Goal: Information Seeking & Learning: Learn about a topic

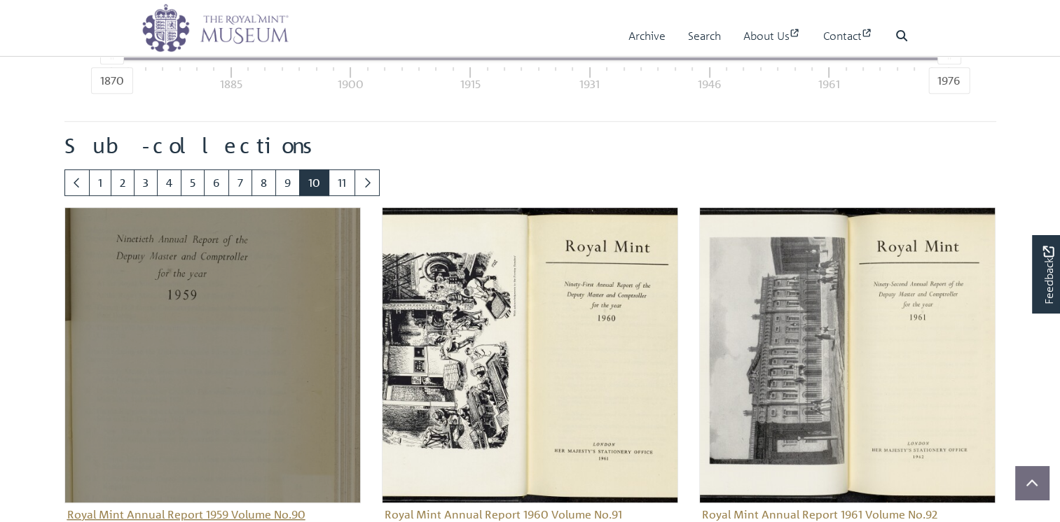
scroll to position [738, 0]
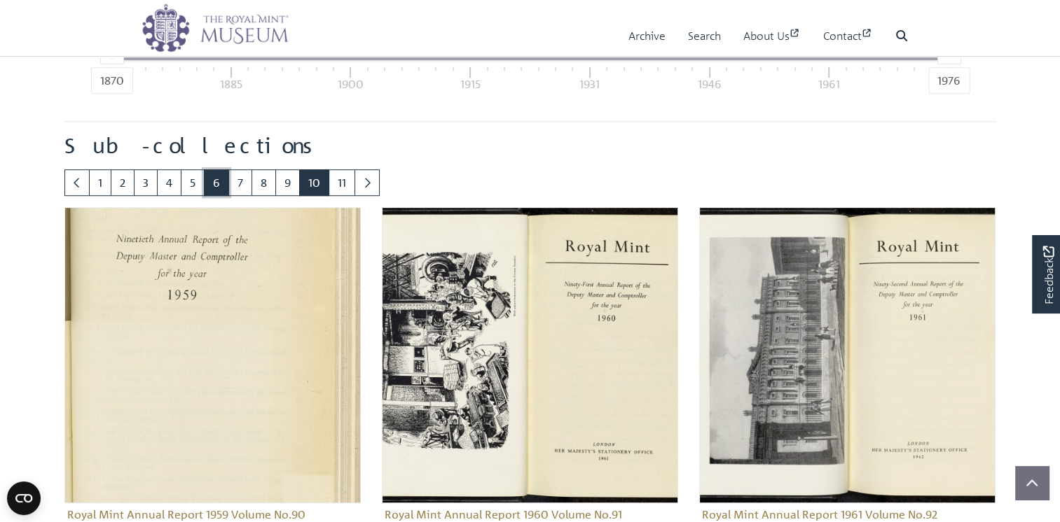
click at [229, 196] on link "6" at bounding box center [216, 182] width 25 height 27
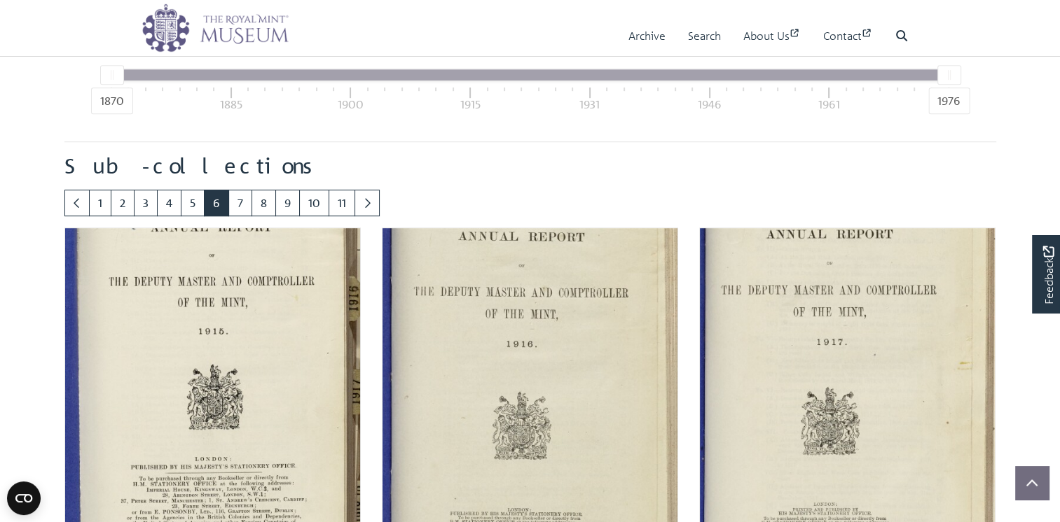
scroll to position [857, 0]
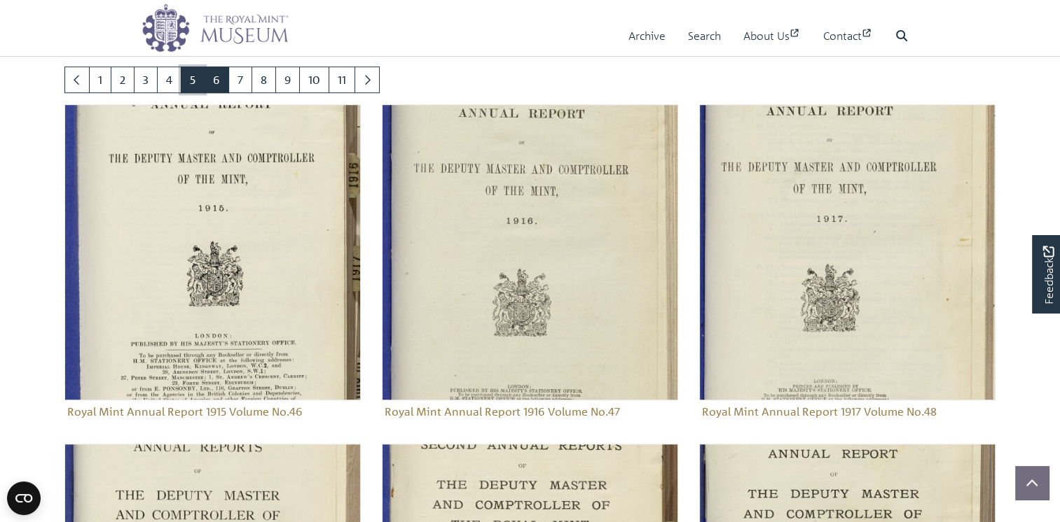
click at [205, 93] on link "5" at bounding box center [193, 80] width 24 height 27
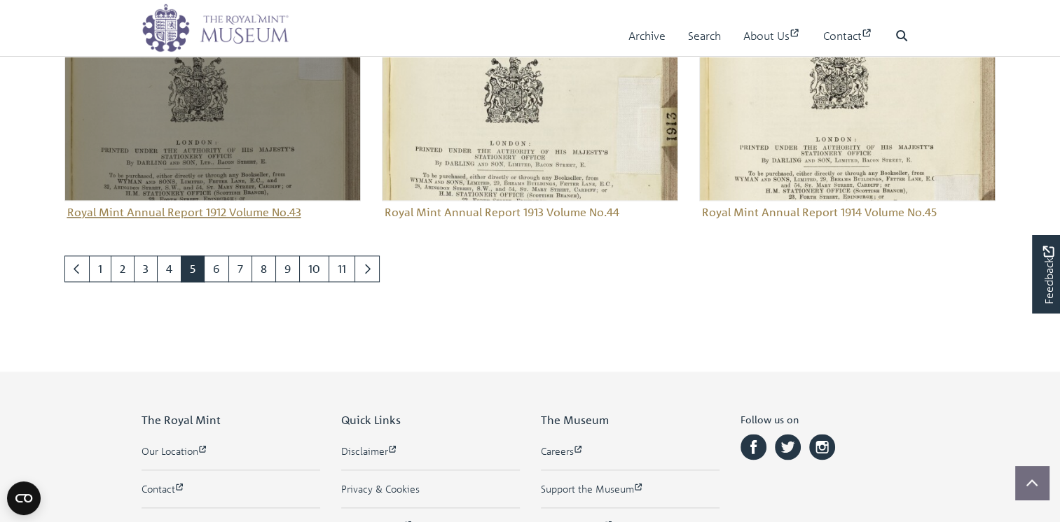
scroll to position [1745, 0]
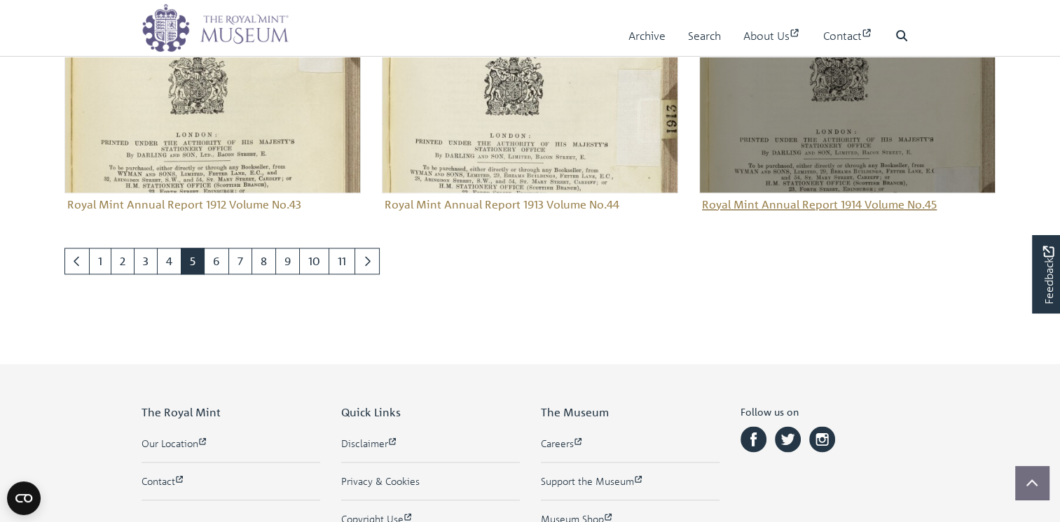
click at [838, 188] on img "Sub-collection" at bounding box center [847, 44] width 296 height 296
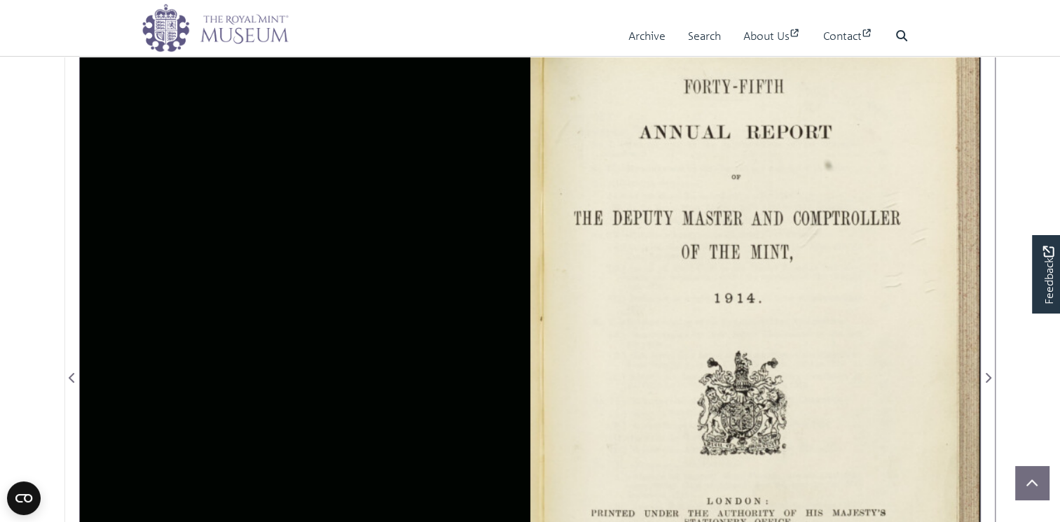
scroll to position [233, 0]
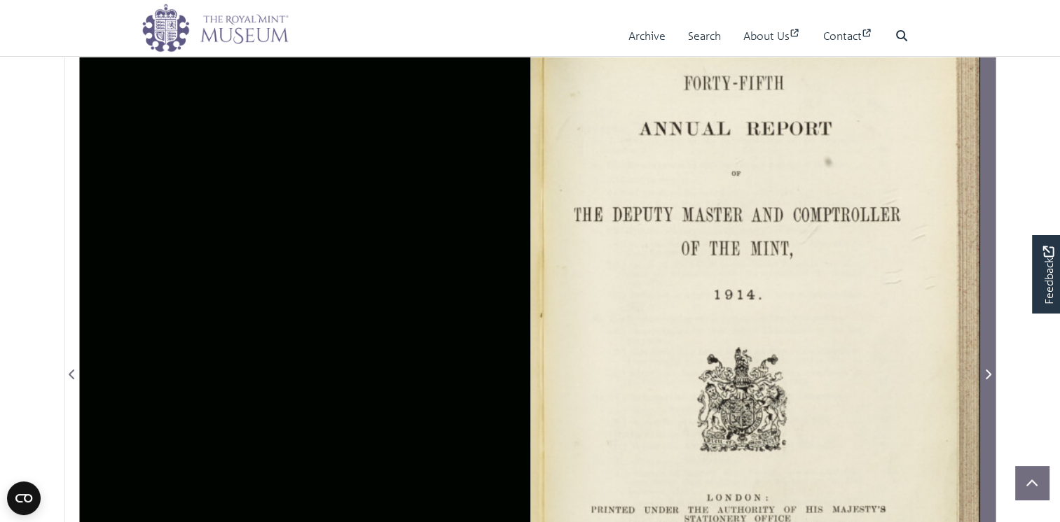
click at [989, 380] on icon "Next Page" at bounding box center [988, 375] width 6 height 10
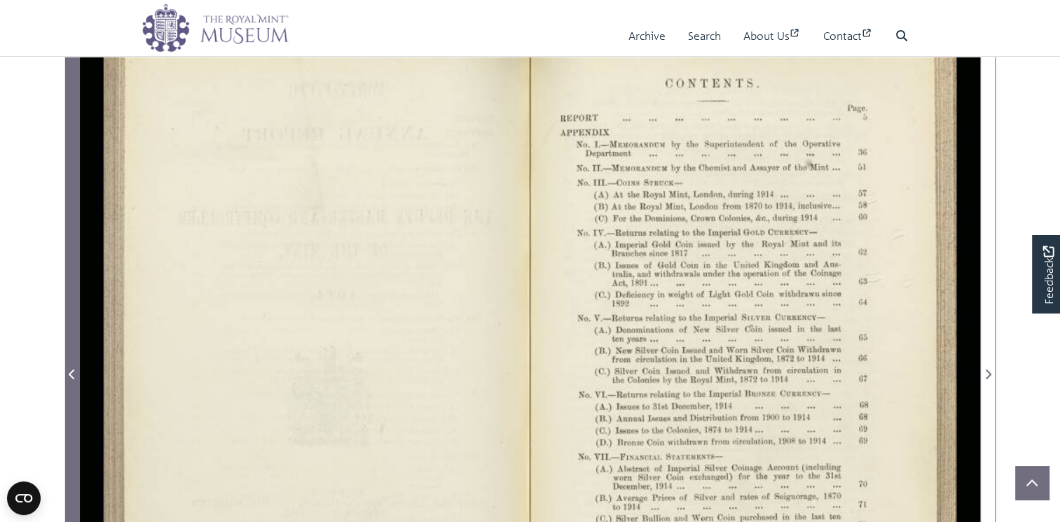
click at [73, 380] on icon "Previous Page" at bounding box center [72, 374] width 7 height 11
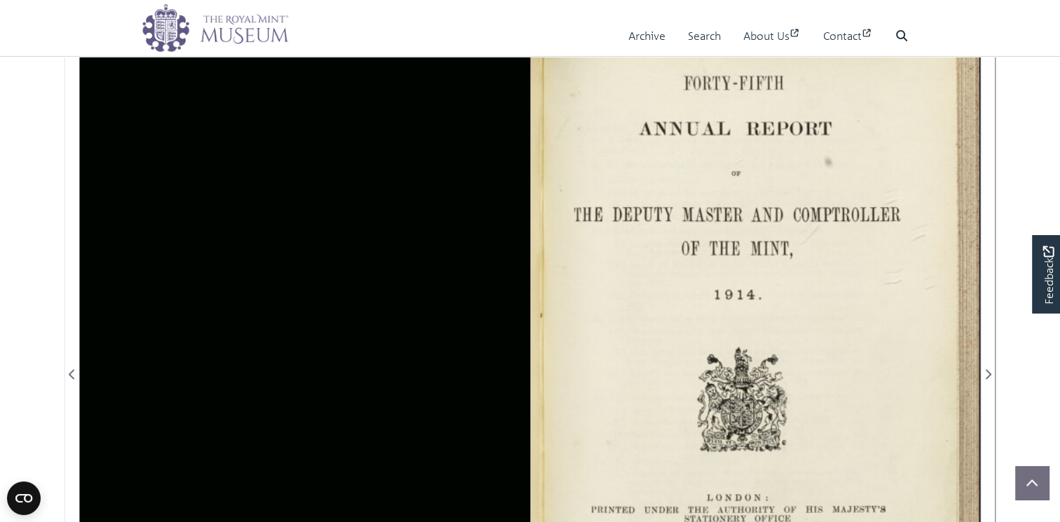
click at [621, 284] on div at bounding box center [755, 365] width 450 height 701
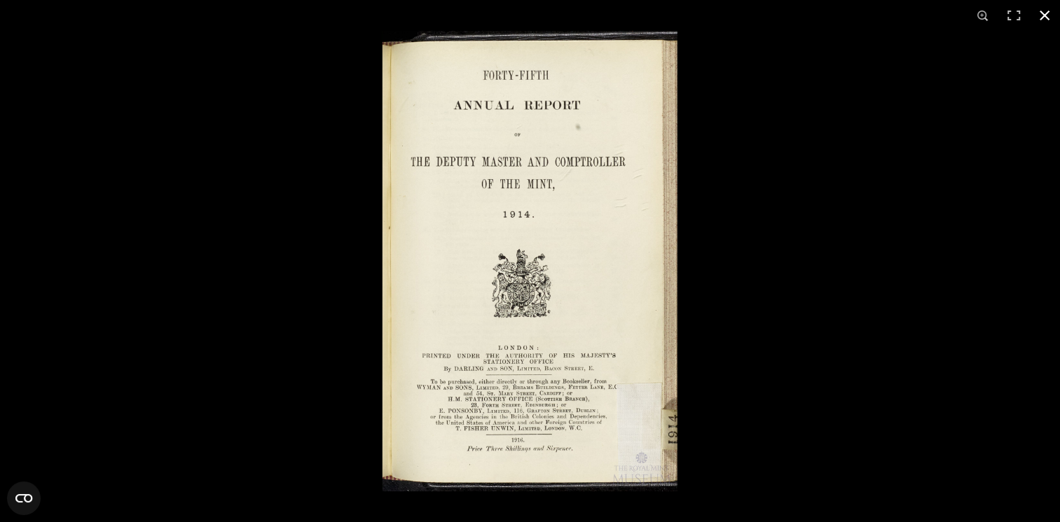
click at [1046, 13] on button at bounding box center [1044, 15] width 31 height 31
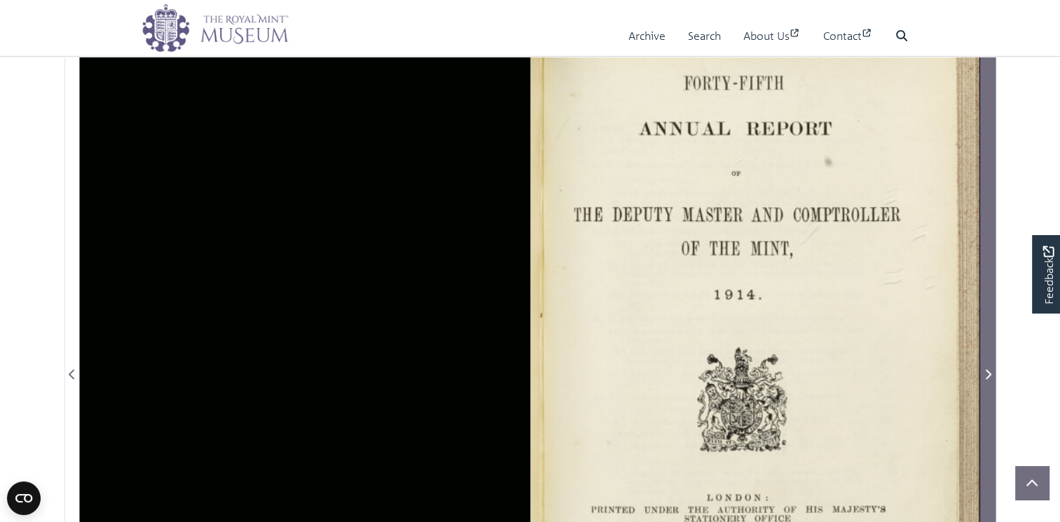
click at [990, 380] on icon "Next Page" at bounding box center [988, 375] width 6 height 10
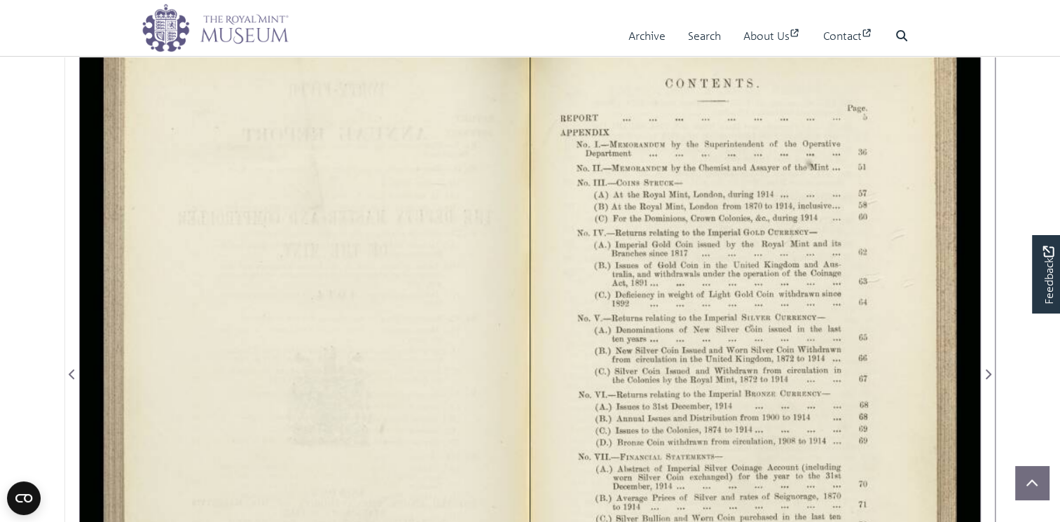
click at [648, 342] on div at bounding box center [755, 365] width 450 height 701
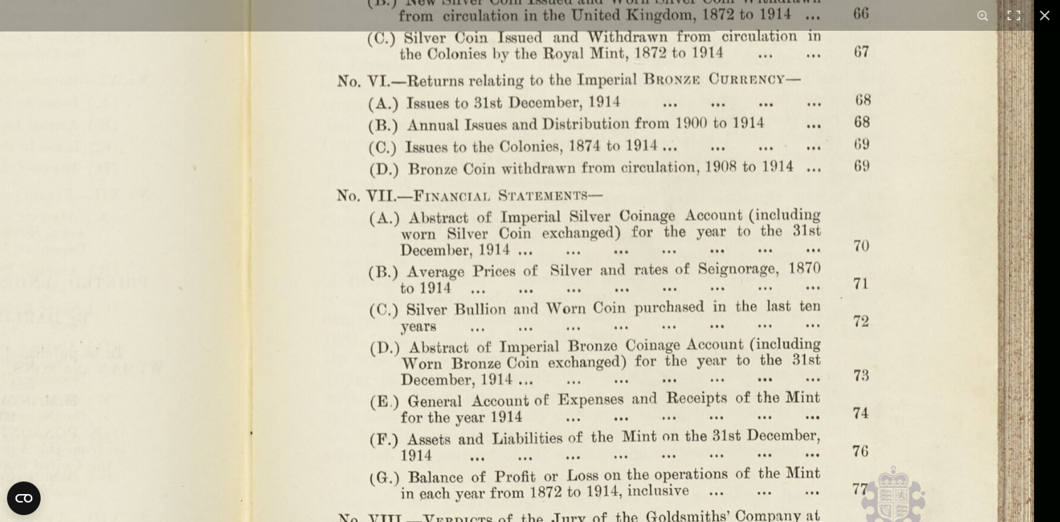
click at [701, 427] on img at bounding box center [247, 27] width 1657 height 1292
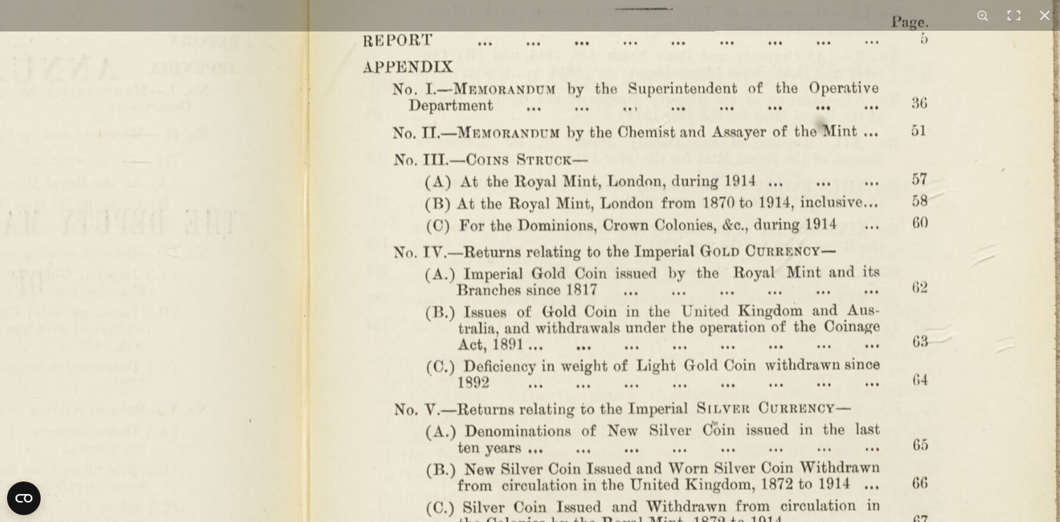
click at [684, 522] on html "Menu Archive Search About Us Contact" at bounding box center [530, 515] width 1060 height 1496
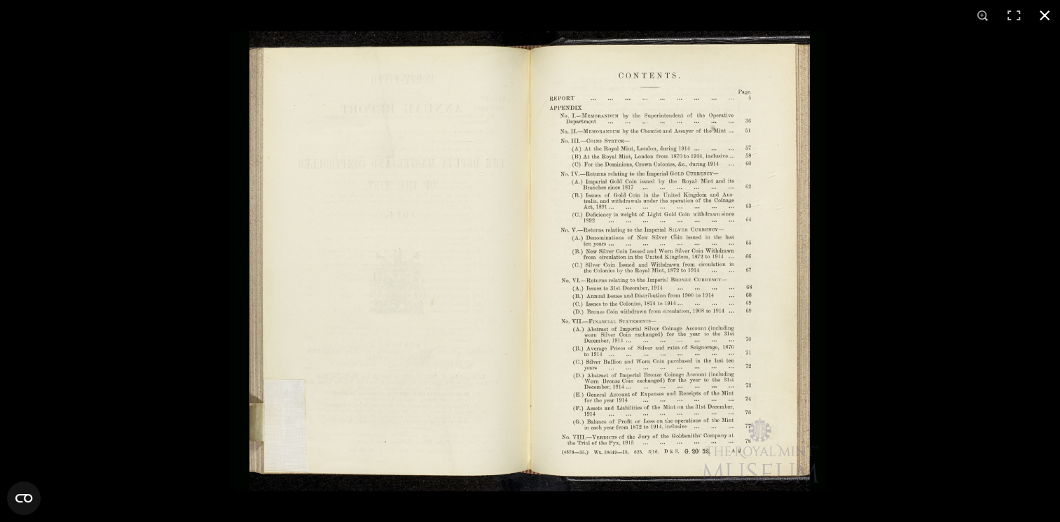
click at [1044, 13] on button at bounding box center [1044, 15] width 31 height 31
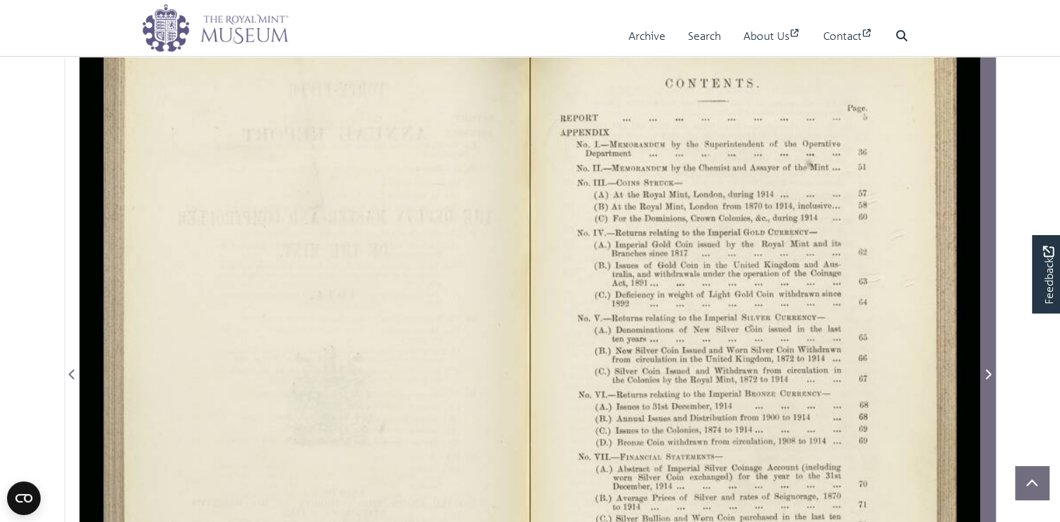
click at [985, 380] on icon "Next Page" at bounding box center [987, 374] width 7 height 11
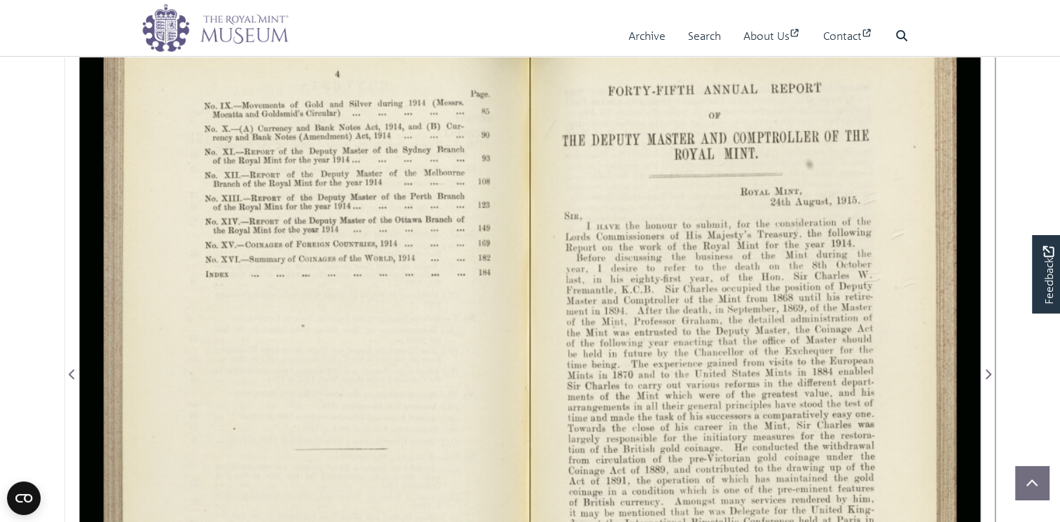
click at [384, 335] on div at bounding box center [305, 365] width 450 height 701
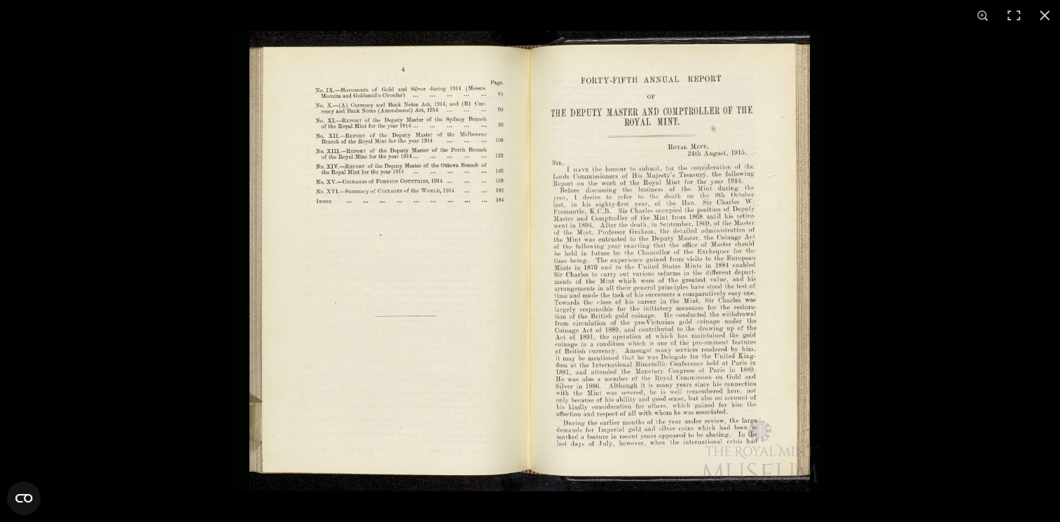
click at [665, 266] on img at bounding box center [529, 261] width 591 height 461
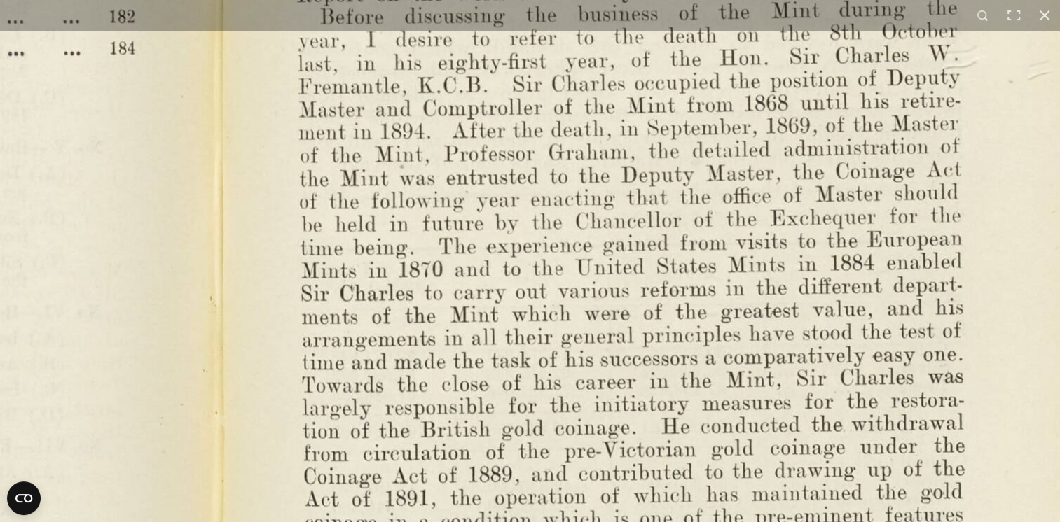
click at [643, 320] on img at bounding box center [220, 249] width 1941 height 1513
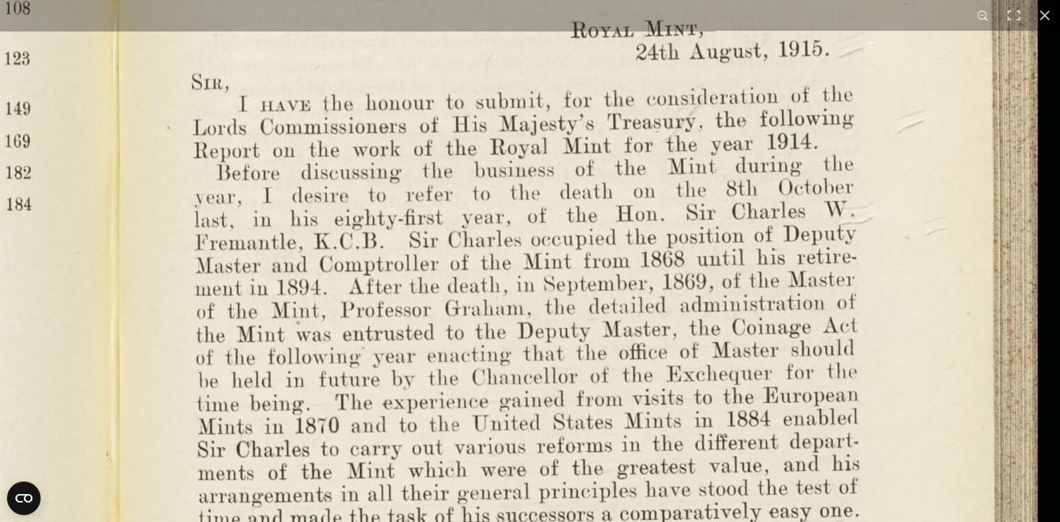
click at [626, 216] on img at bounding box center [116, 405] width 1941 height 1513
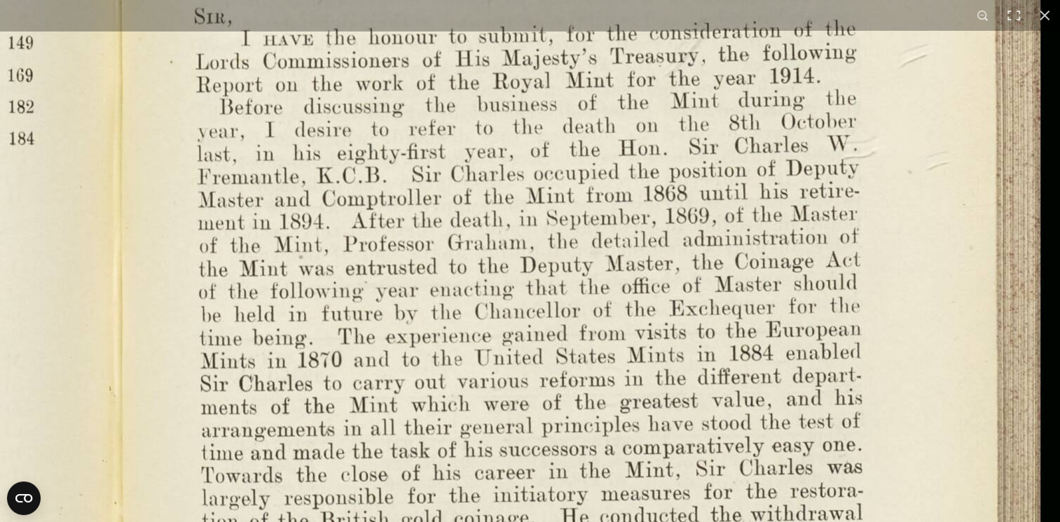
click at [653, 198] on img at bounding box center [119, 339] width 1941 height 1513
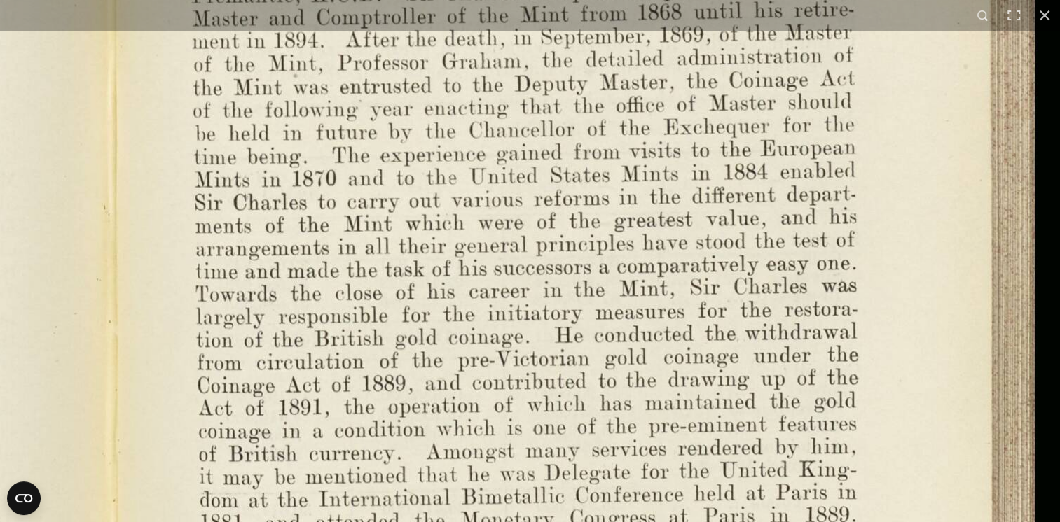
click at [698, 128] on img at bounding box center [113, 158] width 1941 height 1513
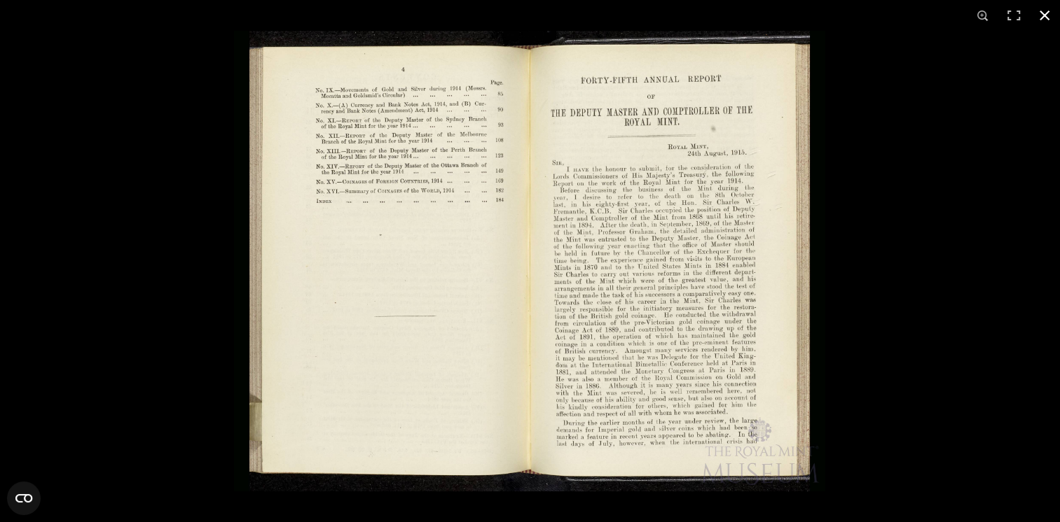
click at [1046, 15] on button at bounding box center [1044, 15] width 31 height 31
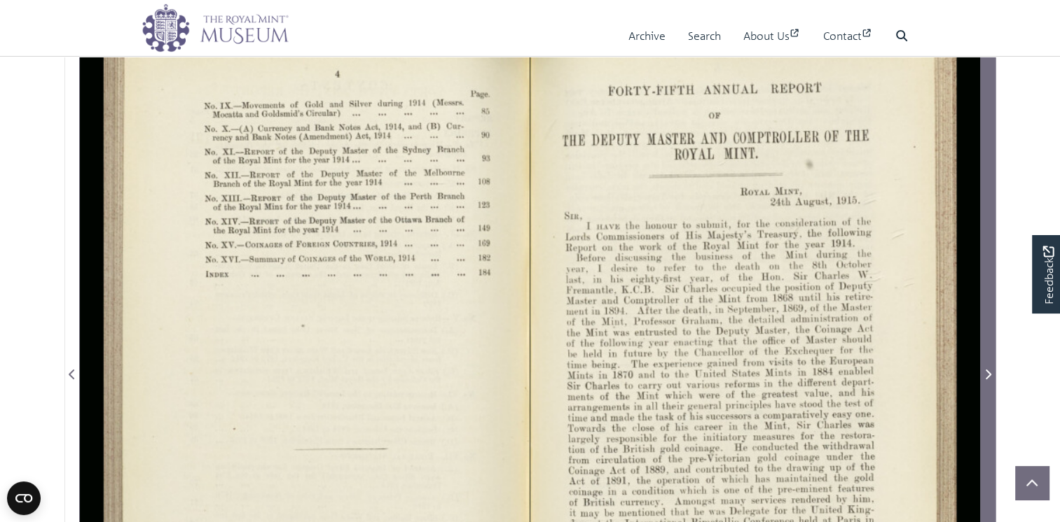
click at [990, 380] on icon "Next Page" at bounding box center [988, 375] width 6 height 10
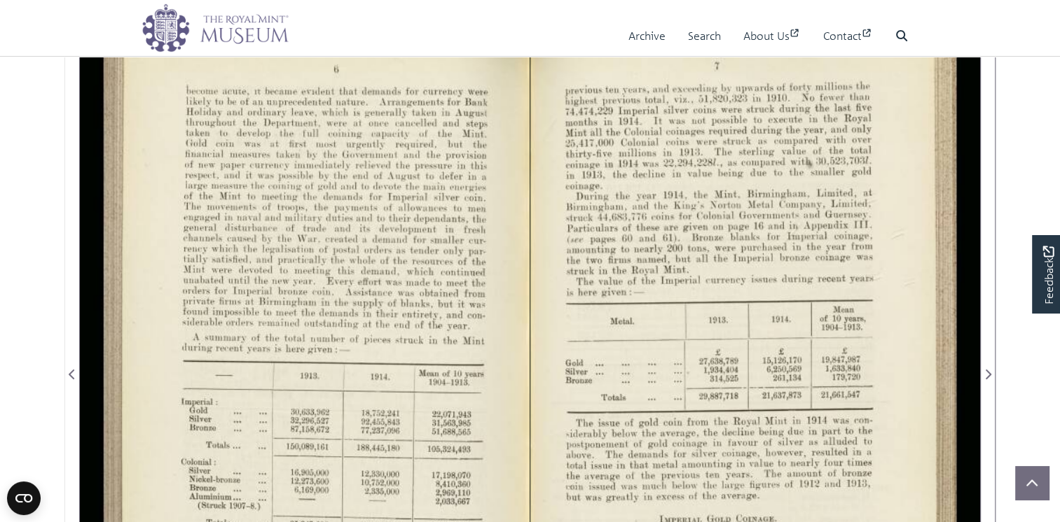
click at [374, 332] on div at bounding box center [305, 365] width 450 height 701
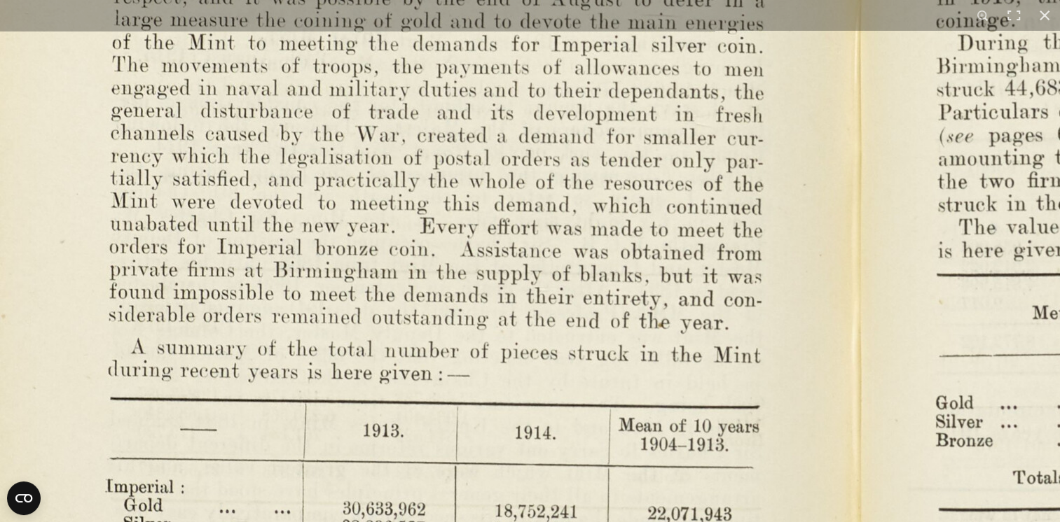
click at [640, 164] on img at bounding box center [858, 408] width 1941 height 1513
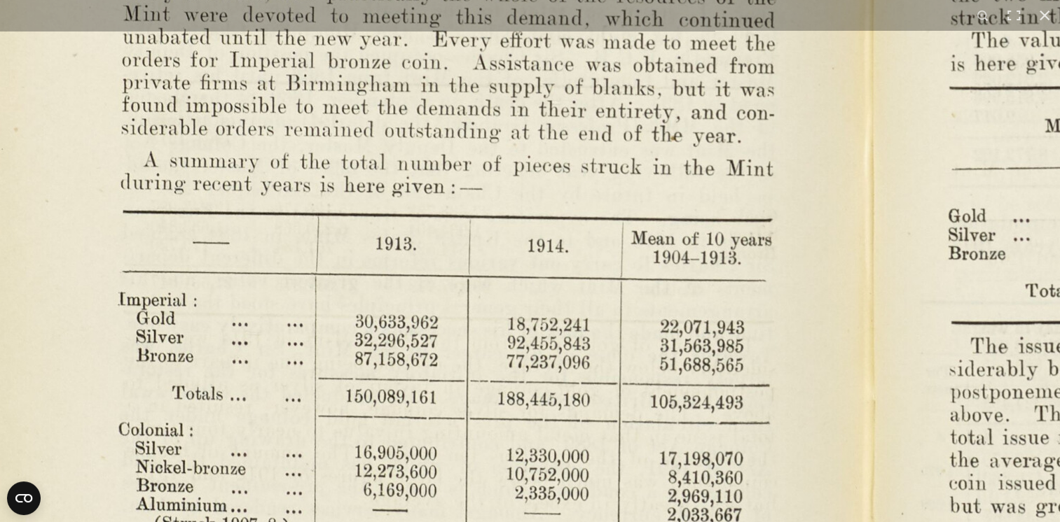
click at [633, 173] on img at bounding box center [871, 221] width 1941 height 1513
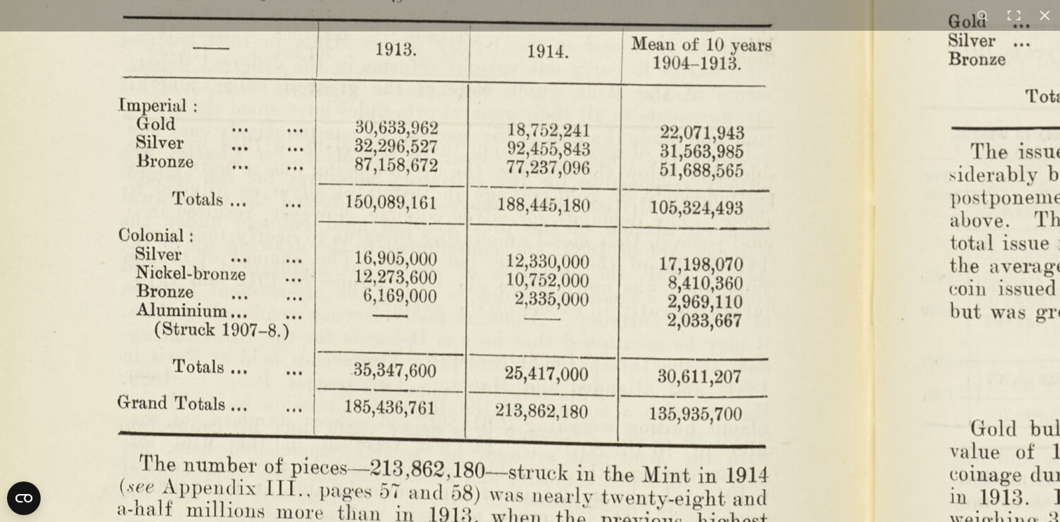
click at [665, 135] on img at bounding box center [871, 26] width 1941 height 1513
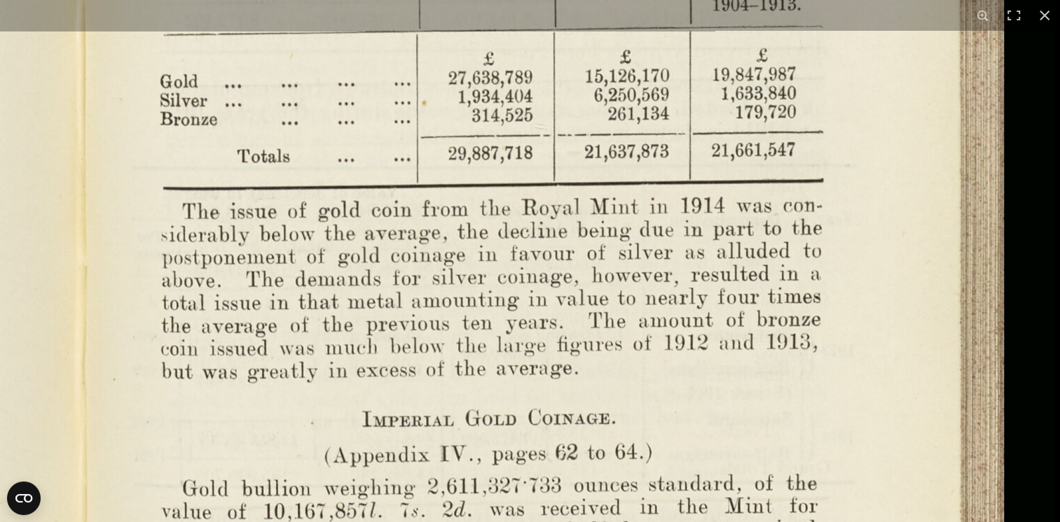
click at [614, 354] on img at bounding box center [83, 86] width 1941 height 1513
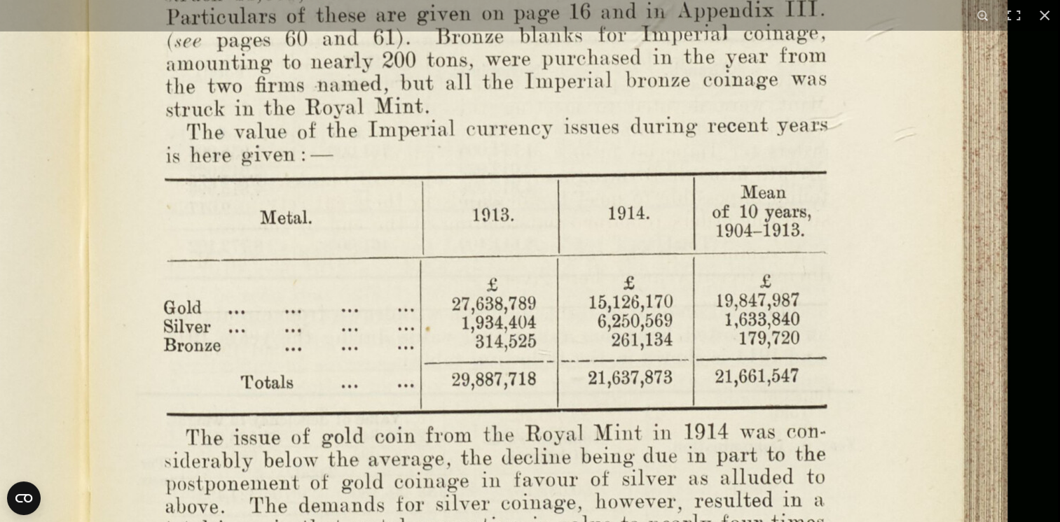
click at [621, 395] on img at bounding box center [86, 313] width 1941 height 1513
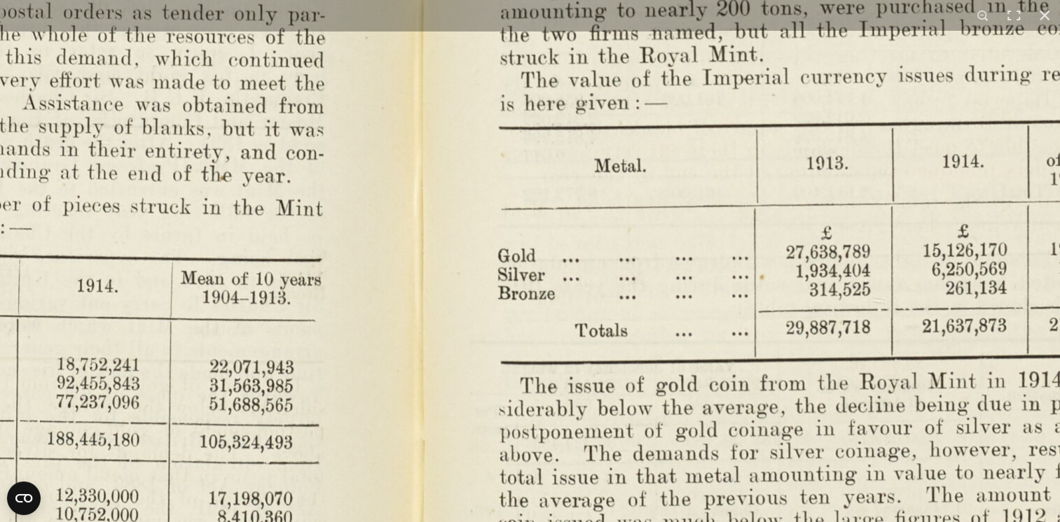
click at [718, 337] on img at bounding box center [420, 261] width 1941 height 1513
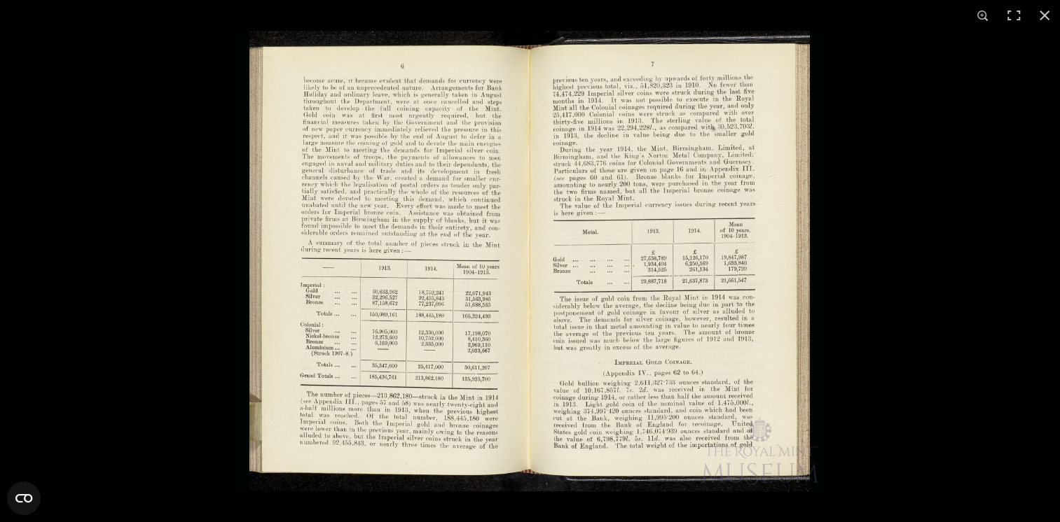
click at [751, 278] on img at bounding box center [529, 261] width 591 height 461
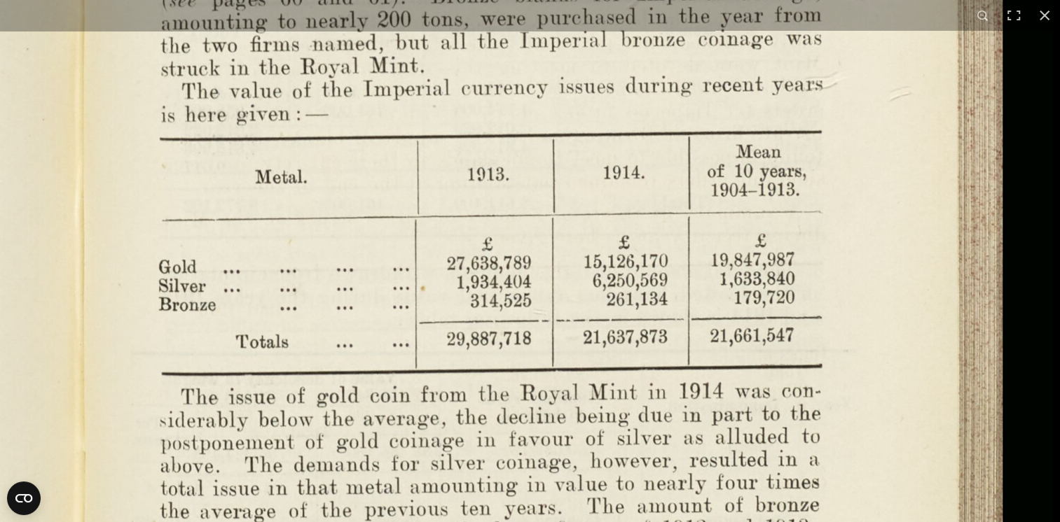
click at [727, 396] on img at bounding box center [81, 272] width 1941 height 1513
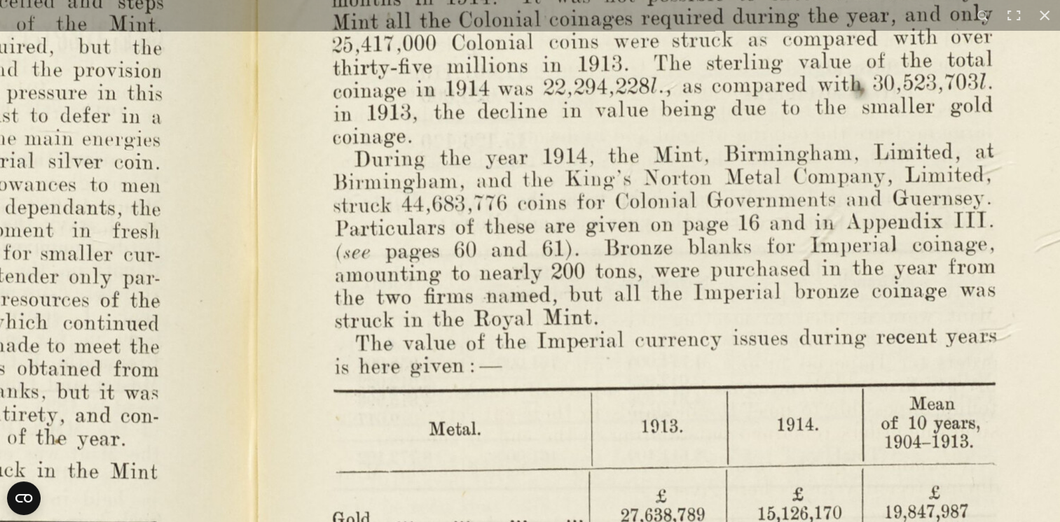
click at [920, 247] on img at bounding box center [255, 524] width 1941 height 1513
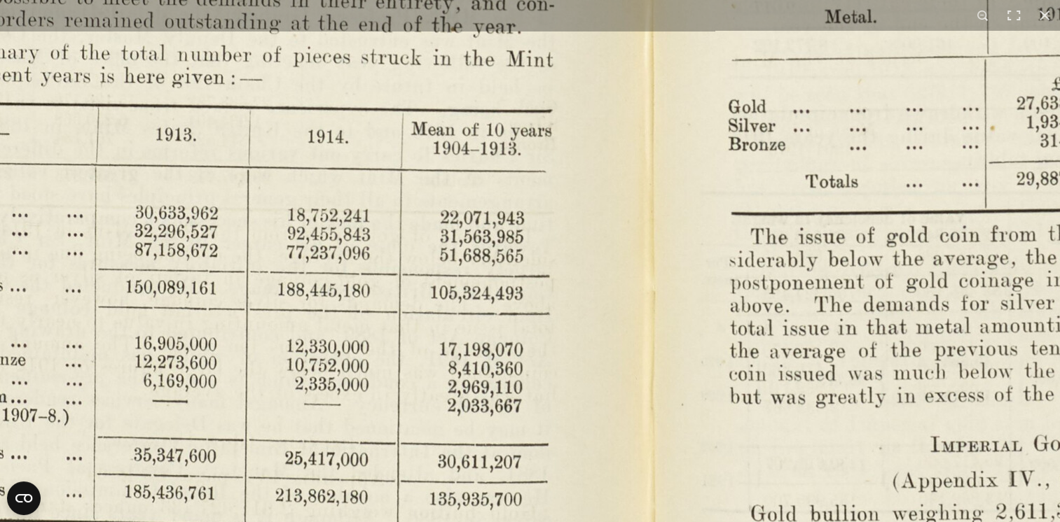
click at [596, 153] on img at bounding box center [651, 112] width 1941 height 1513
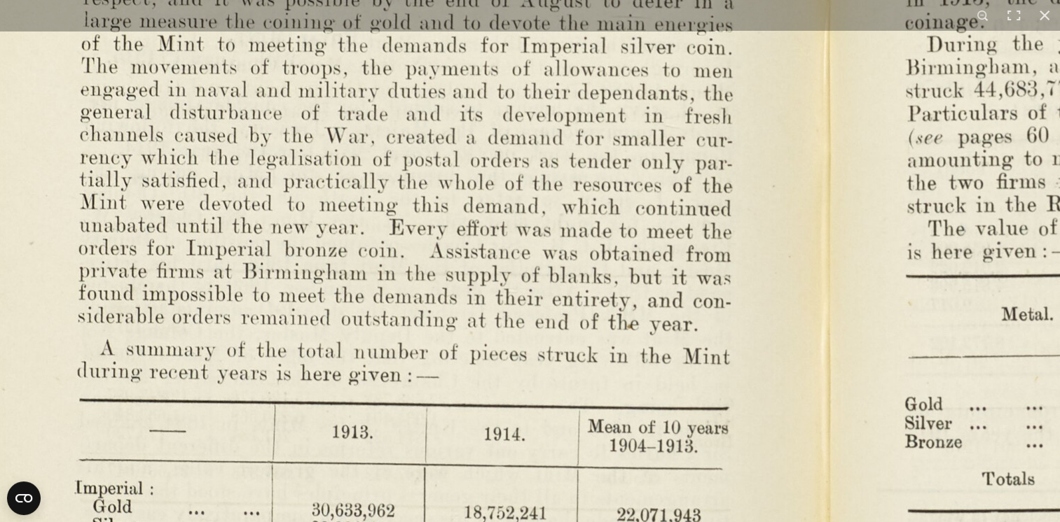
click at [525, 403] on img at bounding box center [827, 409] width 1941 height 1513
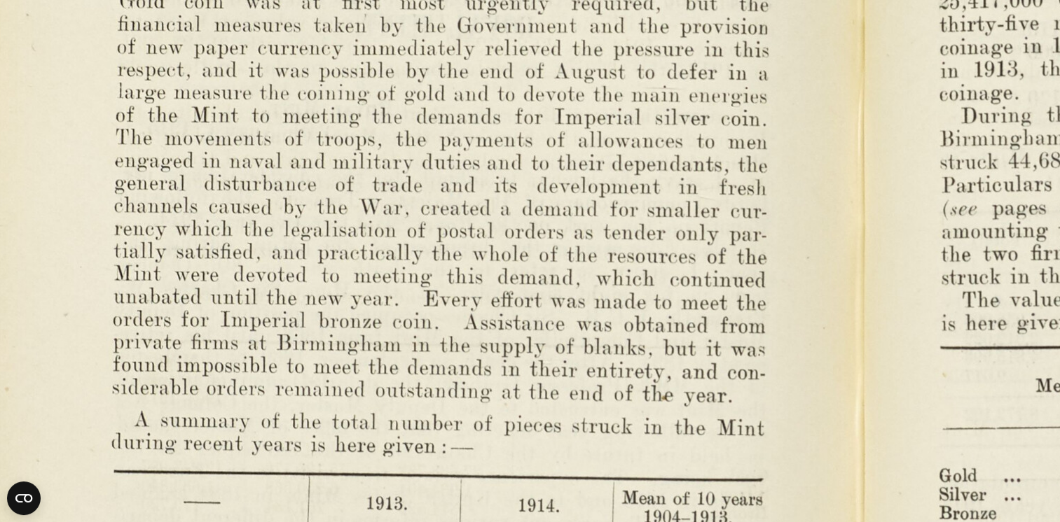
click at [578, 184] on img at bounding box center [861, 481] width 1941 height 1513
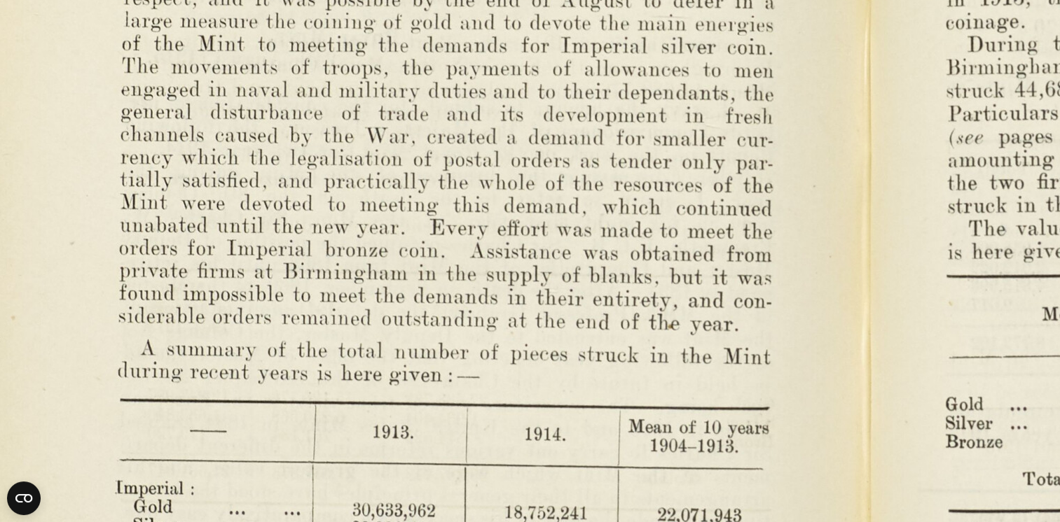
click at [594, 162] on img at bounding box center [868, 409] width 1941 height 1513
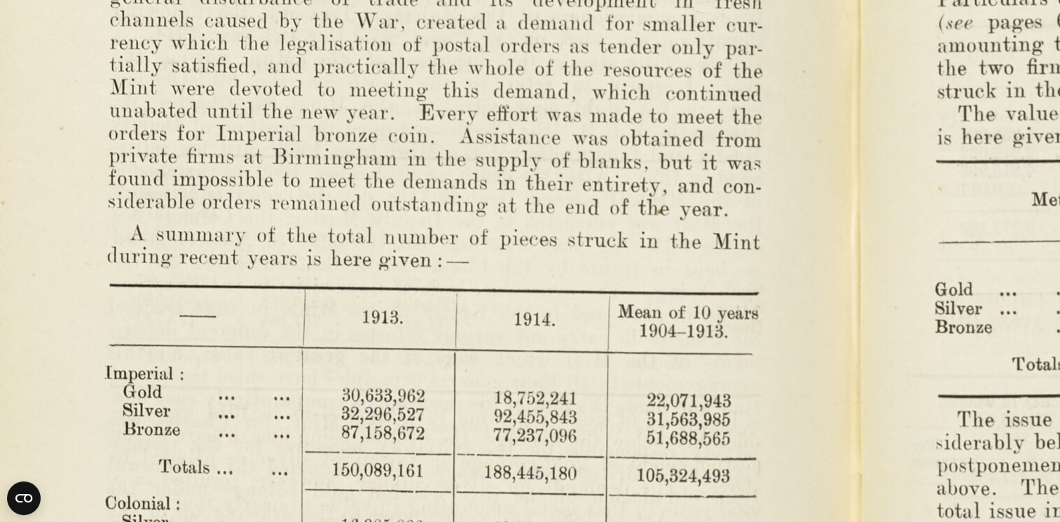
click at [650, 162] on img at bounding box center [857, 294] width 1941 height 1513
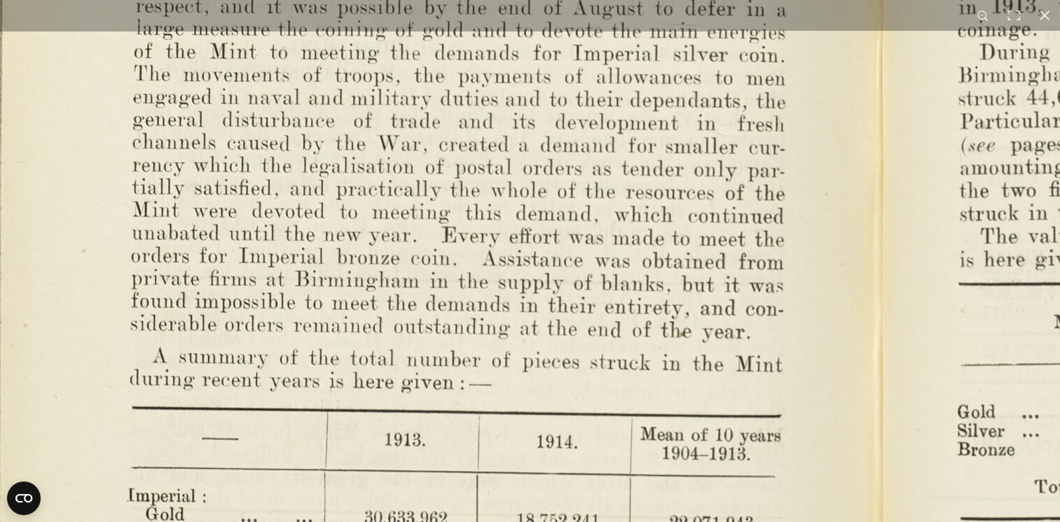
click at [415, 232] on img at bounding box center [880, 417] width 1941 height 1513
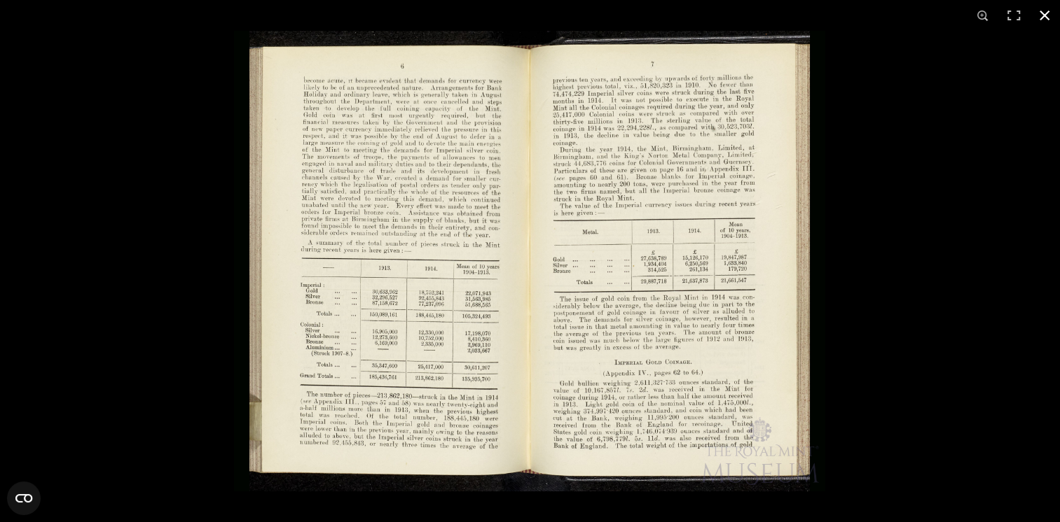
click at [1045, 13] on button at bounding box center [1044, 15] width 31 height 31
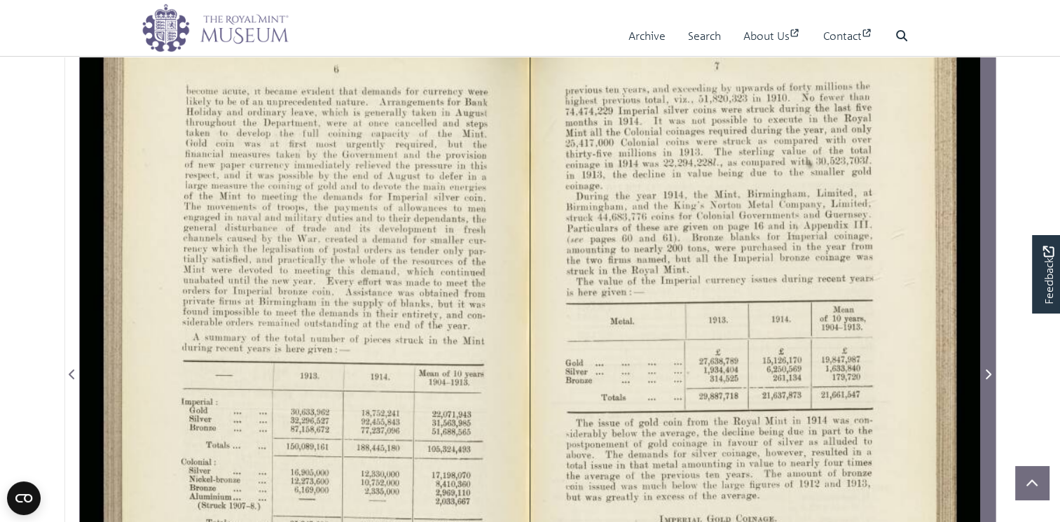
click at [990, 380] on icon "Next Page" at bounding box center [988, 375] width 6 height 10
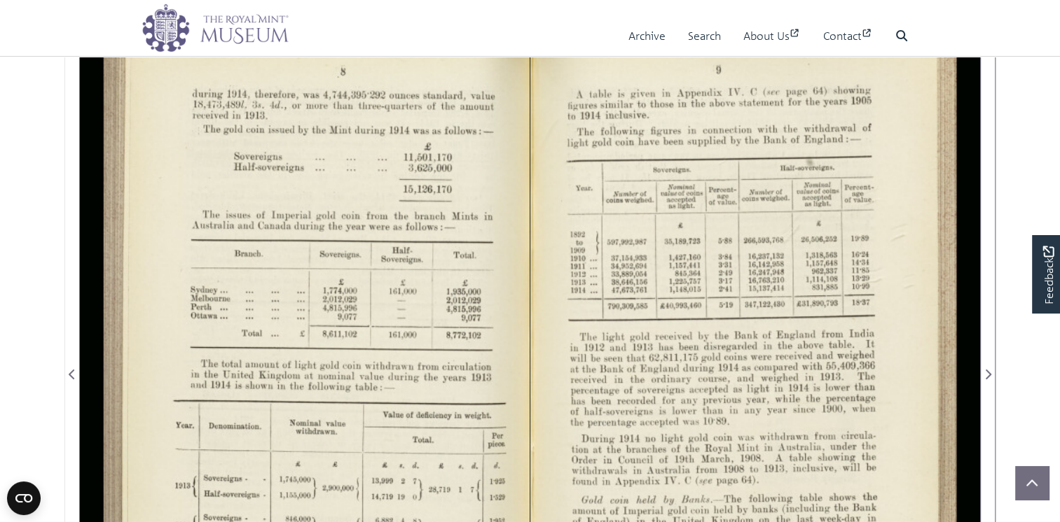
click at [378, 308] on div at bounding box center [305, 365] width 450 height 701
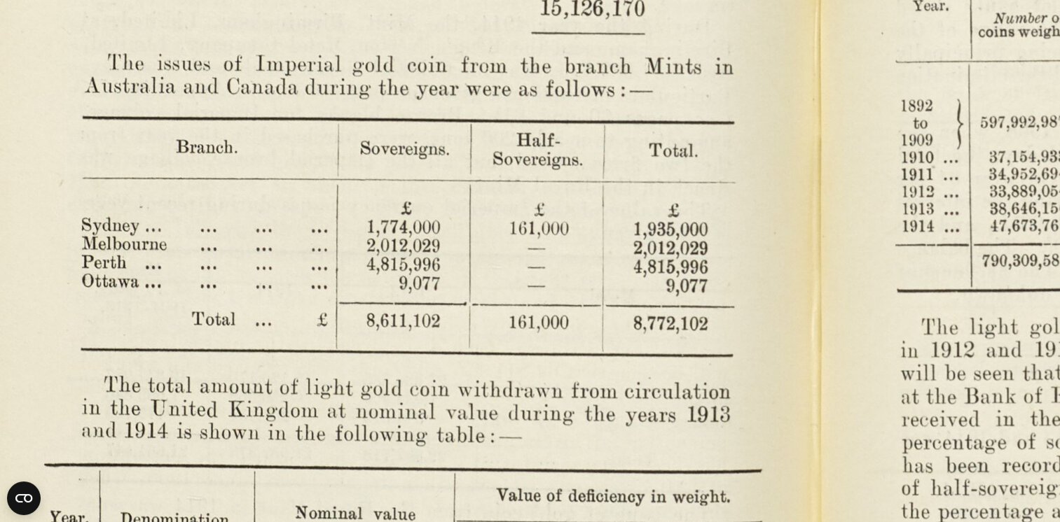
click at [594, 155] on img at bounding box center [813, 388] width 1941 height 1513
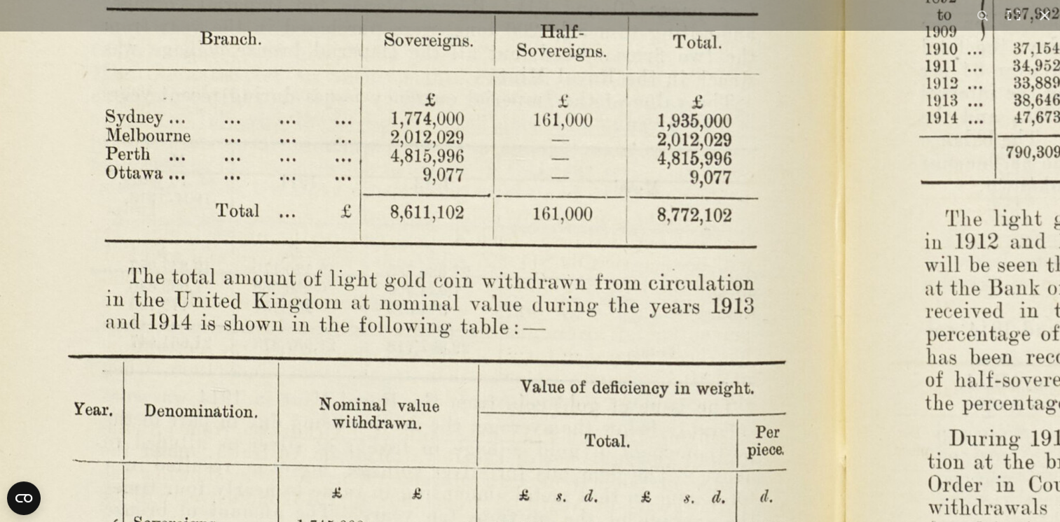
click at [637, 427] on img at bounding box center [837, 280] width 1941 height 1513
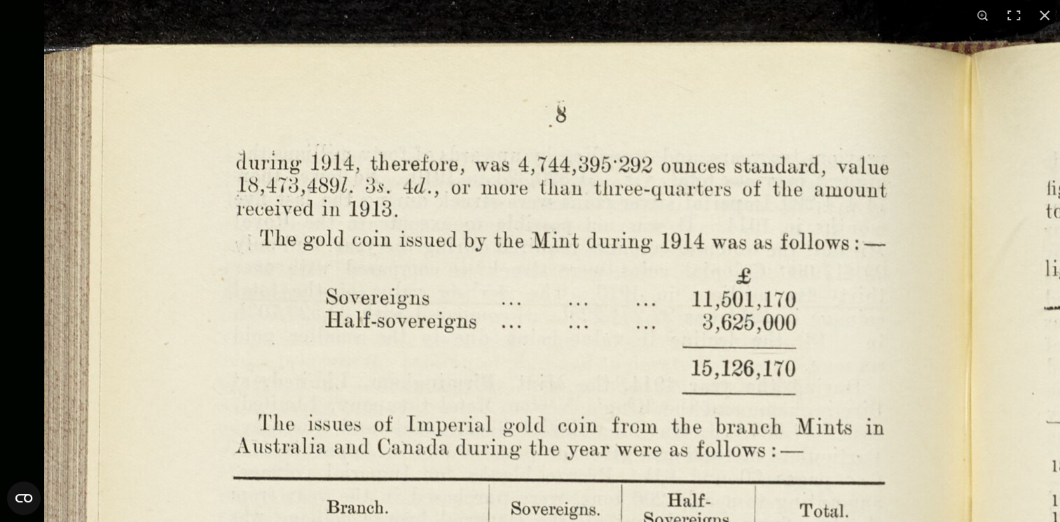
click at [586, 522] on html "Menu Archive Search About Us Contact" at bounding box center [530, 515] width 1060 height 1496
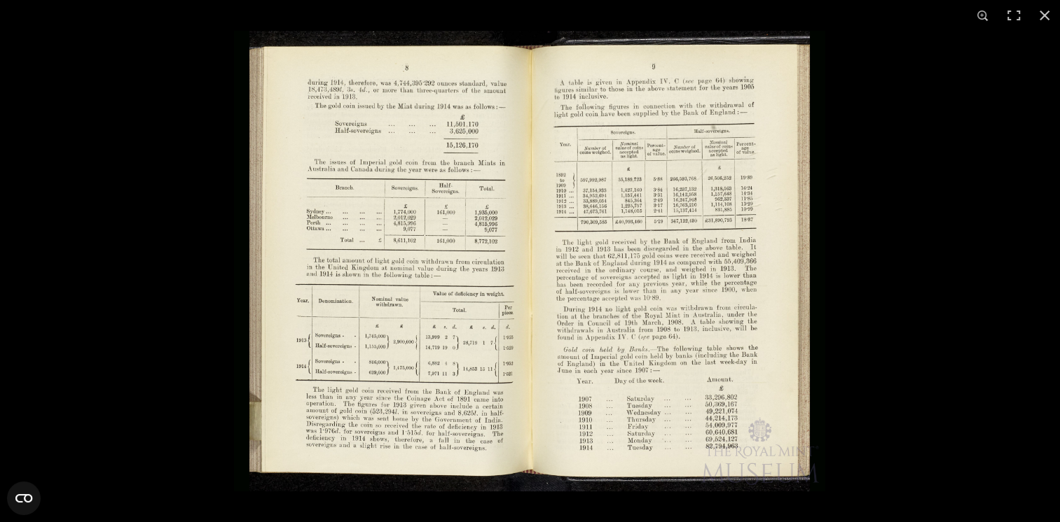
click at [571, 296] on img at bounding box center [529, 261] width 591 height 461
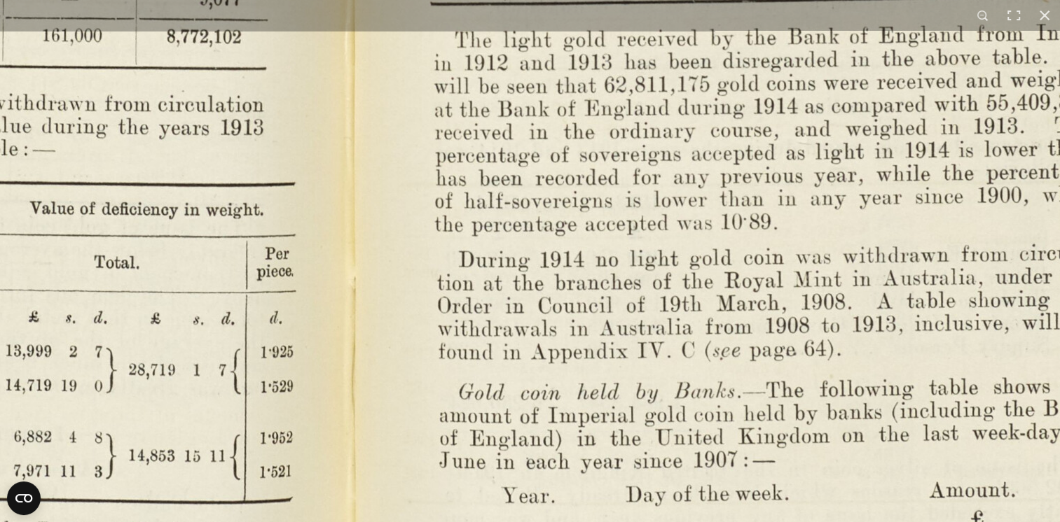
click at [680, 119] on img at bounding box center [347, 101] width 1941 height 1513
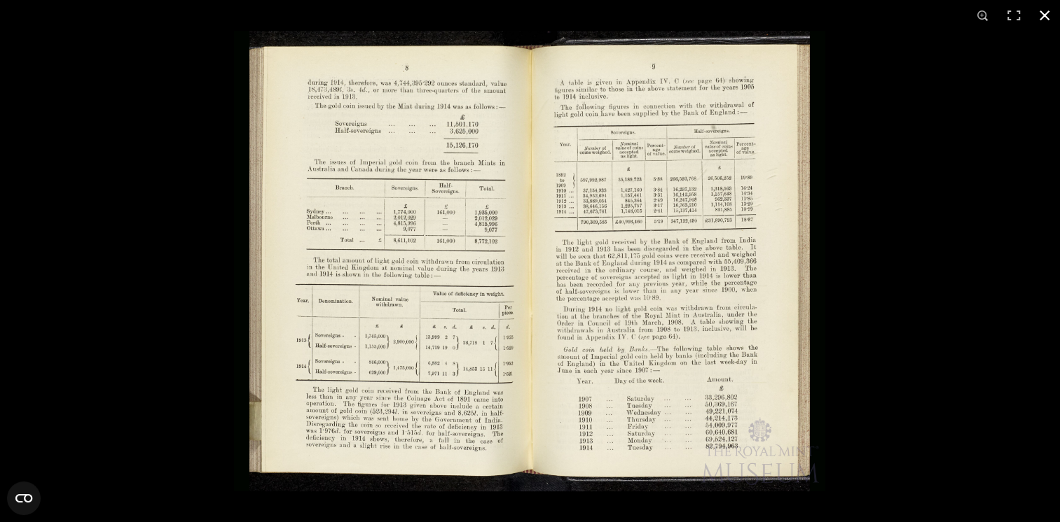
click at [1044, 11] on button at bounding box center [1044, 15] width 31 height 31
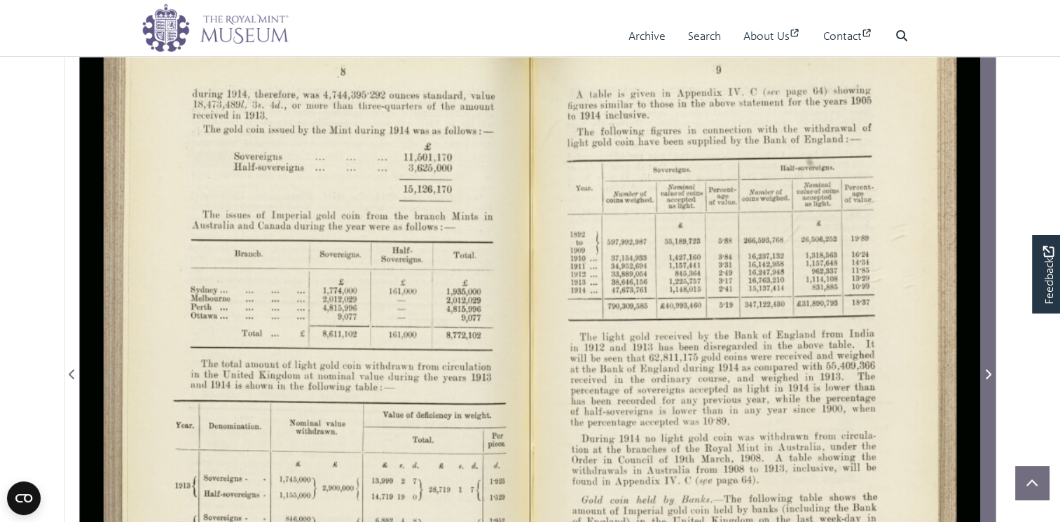
click at [985, 380] on icon "Next Page" at bounding box center [987, 374] width 7 height 11
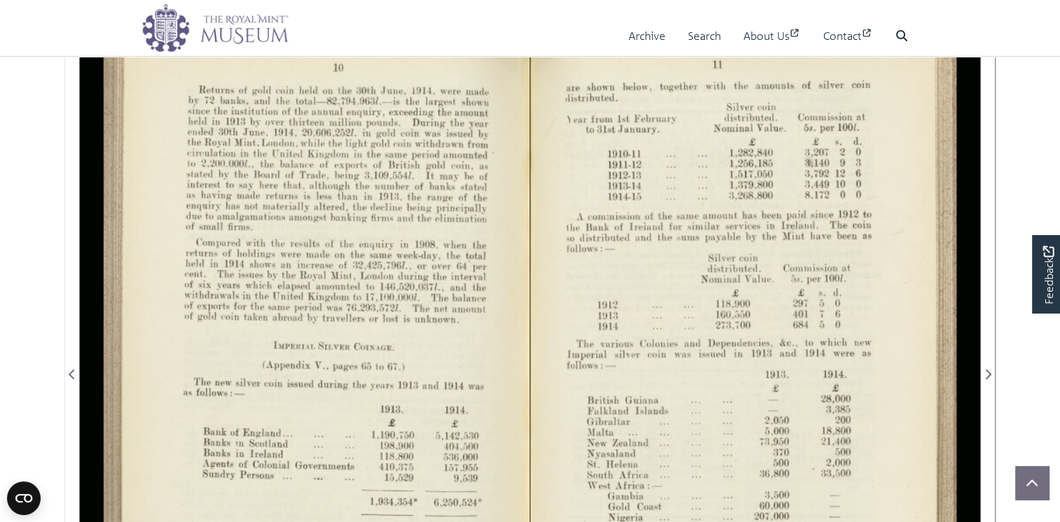
click at [359, 306] on div at bounding box center [305, 365] width 450 height 701
click at [358, 304] on div at bounding box center [305, 365] width 450 height 701
click at [368, 237] on div at bounding box center [305, 365] width 450 height 701
click at [366, 236] on div at bounding box center [305, 365] width 450 height 701
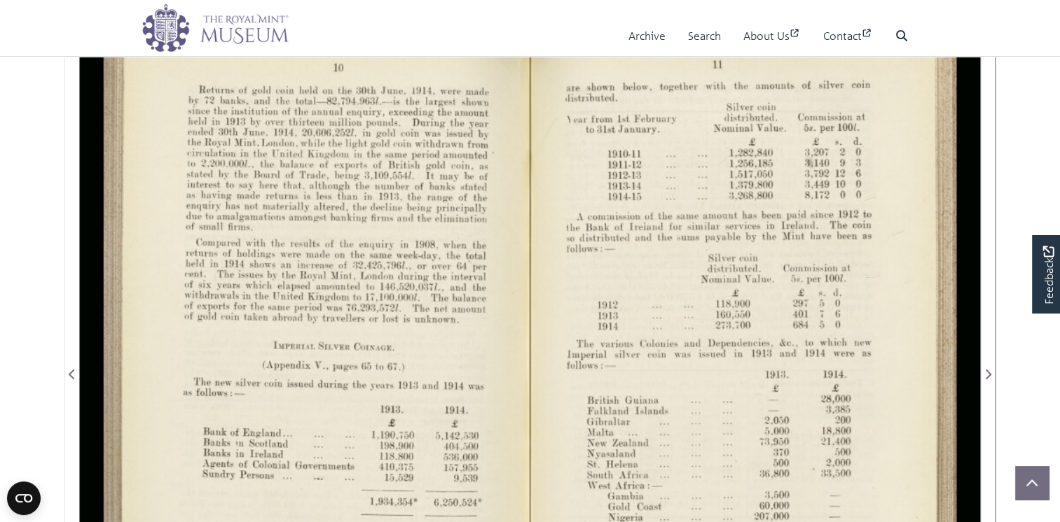
click at [251, 174] on div at bounding box center [305, 365] width 450 height 701
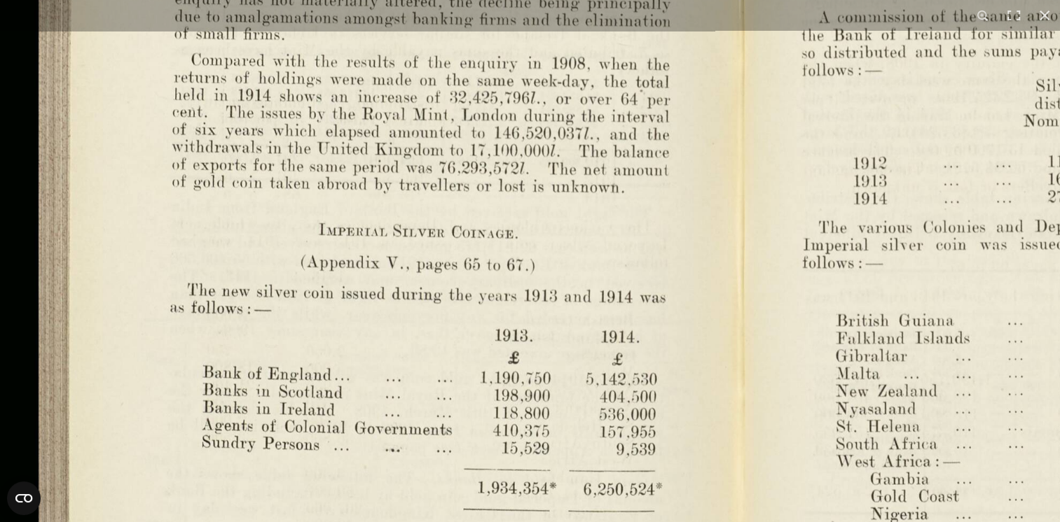
click at [622, 132] on img at bounding box center [741, 263] width 1483 height 1156
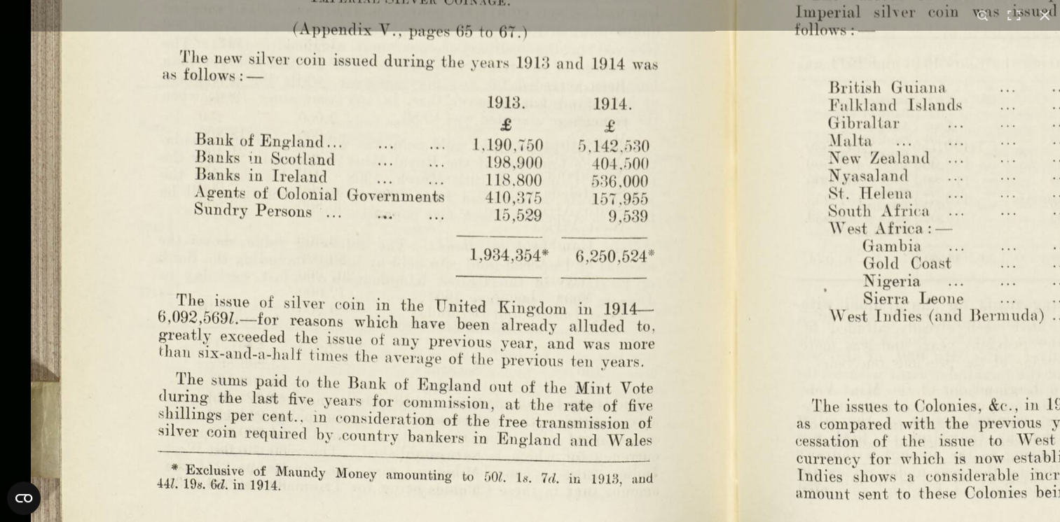
click at [682, 172] on img at bounding box center [733, 30] width 1483 height 1156
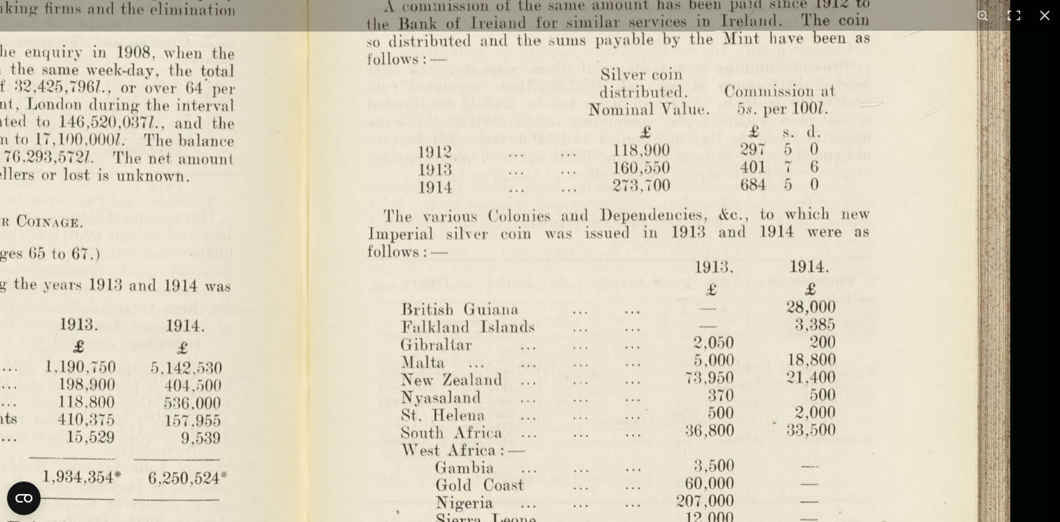
click at [746, 378] on img at bounding box center [306, 252] width 1483 height 1156
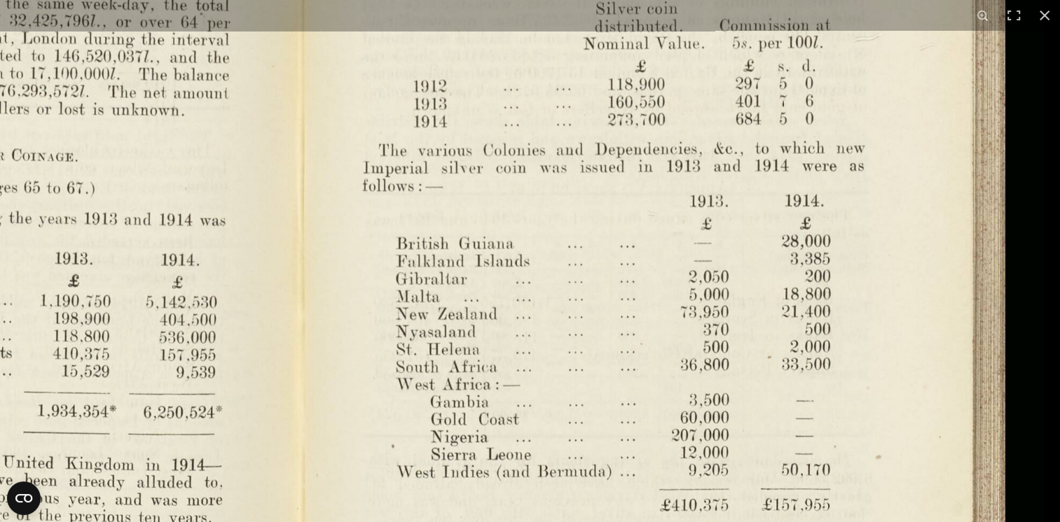
click at [724, 230] on img at bounding box center [301, 186] width 1483 height 1156
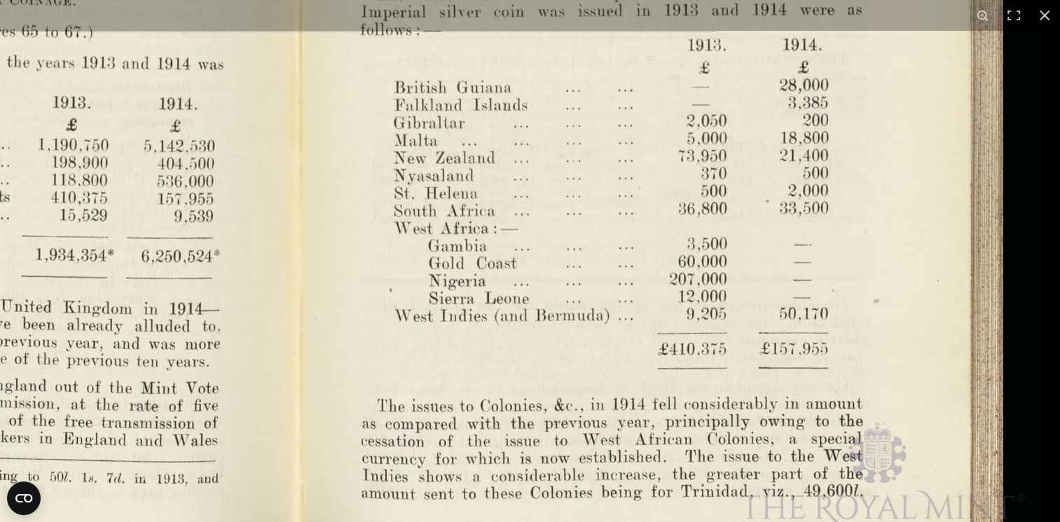
click at [721, 203] on img at bounding box center [299, 30] width 1483 height 1156
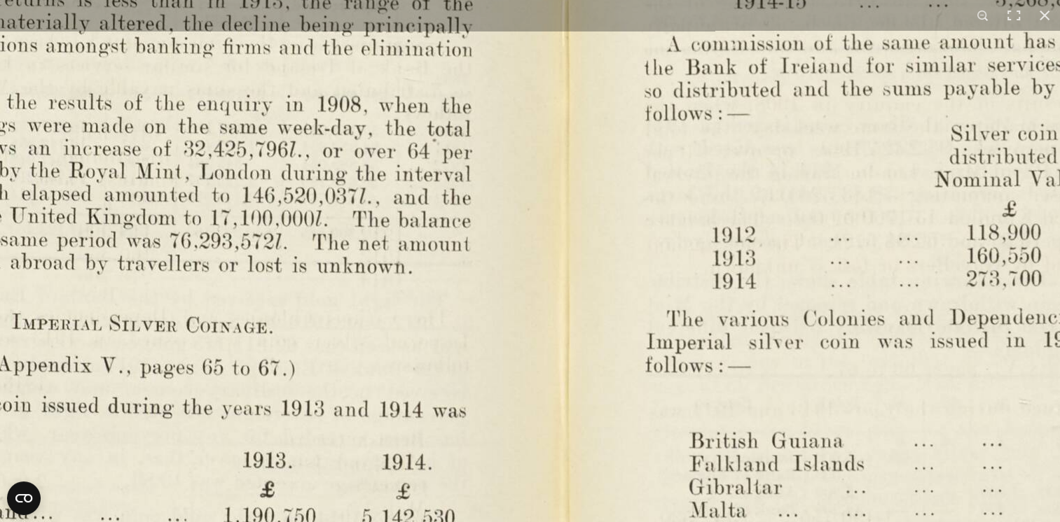
click at [531, 270] on img at bounding box center [565, 365] width 1941 height 1513
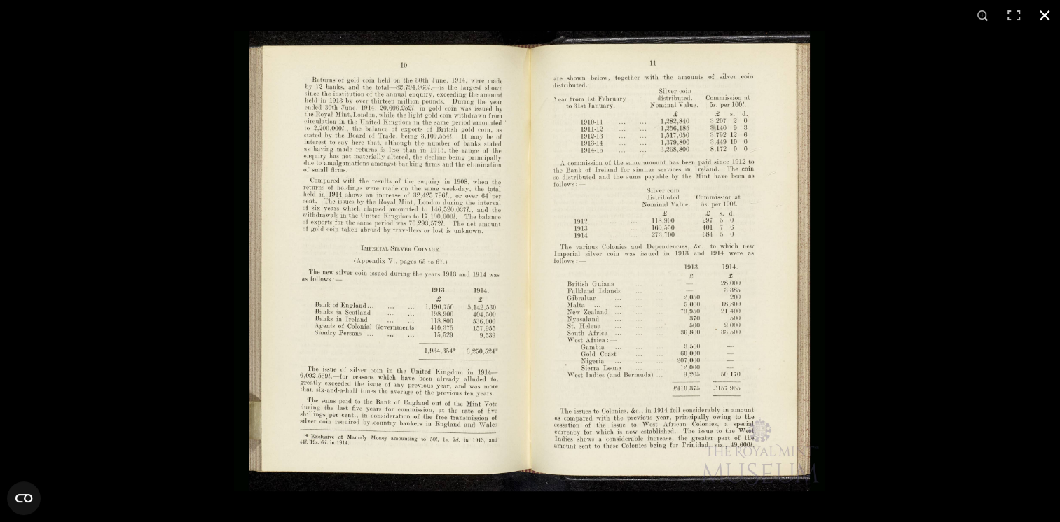
click at [1044, 13] on button at bounding box center [1044, 15] width 31 height 31
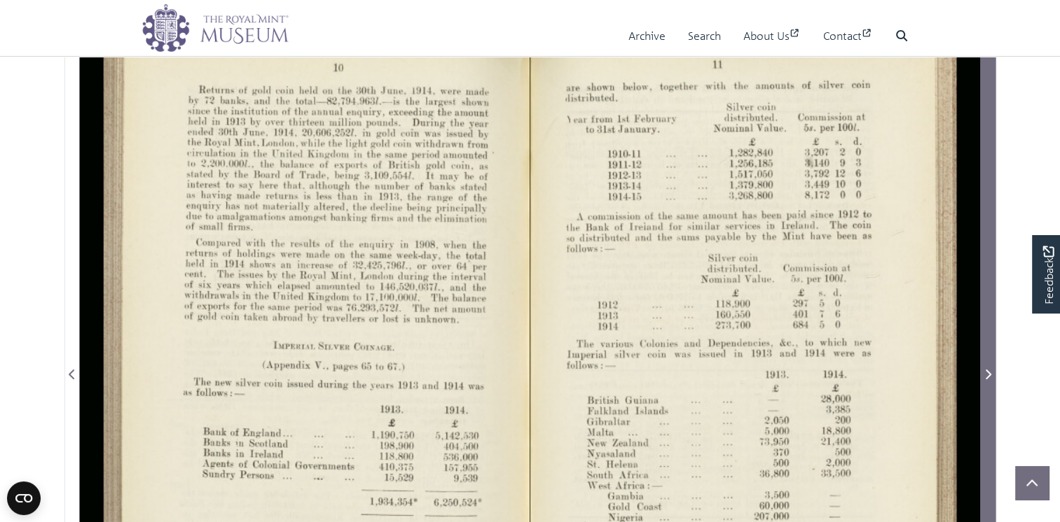
click at [988, 380] on icon "Next Page" at bounding box center [987, 374] width 7 height 11
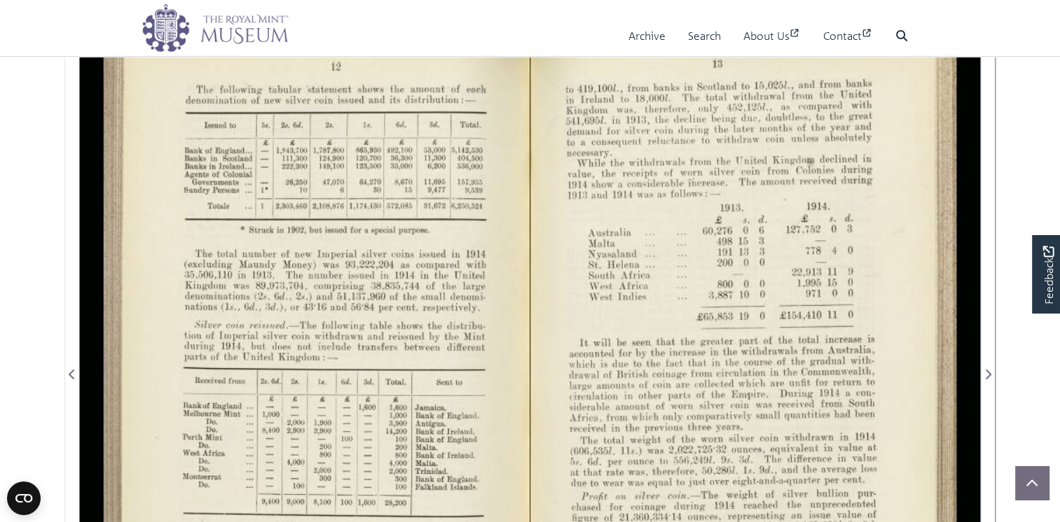
click at [309, 382] on div at bounding box center [305, 365] width 450 height 701
click at [310, 382] on div at bounding box center [305, 365] width 450 height 701
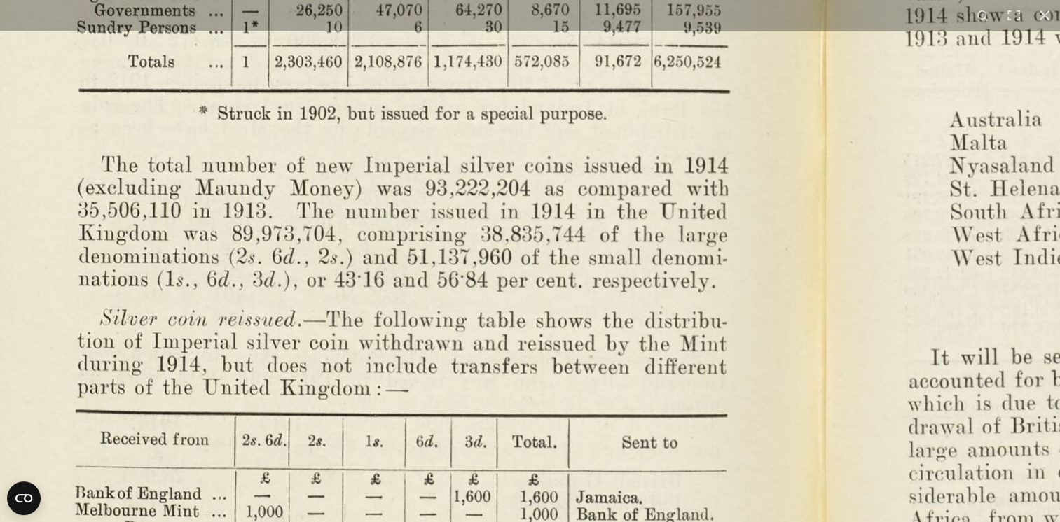
click at [653, 244] on img at bounding box center [823, 406] width 1941 height 1513
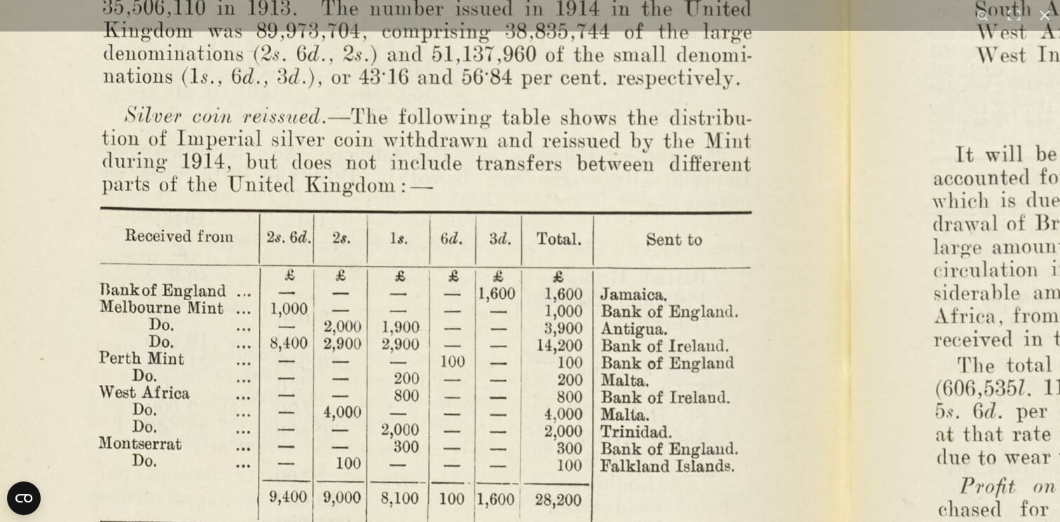
click at [538, 184] on img at bounding box center [847, 203] width 1941 height 1513
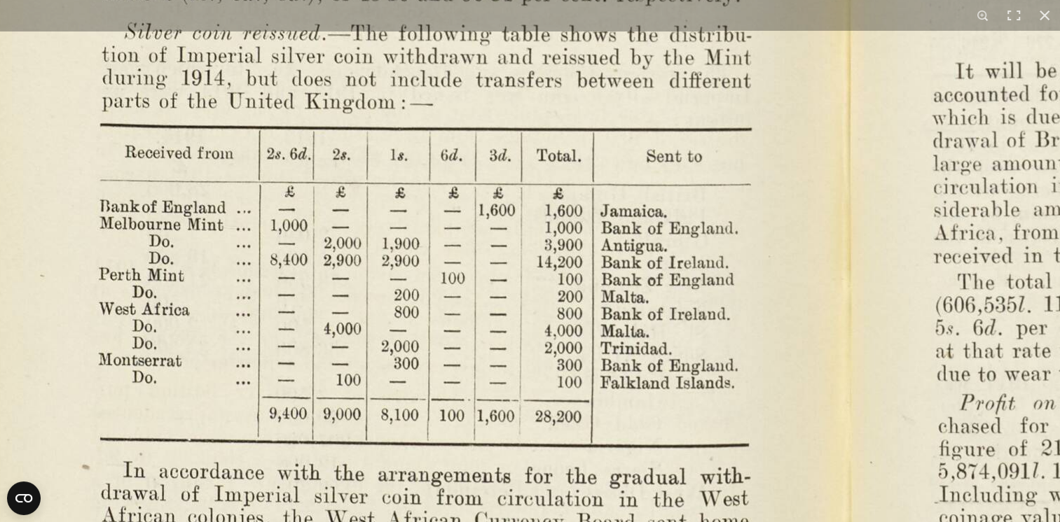
click at [531, 152] on img at bounding box center [847, 119] width 1941 height 1513
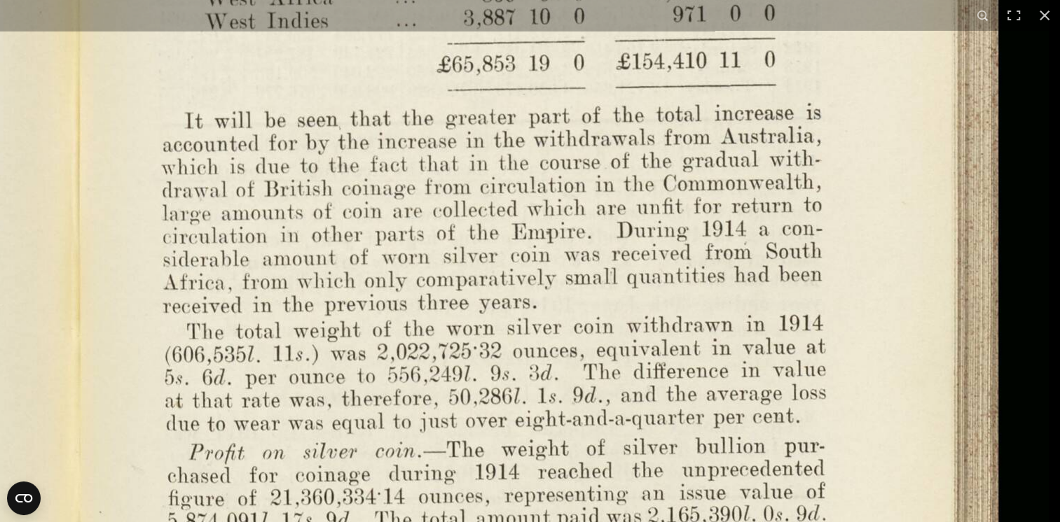
click at [452, 381] on img at bounding box center [77, 169] width 1941 height 1513
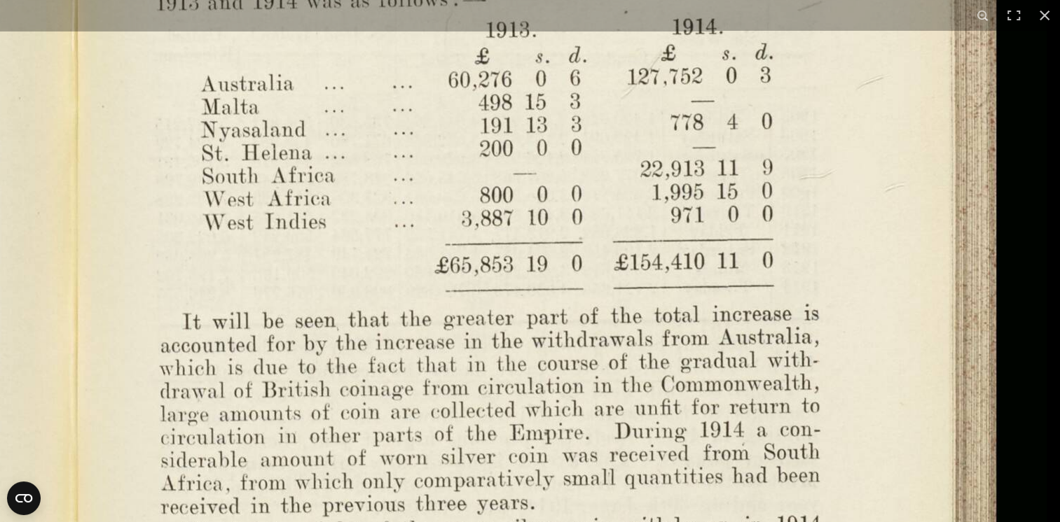
click at [446, 416] on img at bounding box center [75, 370] width 1941 height 1513
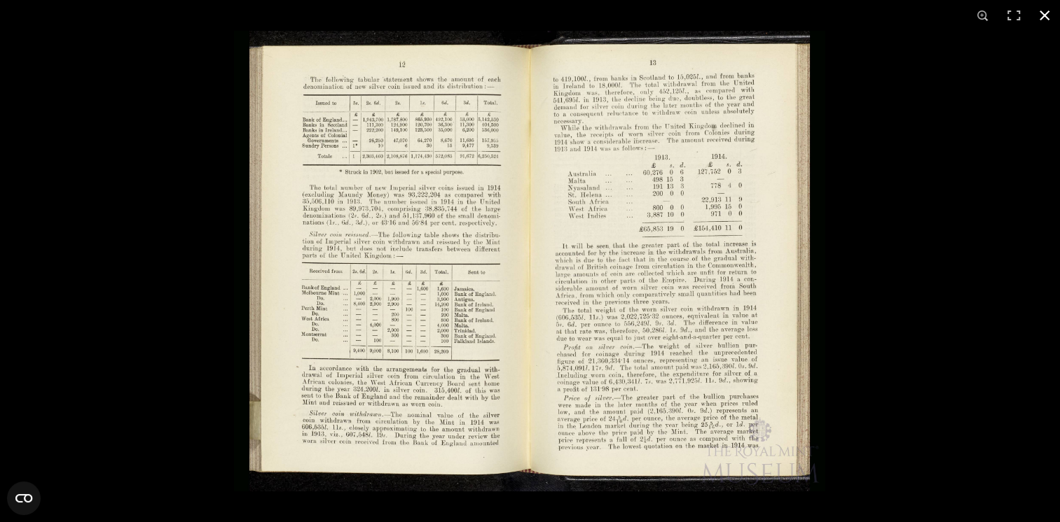
click at [1048, 18] on button at bounding box center [1044, 15] width 31 height 31
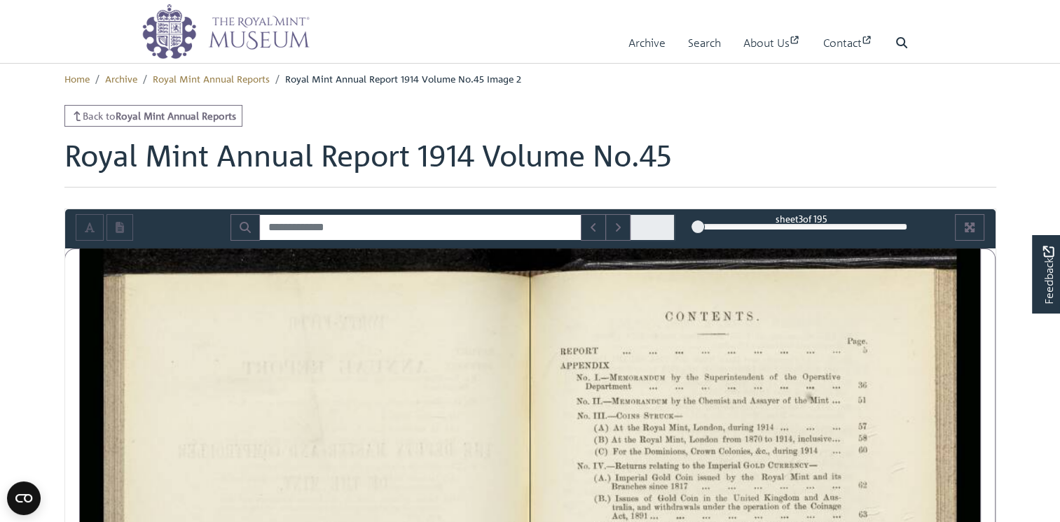
drag, startPoint x: 709, startPoint y: 253, endPoint x: 698, endPoint y: 251, distance: 12.0
click at [698, 234] on div at bounding box center [698, 227] width 14 height 14
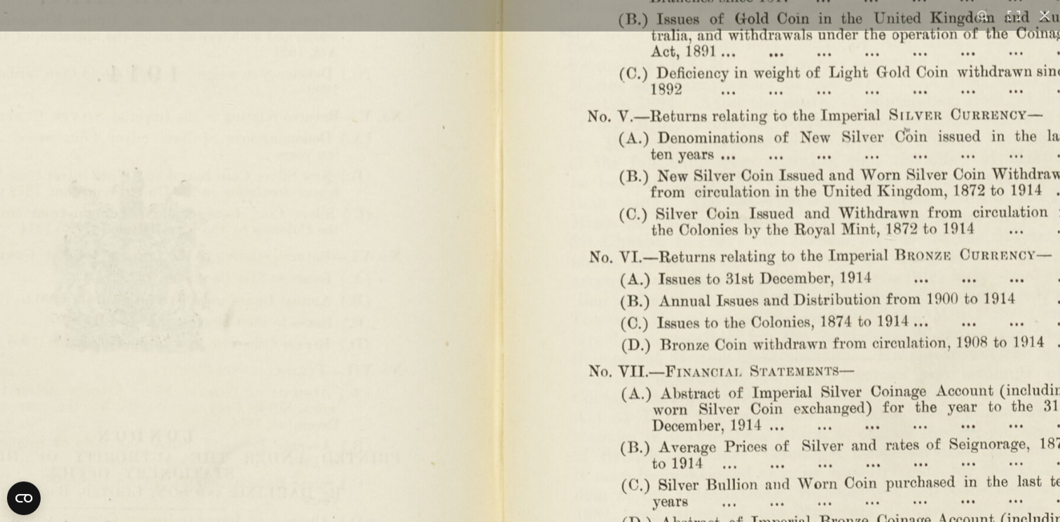
click at [666, 254] on img at bounding box center [500, 203] width 1653 height 1289
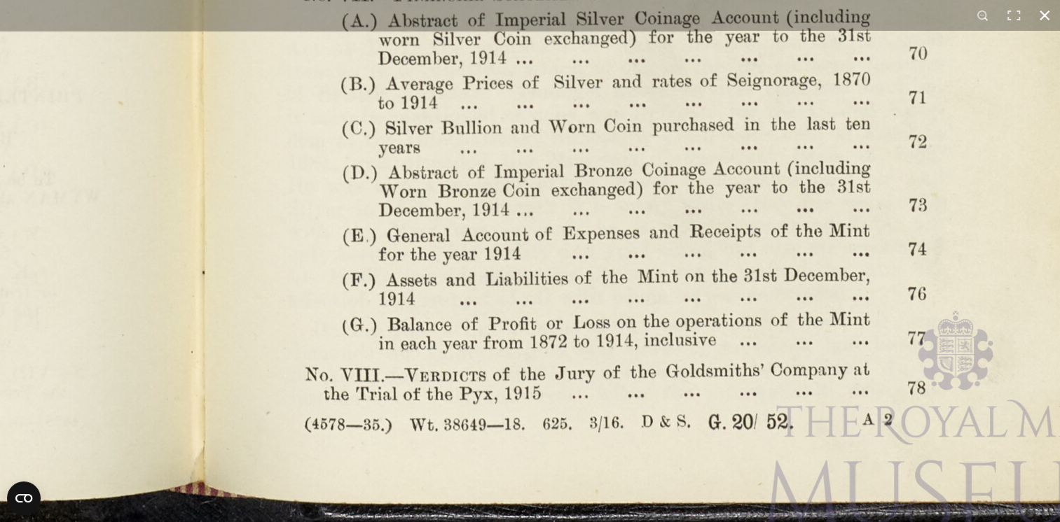
click at [1050, 20] on button at bounding box center [1044, 15] width 31 height 31
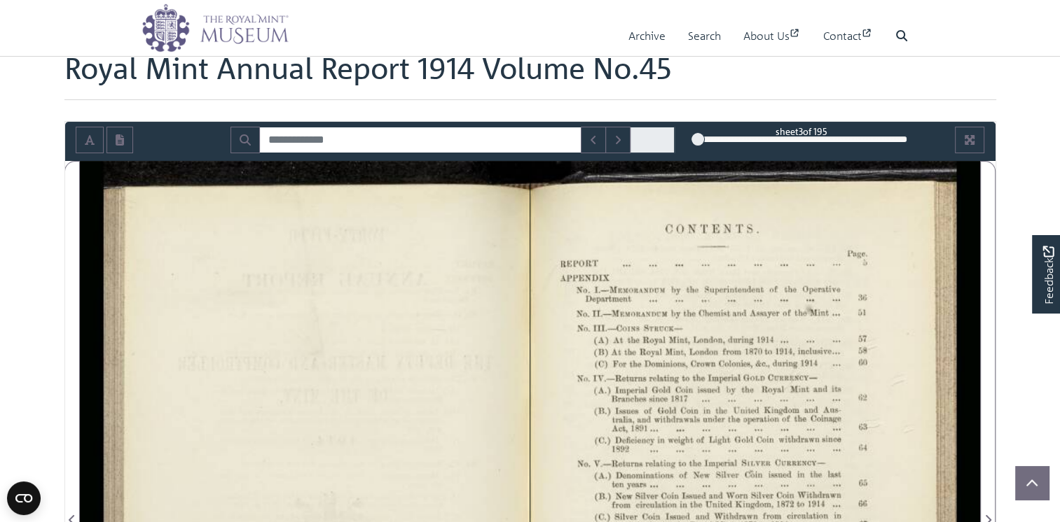
scroll to position [186, 0]
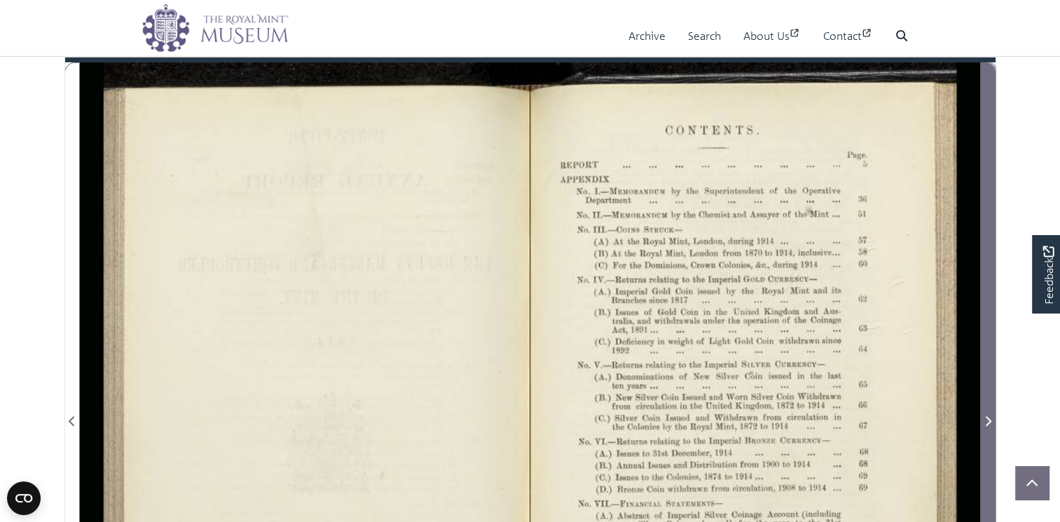
click at [985, 427] on icon "Next Page" at bounding box center [988, 422] width 6 height 10
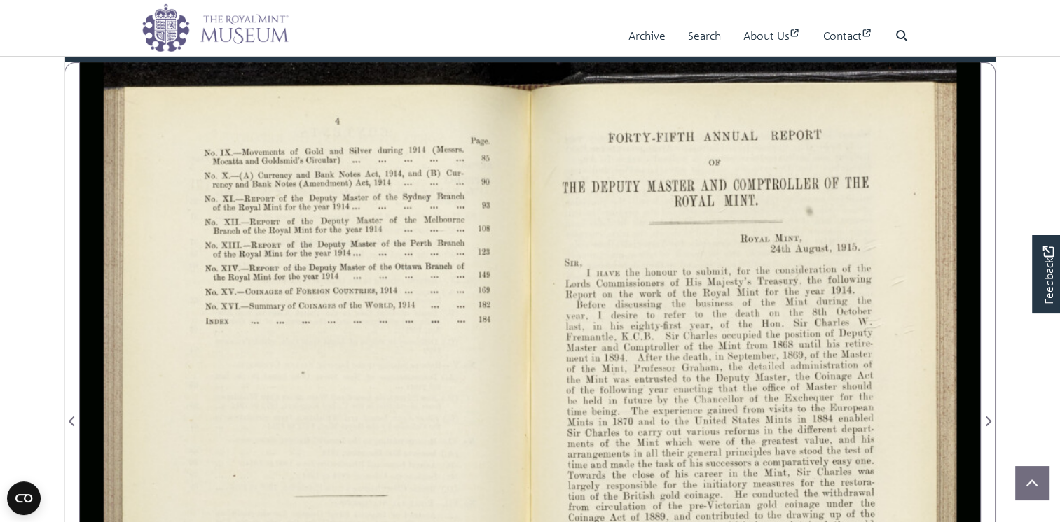
click at [439, 296] on div at bounding box center [305, 412] width 450 height 701
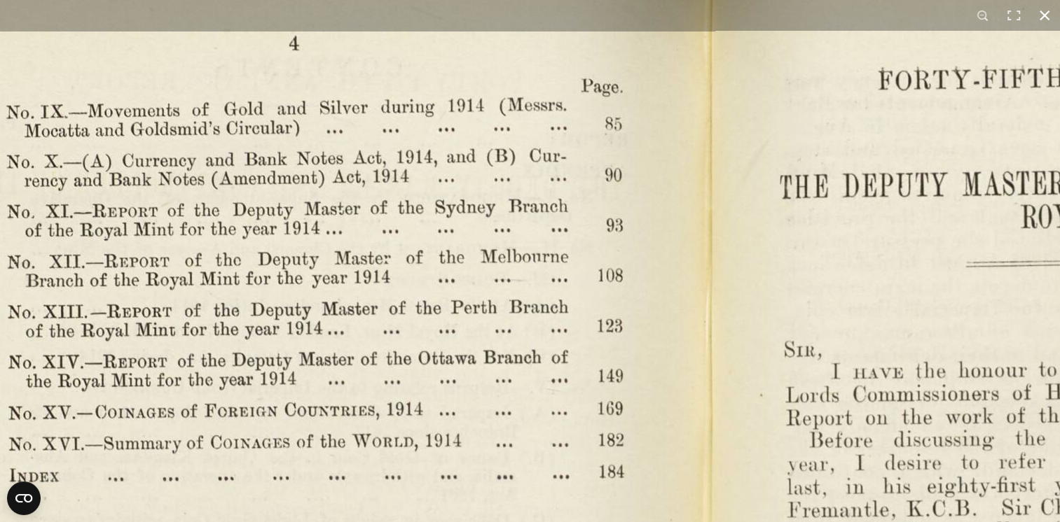
click at [1045, 15] on button at bounding box center [1044, 15] width 31 height 31
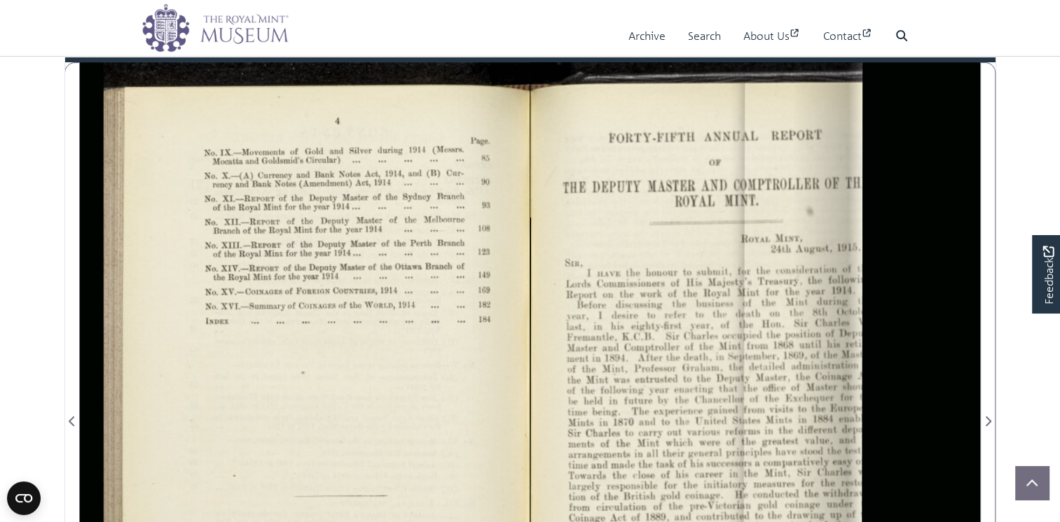
click at [817, 48] on div "112" at bounding box center [801, 41] width 212 height 14
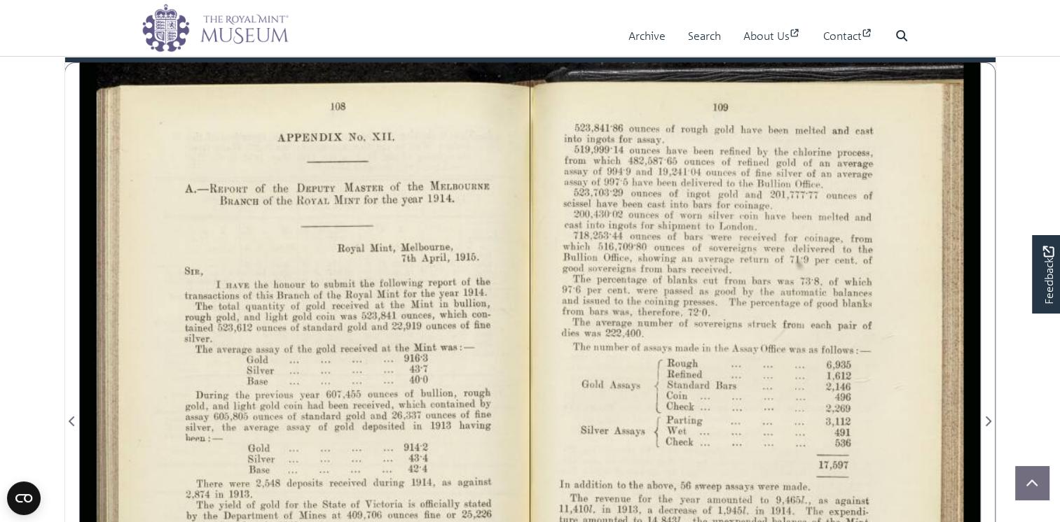
click at [804, 48] on div "112" at bounding box center [801, 41] width 212 height 14
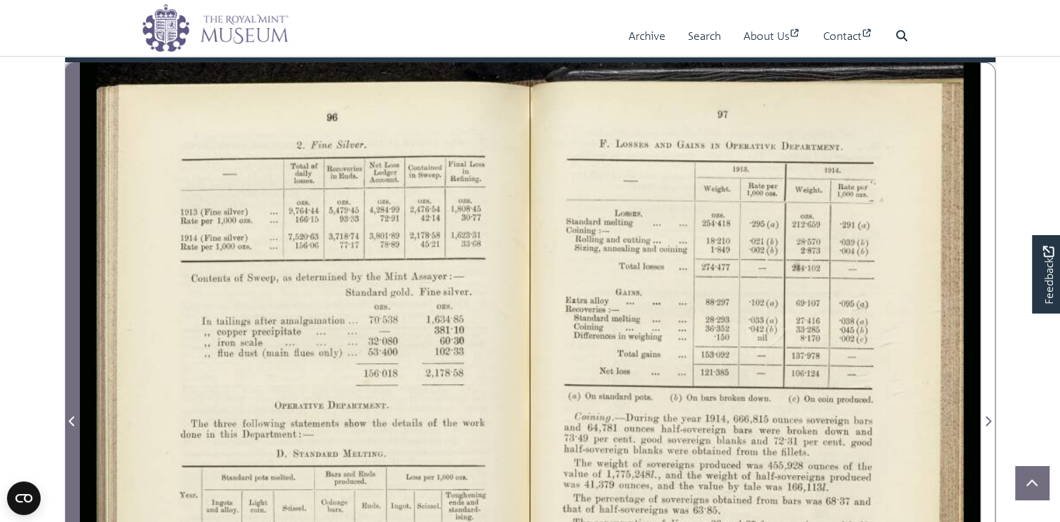
click at [70, 427] on icon "Previous Page" at bounding box center [72, 422] width 6 height 10
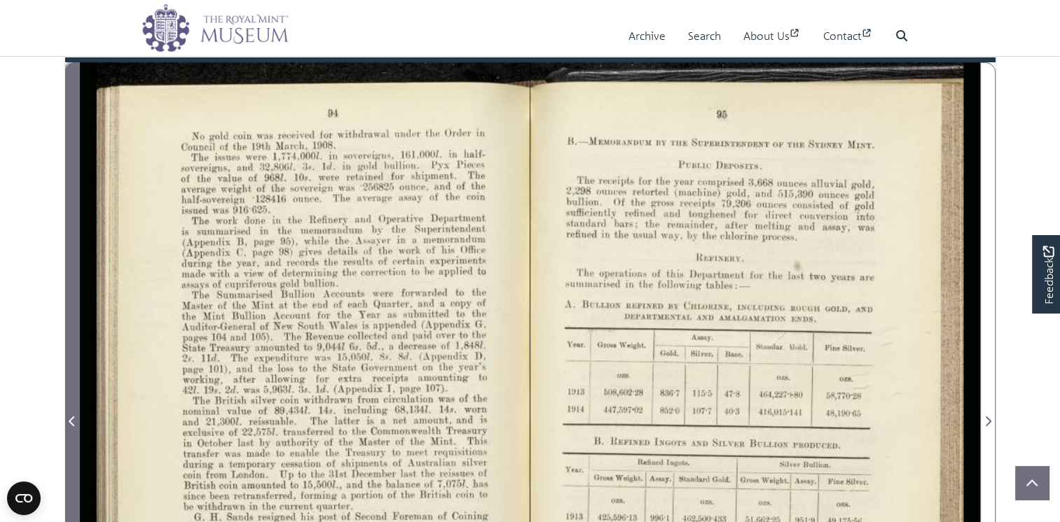
click at [70, 427] on icon "Previous Page" at bounding box center [72, 422] width 6 height 10
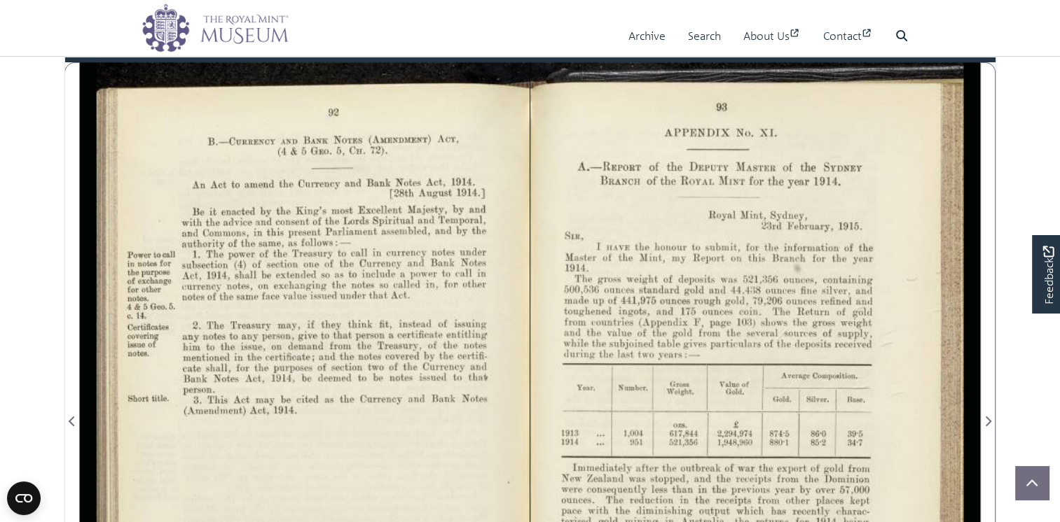
click at [607, 324] on div at bounding box center [755, 412] width 450 height 701
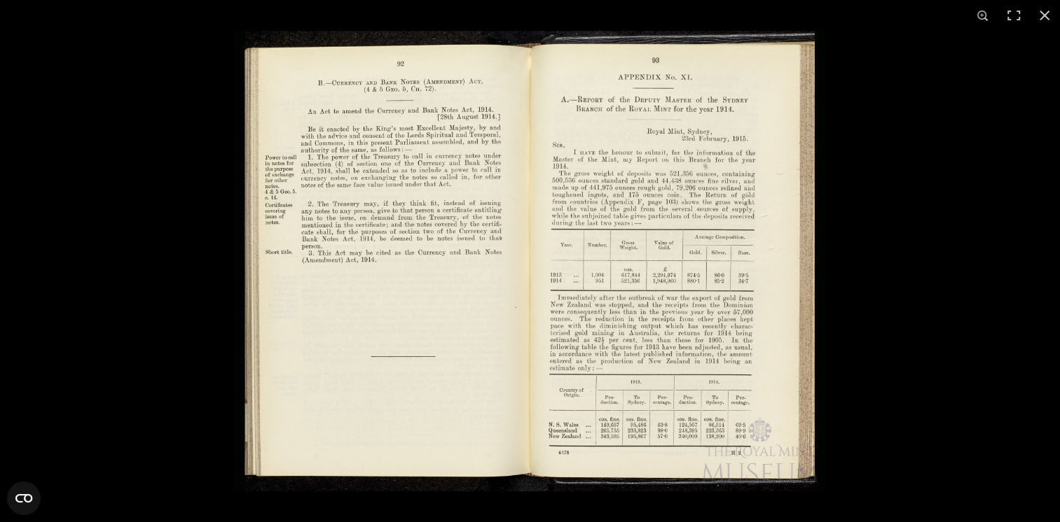
click at [693, 335] on img at bounding box center [529, 261] width 591 height 461
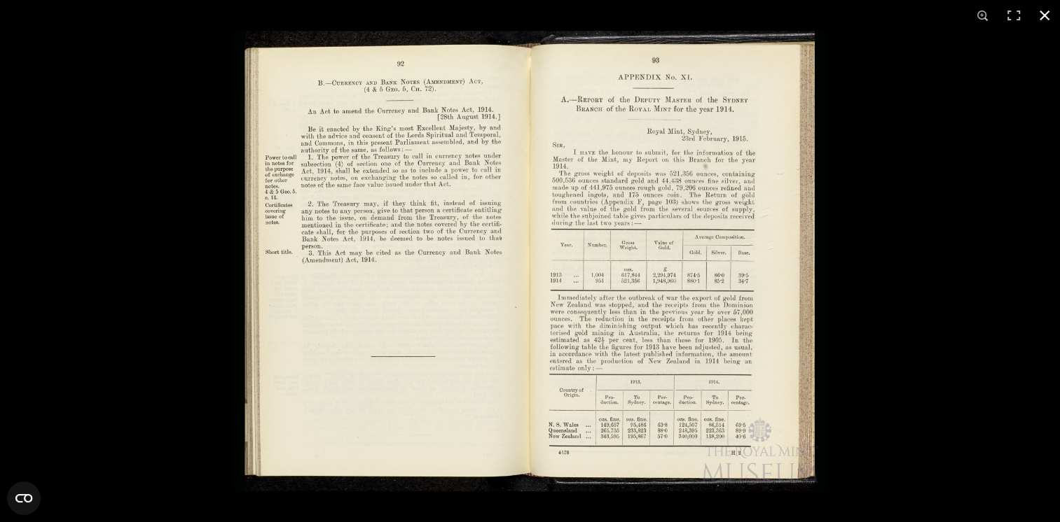
click at [1042, 15] on button at bounding box center [1044, 15] width 31 height 31
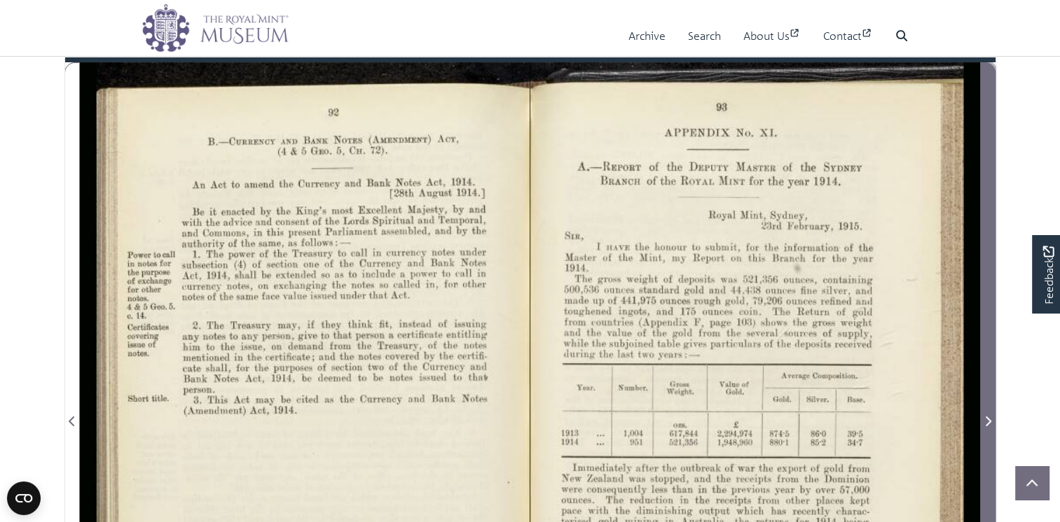
click at [989, 427] on icon "Next Page" at bounding box center [988, 422] width 6 height 10
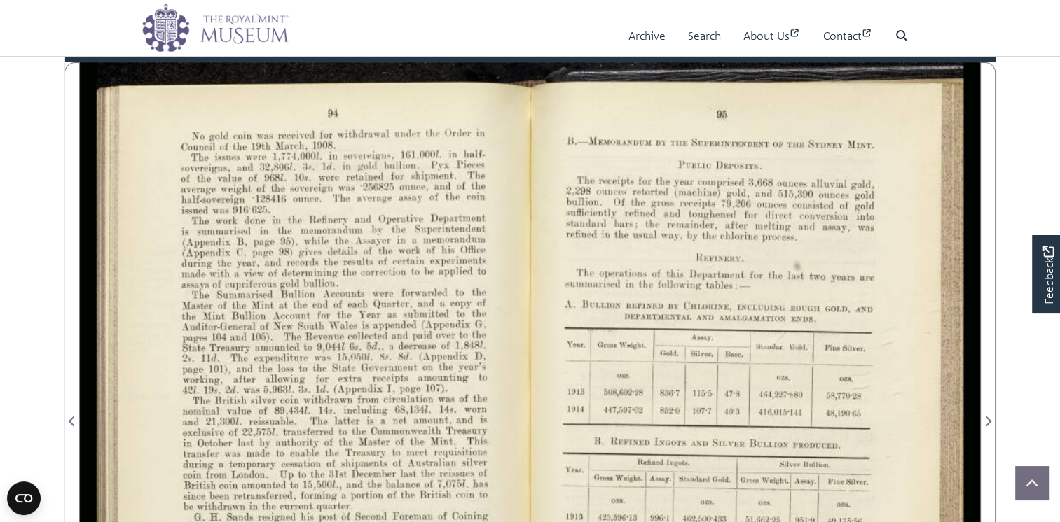
click at [421, 332] on div at bounding box center [305, 412] width 450 height 701
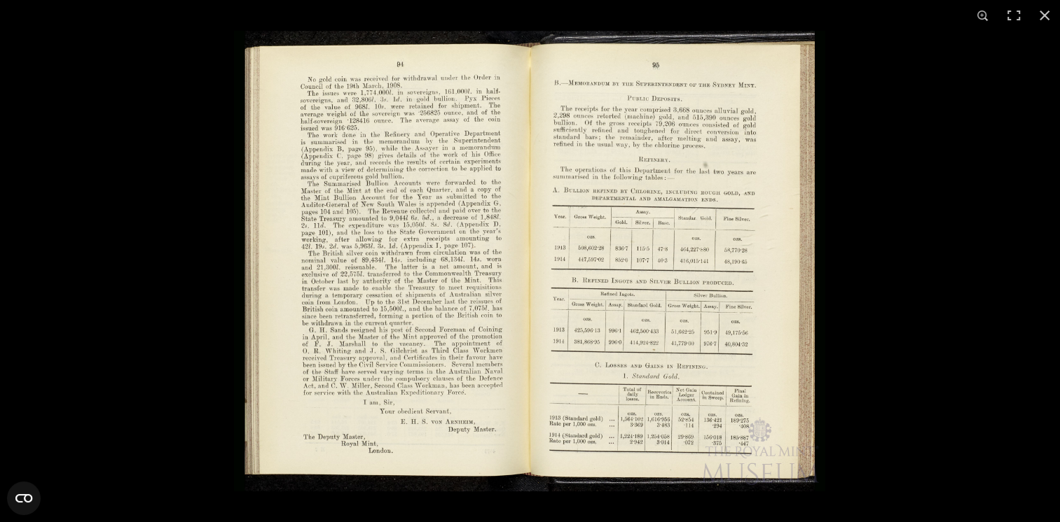
click at [475, 273] on img at bounding box center [529, 261] width 591 height 461
click at [473, 272] on img at bounding box center [529, 261] width 591 height 461
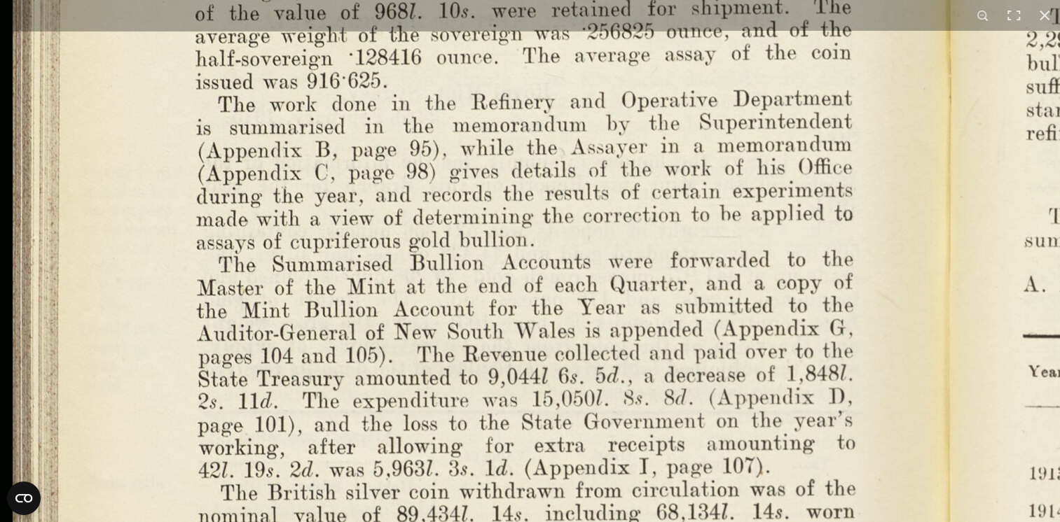
click at [656, 514] on img at bounding box center [947, 518] width 1941 height 1513
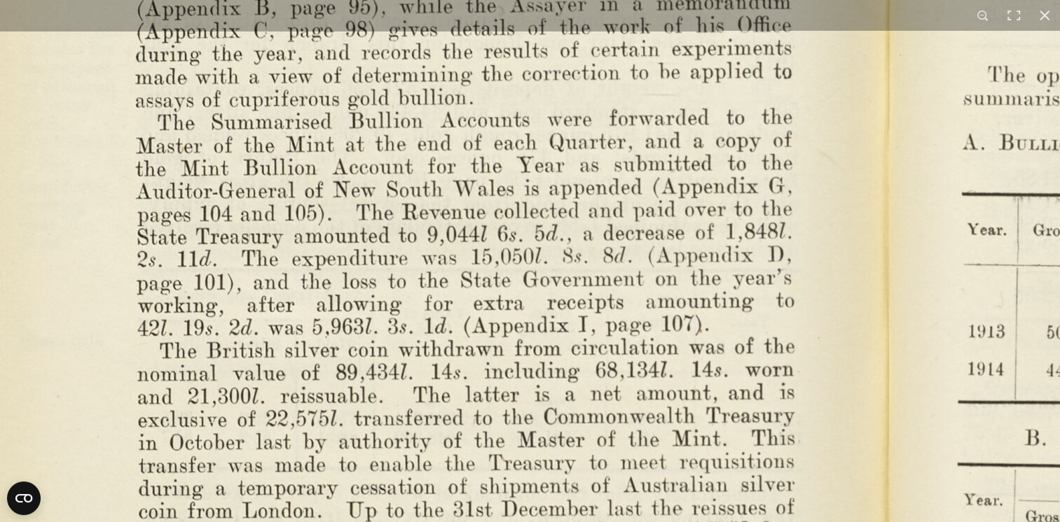
click at [732, 190] on img at bounding box center [886, 376] width 1941 height 1513
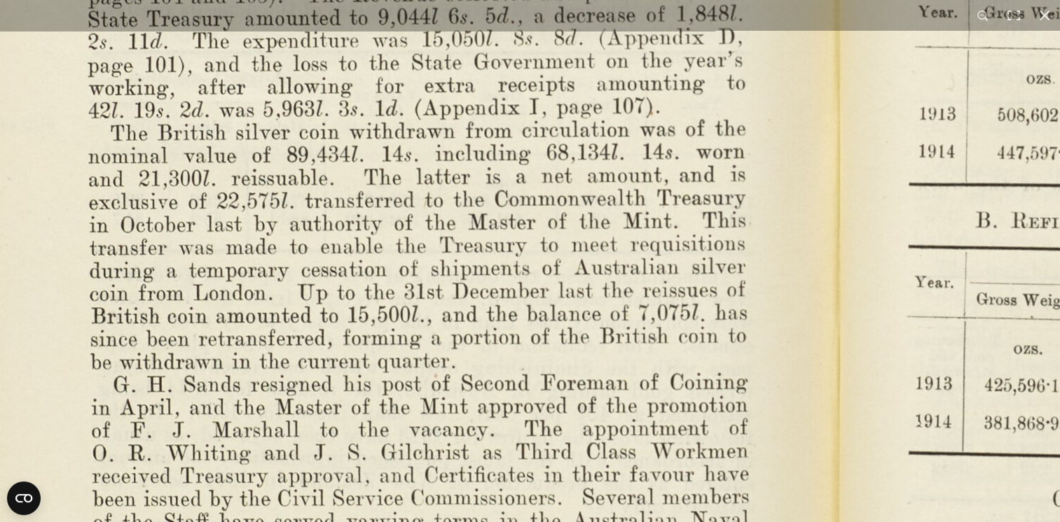
click at [691, 162] on img at bounding box center [837, 158] width 1941 height 1513
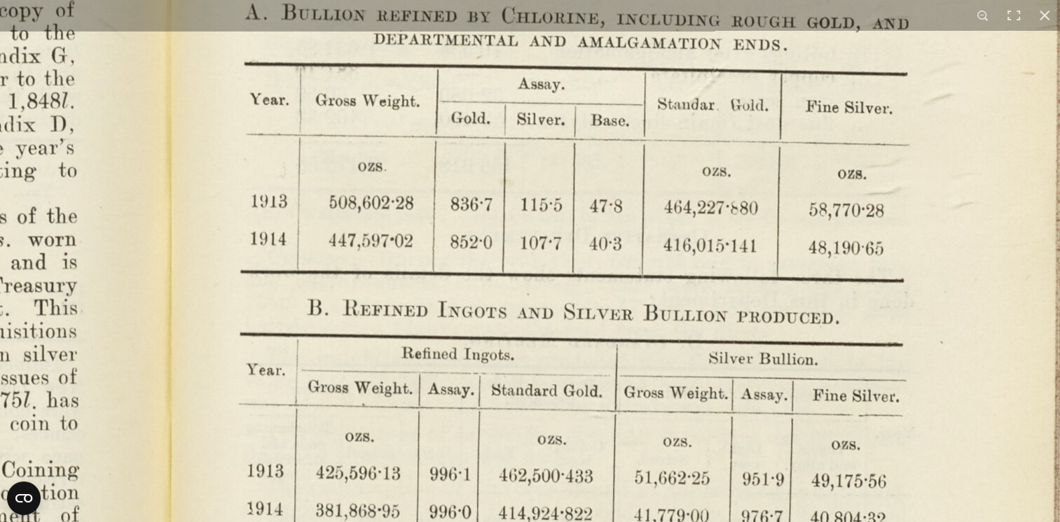
click at [717, 494] on img at bounding box center [169, 245] width 1941 height 1513
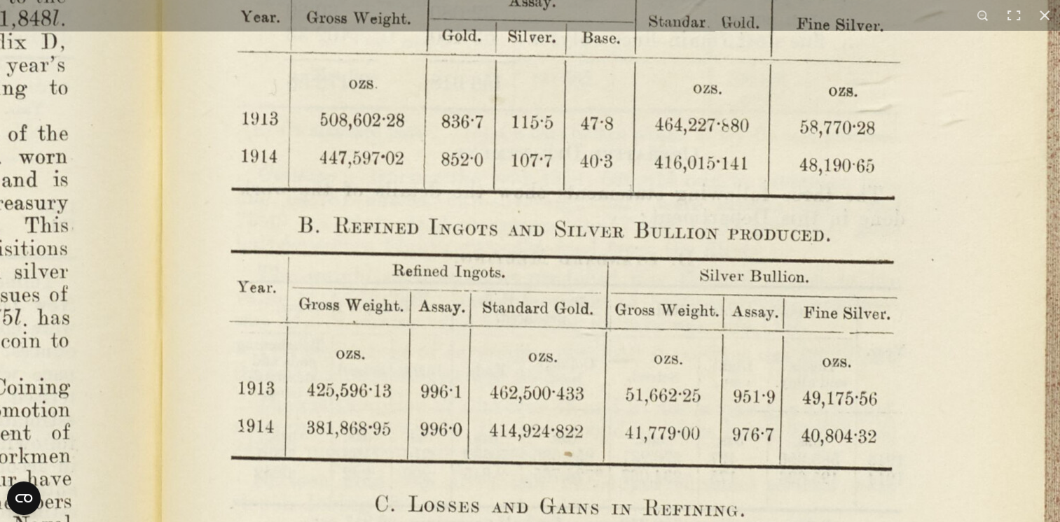
click at [742, 245] on img at bounding box center [160, 163] width 1941 height 1513
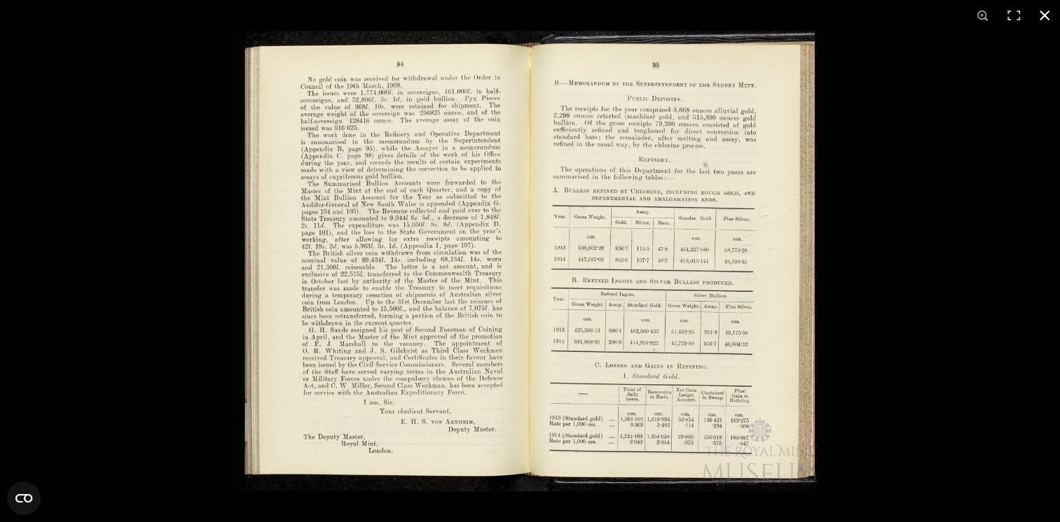
click at [1044, 11] on button at bounding box center [1044, 15] width 31 height 31
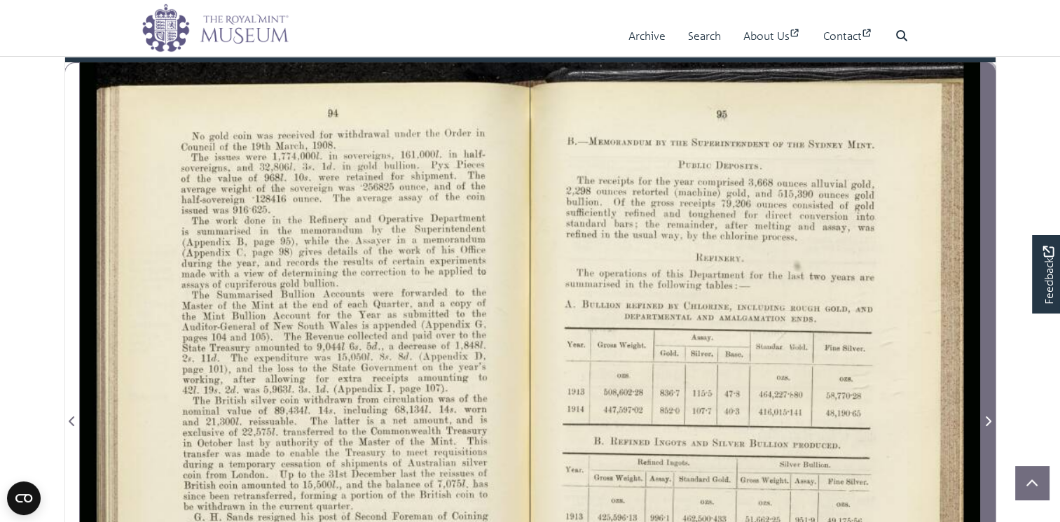
click at [990, 427] on icon "Next Page" at bounding box center [987, 421] width 7 height 11
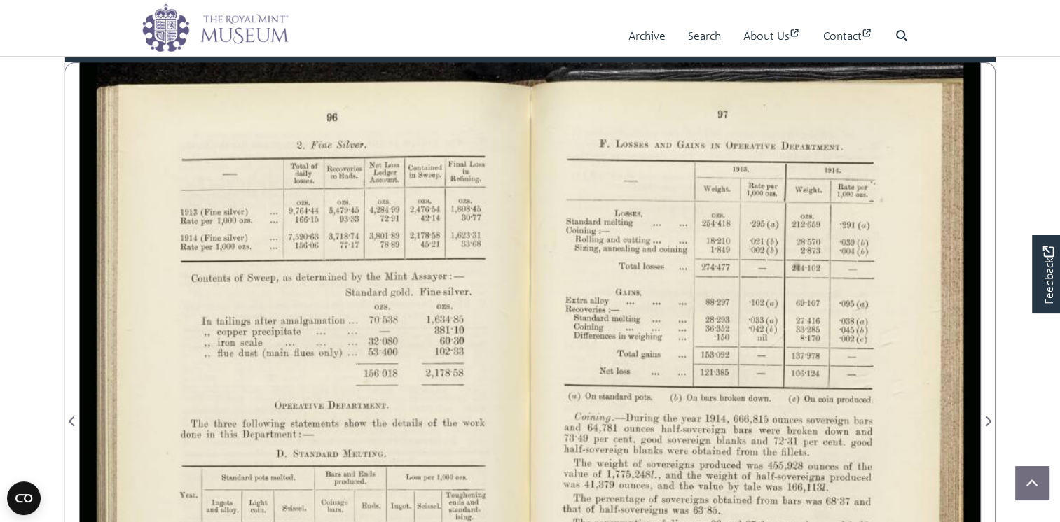
click at [378, 312] on div at bounding box center [305, 412] width 450 height 701
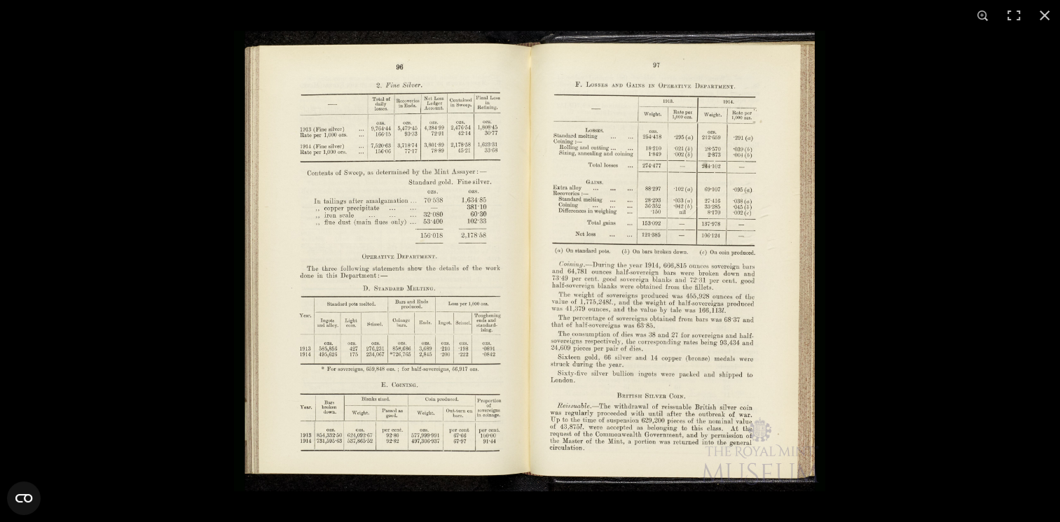
click at [238, 344] on img at bounding box center [529, 261] width 591 height 461
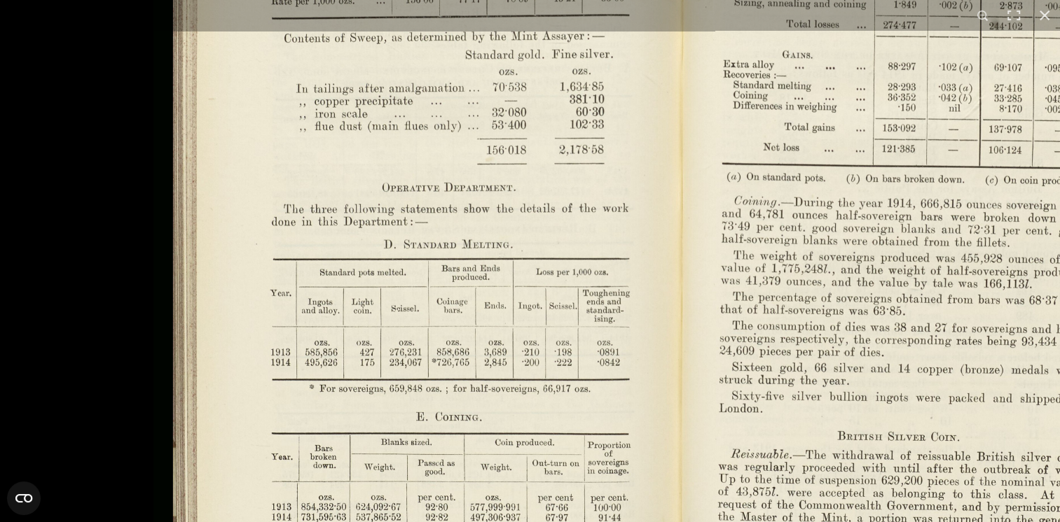
click at [282, 335] on img at bounding box center [681, 196] width 1056 height 824
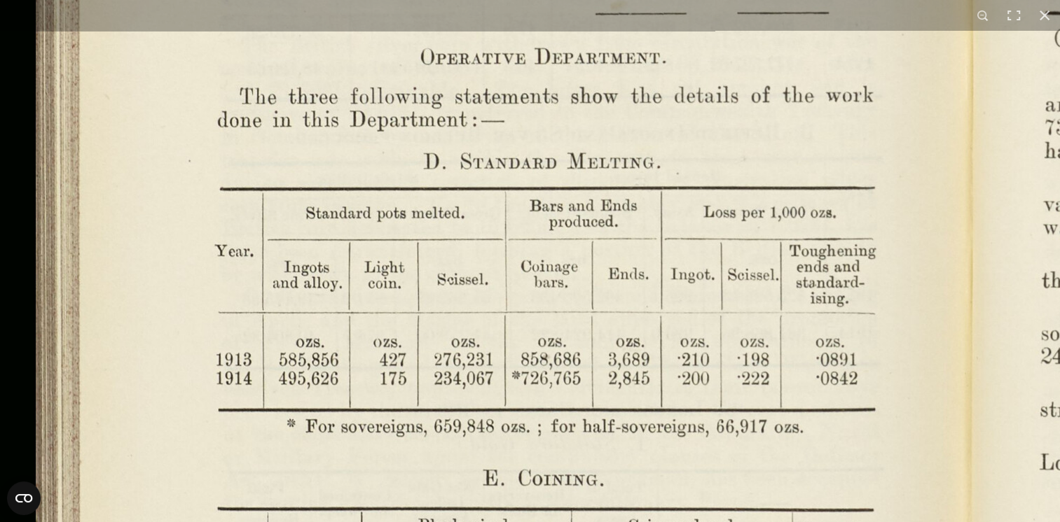
click at [401, 179] on img at bounding box center [970, 72] width 1941 height 1513
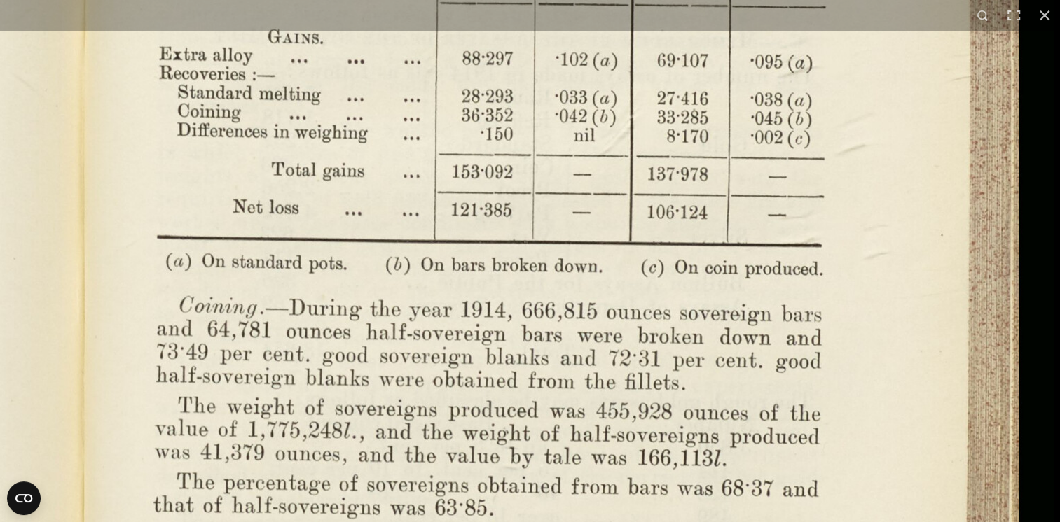
click at [559, 454] on img at bounding box center [82, 296] width 1941 height 1513
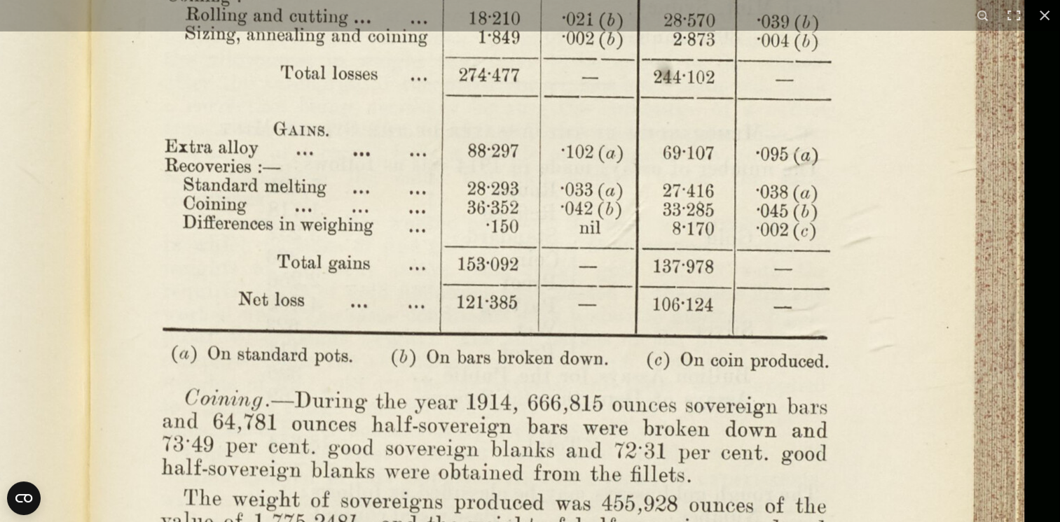
click at [553, 456] on img at bounding box center [88, 388] width 1941 height 1513
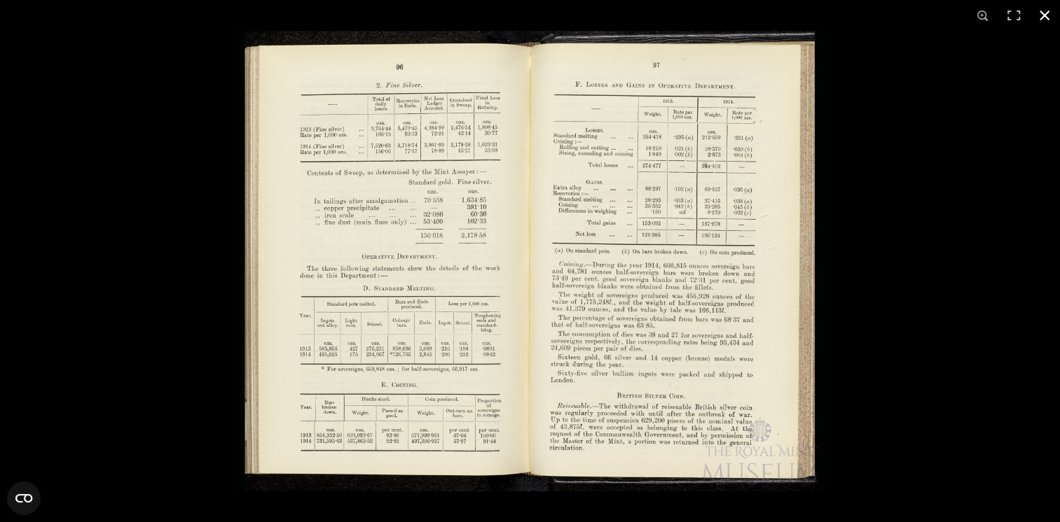
click at [1048, 14] on button at bounding box center [1044, 15] width 31 height 31
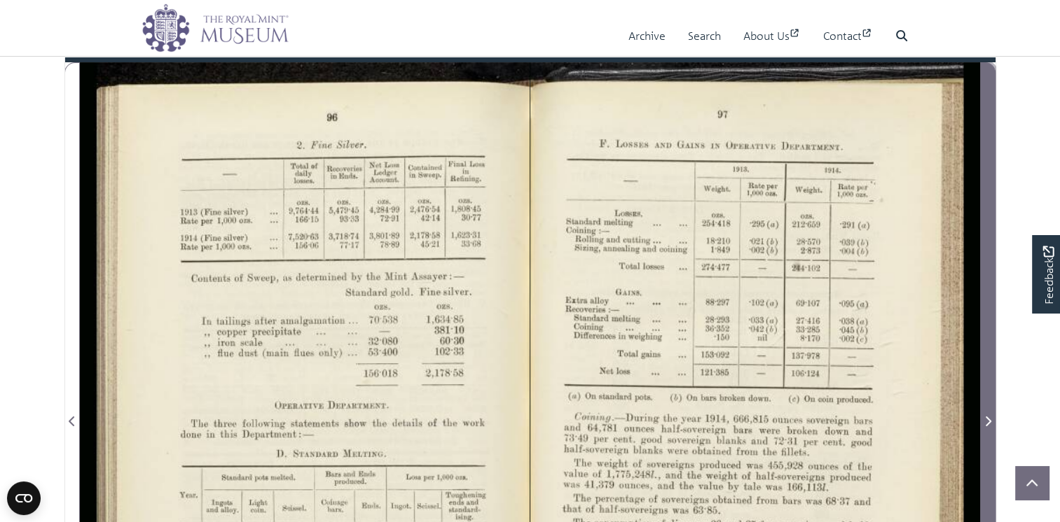
click at [986, 427] on icon "Next Page" at bounding box center [987, 421] width 7 height 11
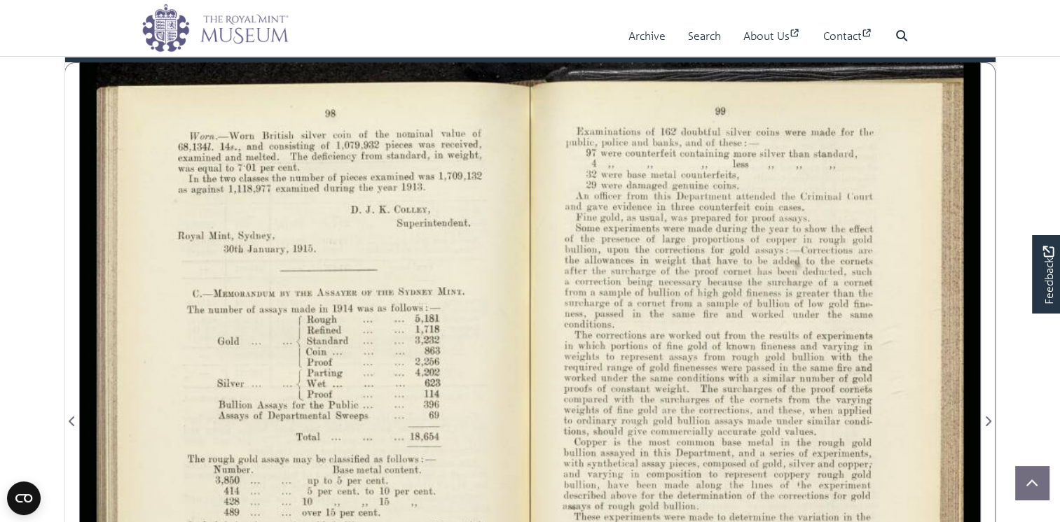
click at [301, 267] on div at bounding box center [305, 412] width 450 height 701
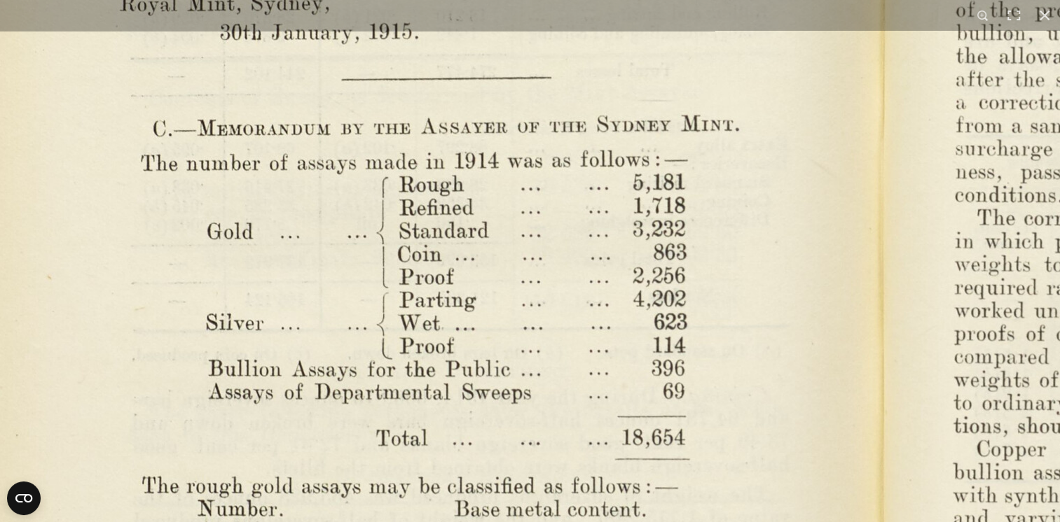
click at [611, 172] on img at bounding box center [880, 385] width 1941 height 1513
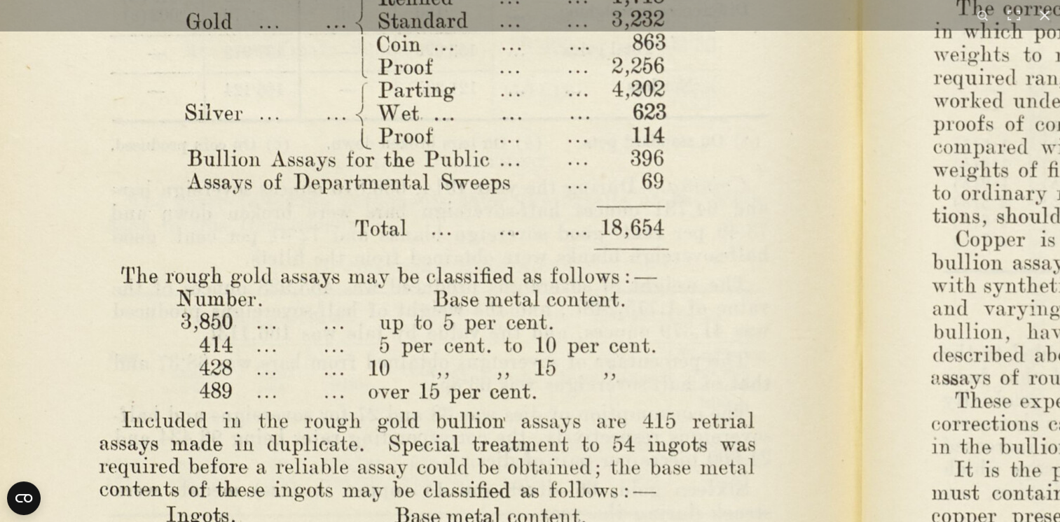
click at [607, 165] on img at bounding box center [859, 175] width 1941 height 1513
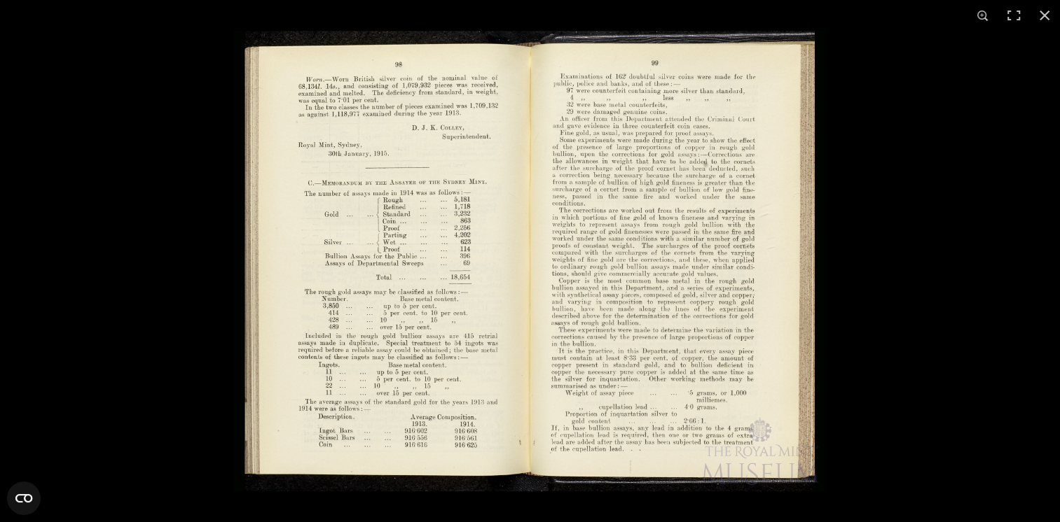
click at [641, 276] on img at bounding box center [529, 261] width 591 height 461
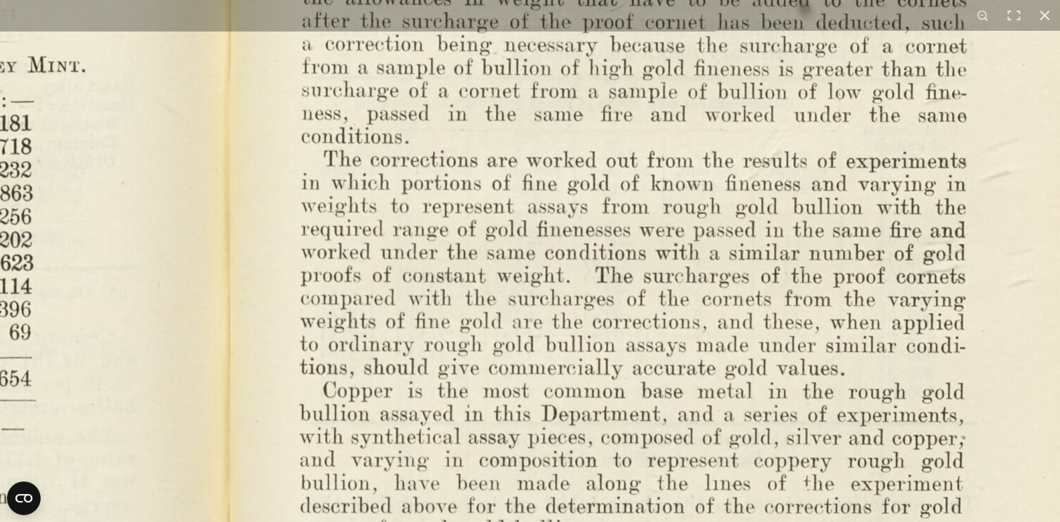
click at [558, 452] on img at bounding box center [226, 326] width 1941 height 1513
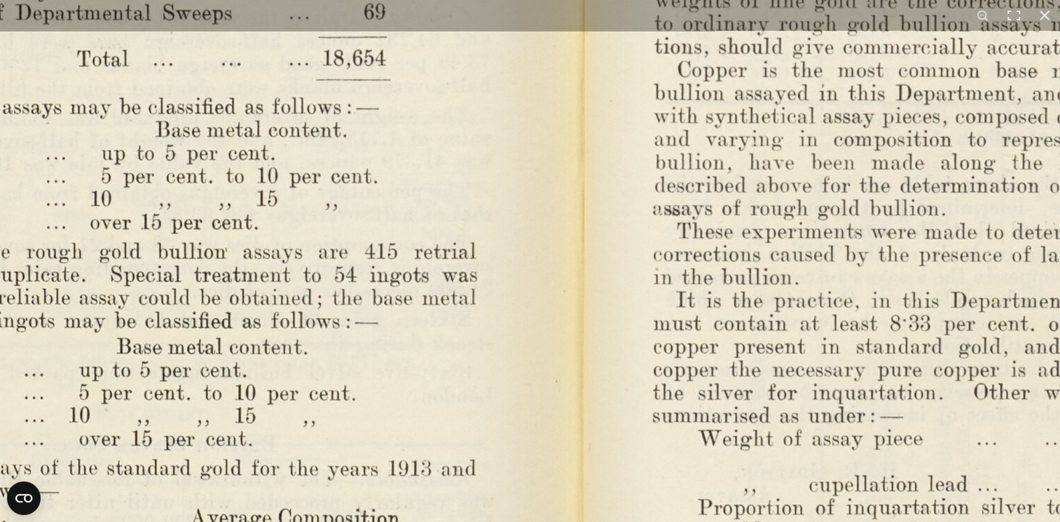
click at [578, 378] on img at bounding box center [581, 5] width 1941 height 1513
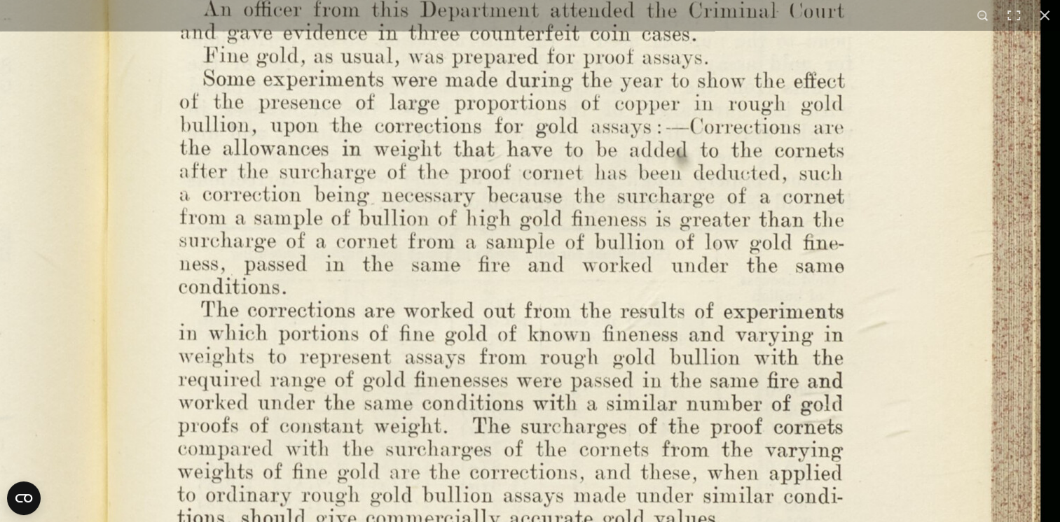
click at [674, 451] on img at bounding box center [104, 477] width 1941 height 1513
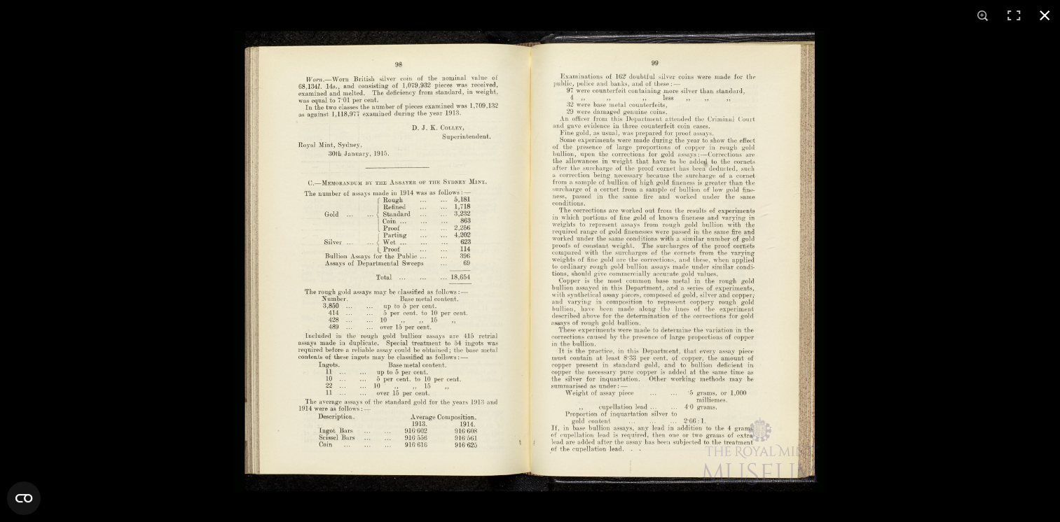
click at [1047, 13] on button at bounding box center [1044, 15] width 31 height 31
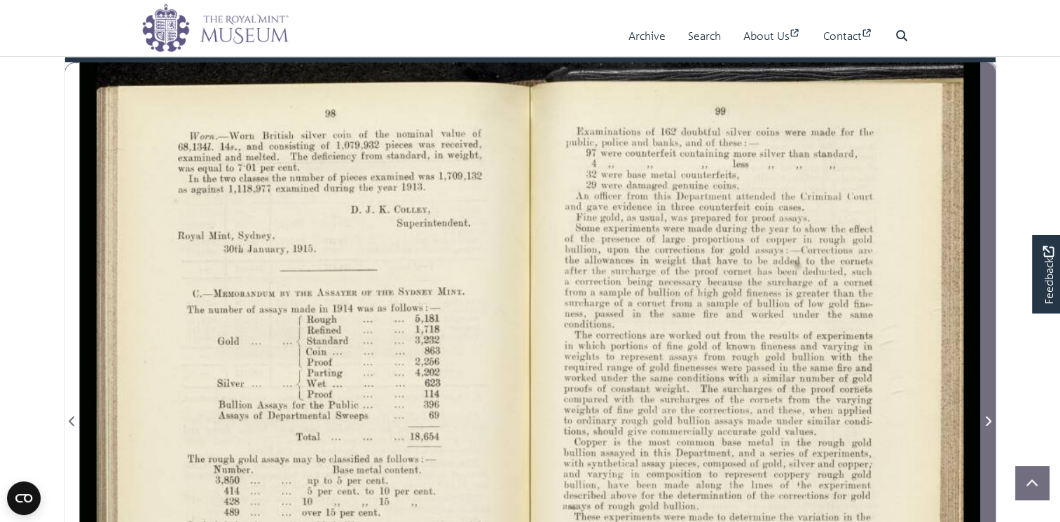
click at [988, 427] on icon "Next Page" at bounding box center [987, 421] width 7 height 11
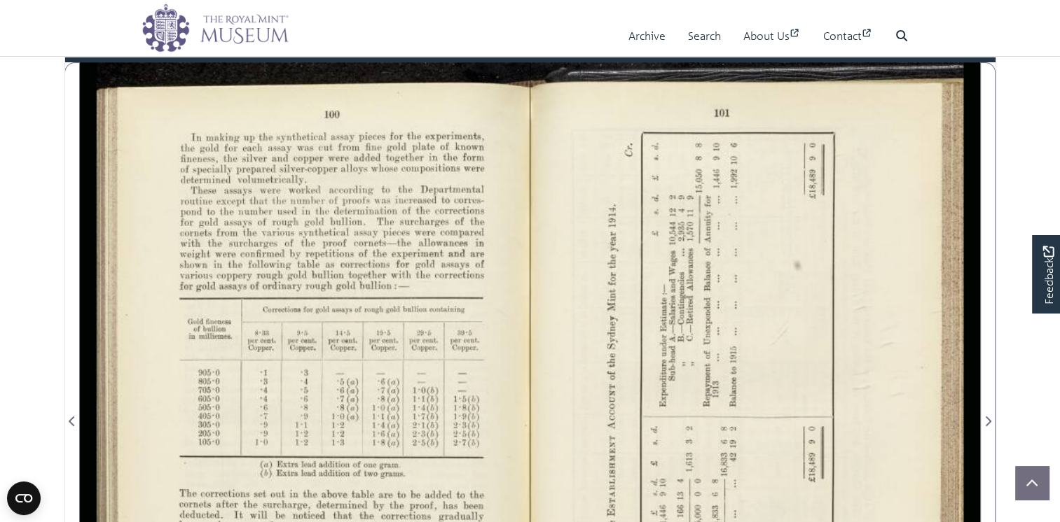
click at [364, 282] on div at bounding box center [305, 412] width 450 height 701
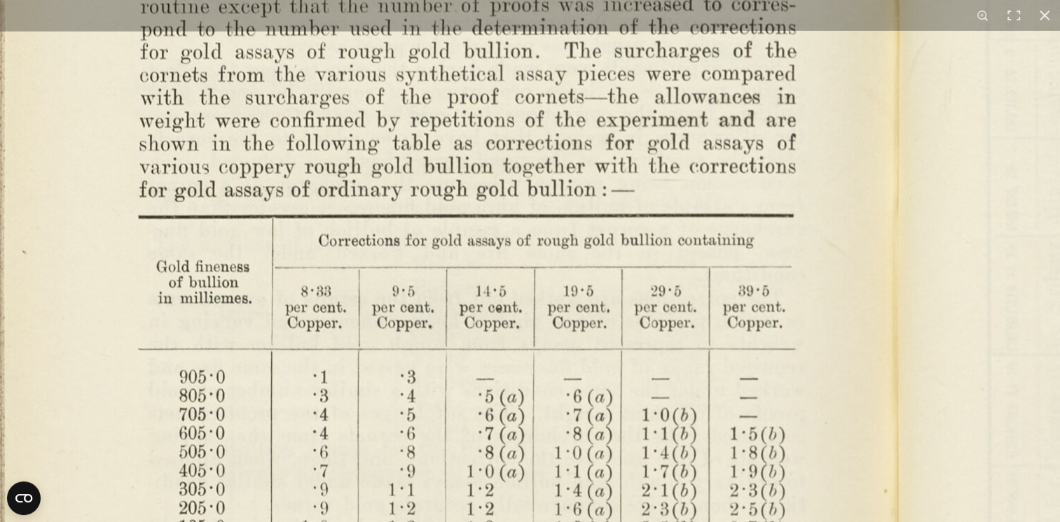
click at [695, 144] on img at bounding box center [894, 463] width 1941 height 1513
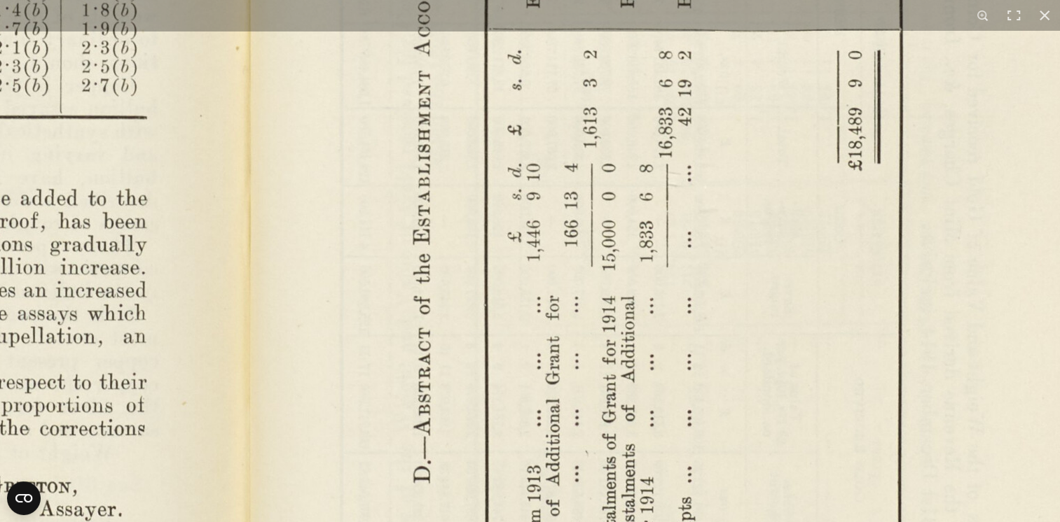
click at [519, 433] on img at bounding box center [246, 19] width 1941 height 1513
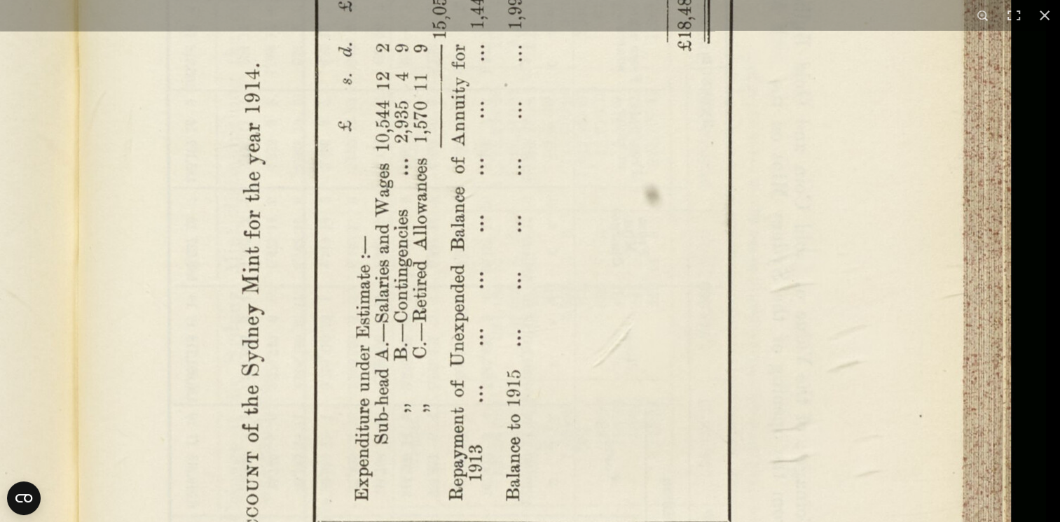
click at [577, 469] on img at bounding box center [74, 512] width 1941 height 1513
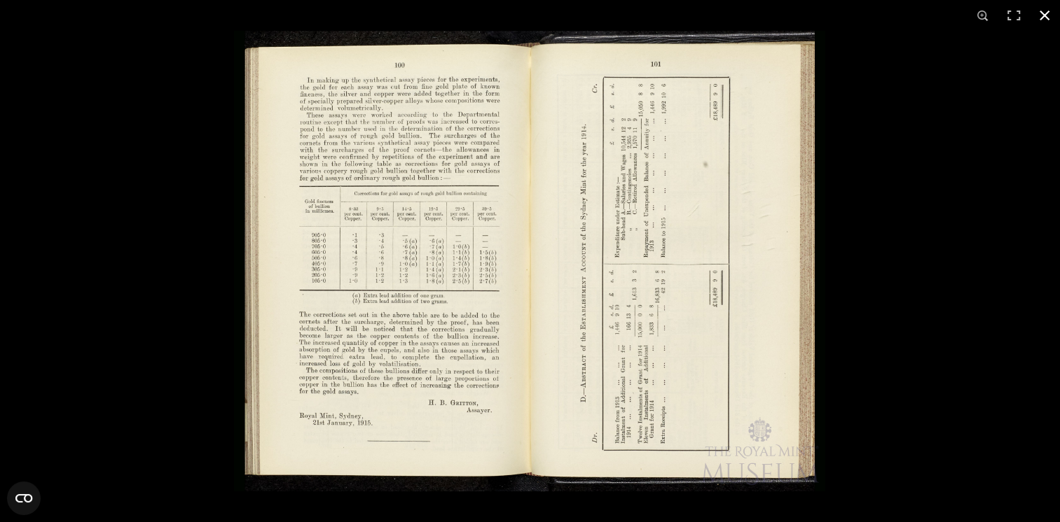
click at [1045, 18] on button at bounding box center [1044, 15] width 31 height 31
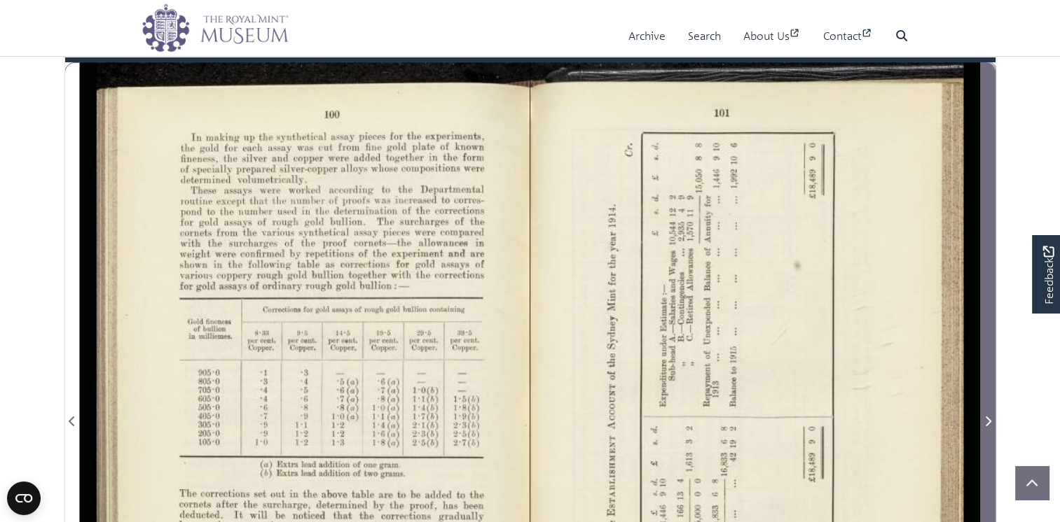
click at [988, 427] on icon "Next Page" at bounding box center [987, 421] width 7 height 11
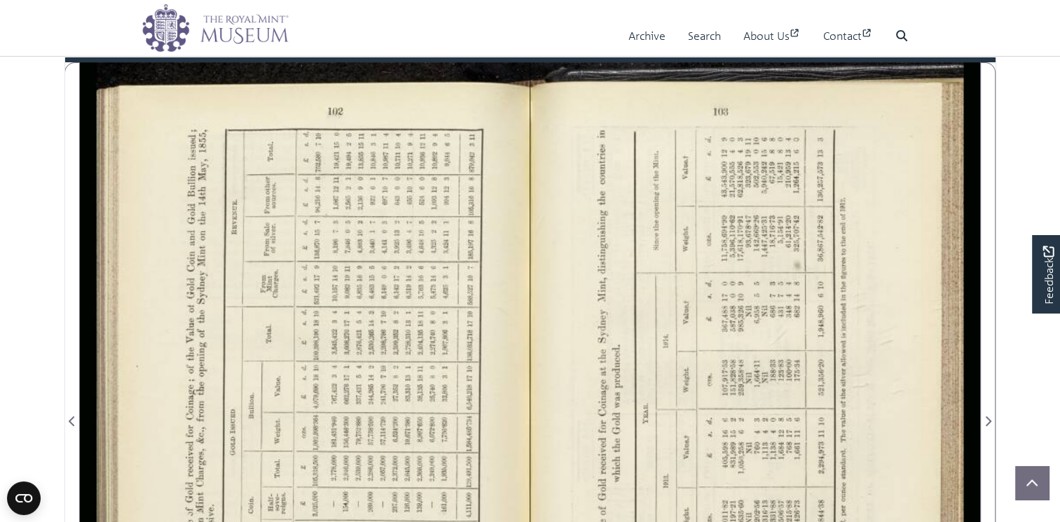
click at [395, 369] on div at bounding box center [305, 412] width 450 height 701
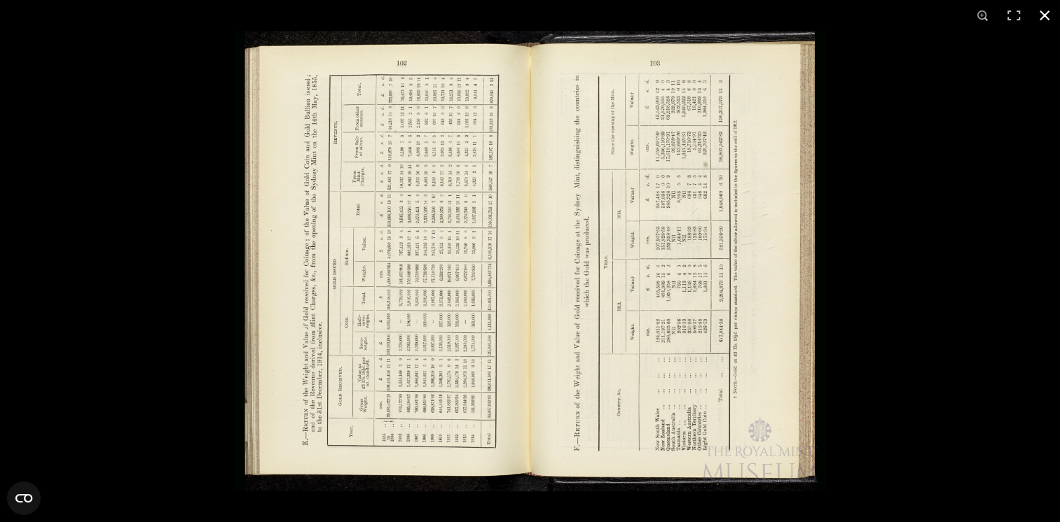
click at [895, 360] on div at bounding box center [764, 292] width 1060 height 522
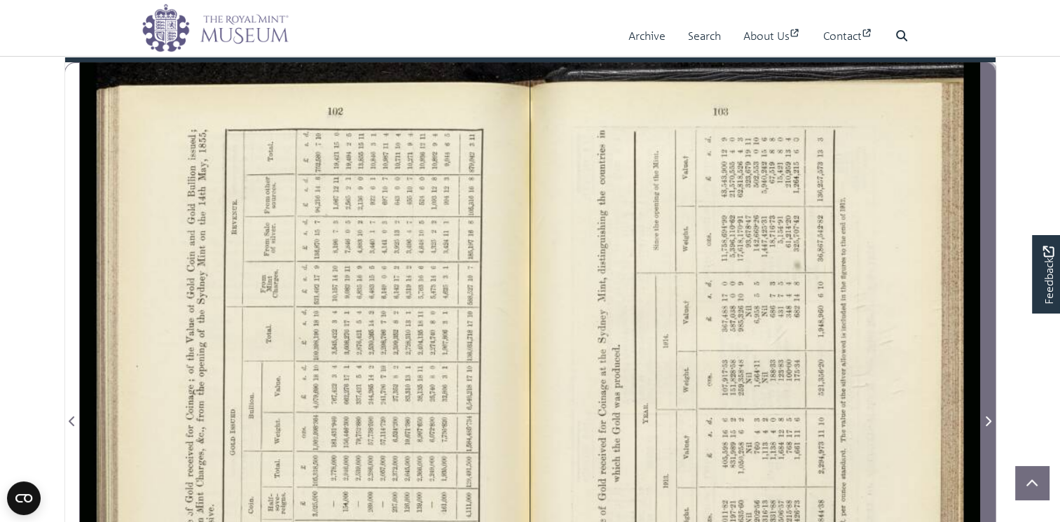
click at [985, 427] on icon "Next Page" at bounding box center [987, 421] width 7 height 11
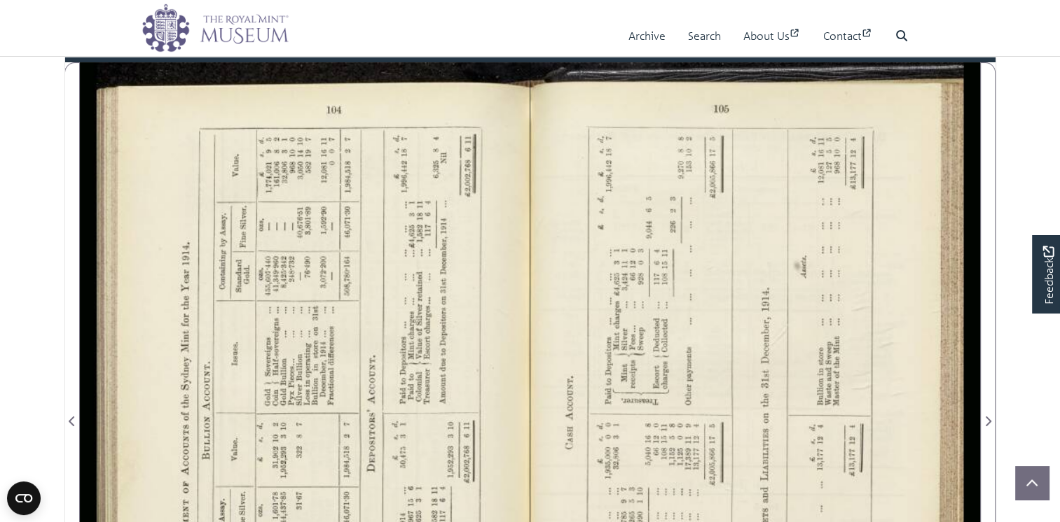
click at [429, 314] on div at bounding box center [305, 412] width 450 height 701
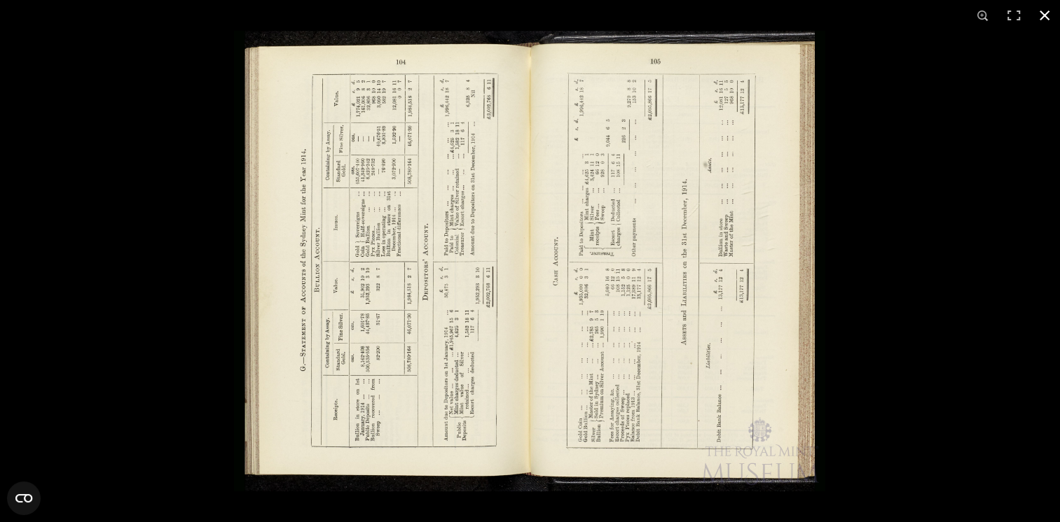
click at [953, 352] on div at bounding box center [764, 292] width 1060 height 522
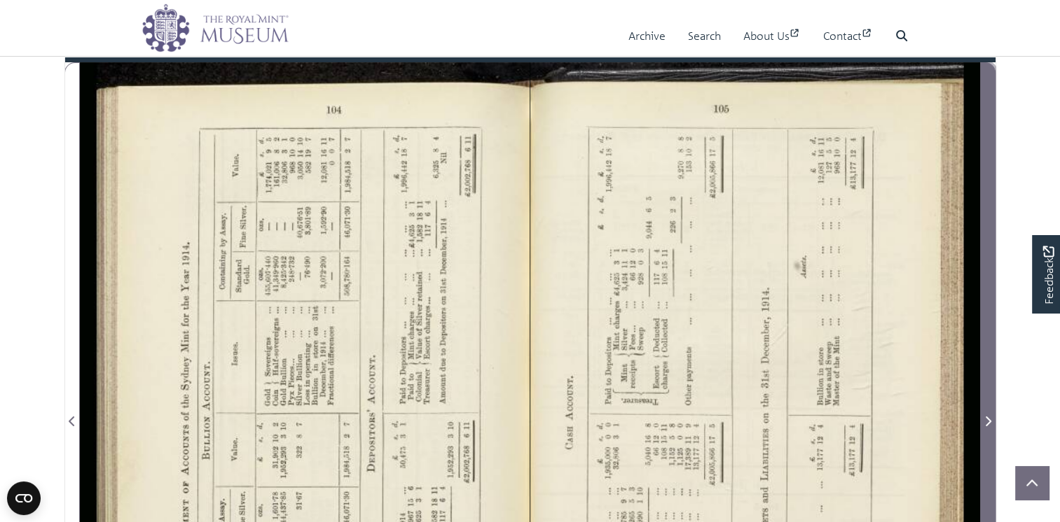
click at [989, 427] on icon "Next Page" at bounding box center [987, 421] width 7 height 11
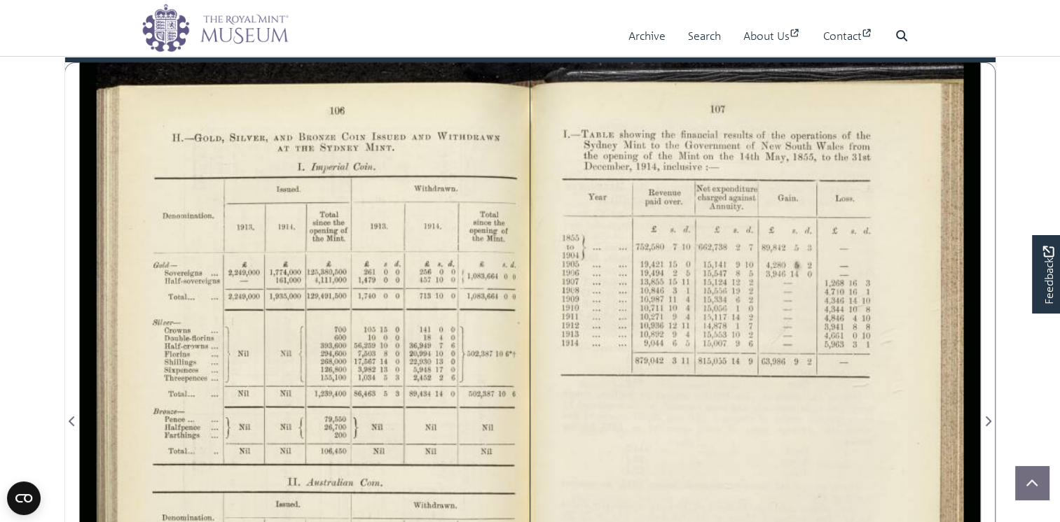
click at [385, 340] on div at bounding box center [305, 412] width 450 height 701
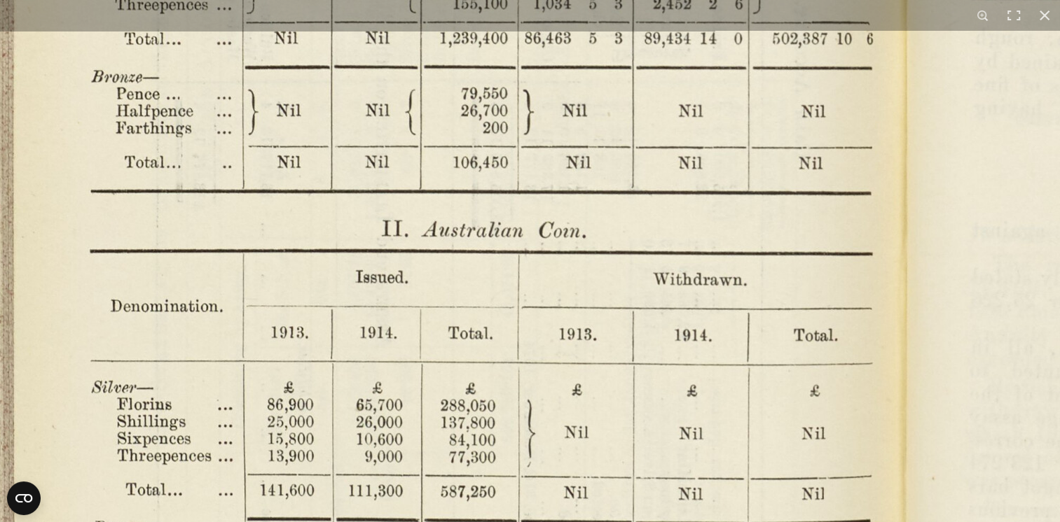
click at [759, 64] on img at bounding box center [903, 78] width 1941 height 1513
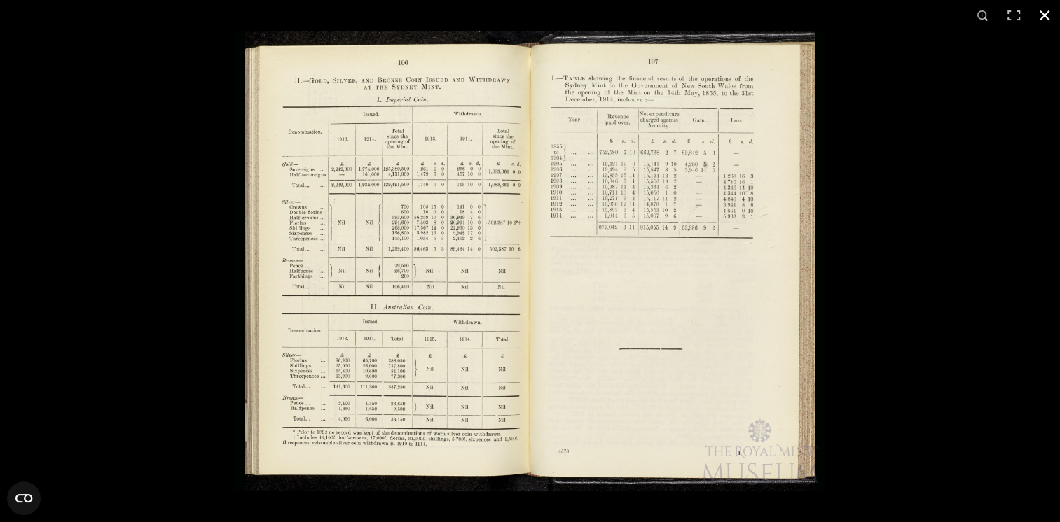
click at [870, 315] on div at bounding box center [764, 292] width 1060 height 522
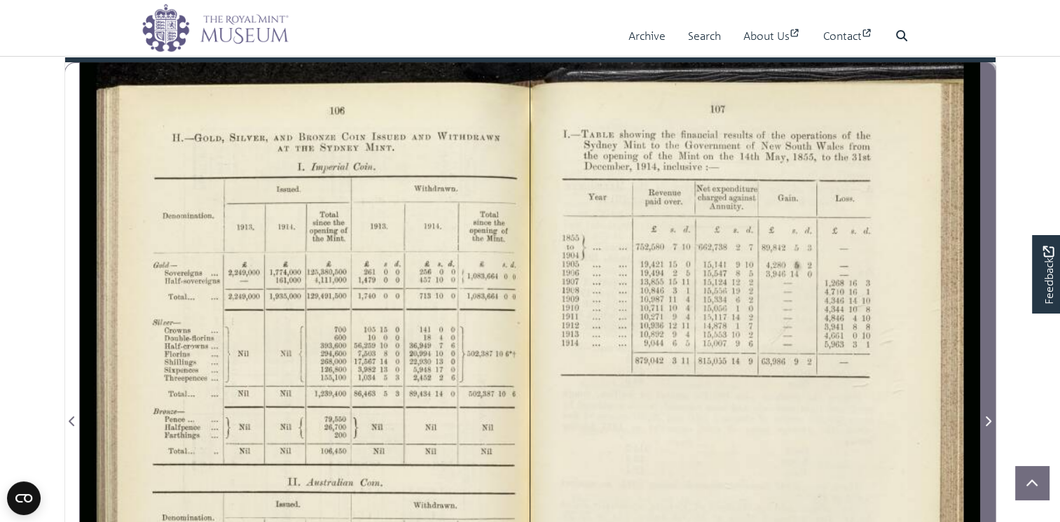
click at [989, 427] on icon "Next Page" at bounding box center [988, 422] width 6 height 10
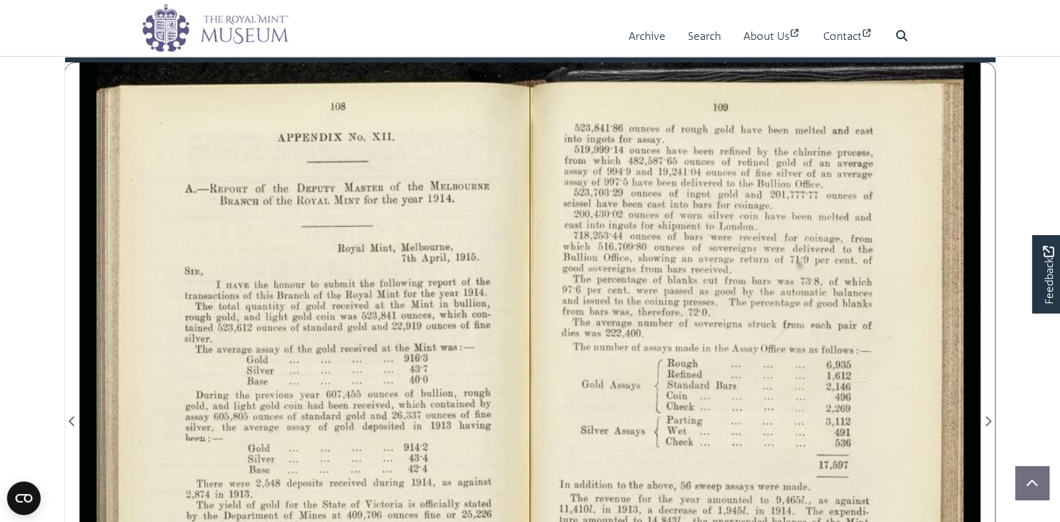
click at [345, 369] on div at bounding box center [305, 412] width 450 height 701
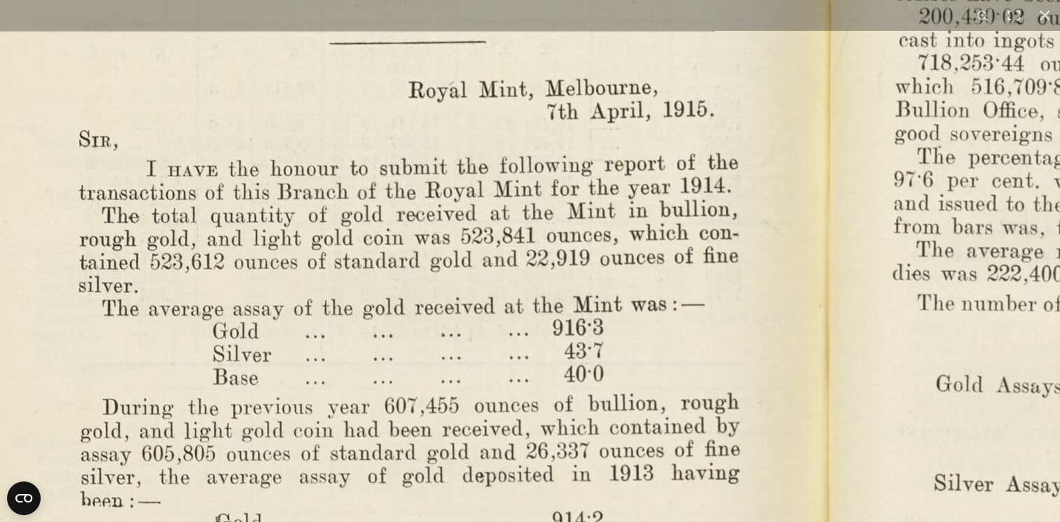
click at [567, 160] on img at bounding box center [823, 444] width 1941 height 1513
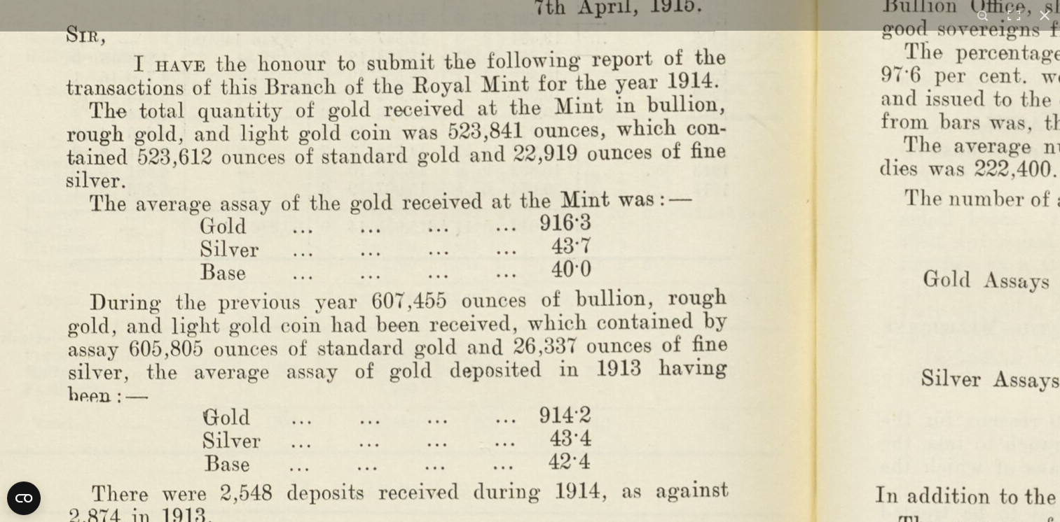
click at [625, 231] on img at bounding box center [810, 339] width 1941 height 1513
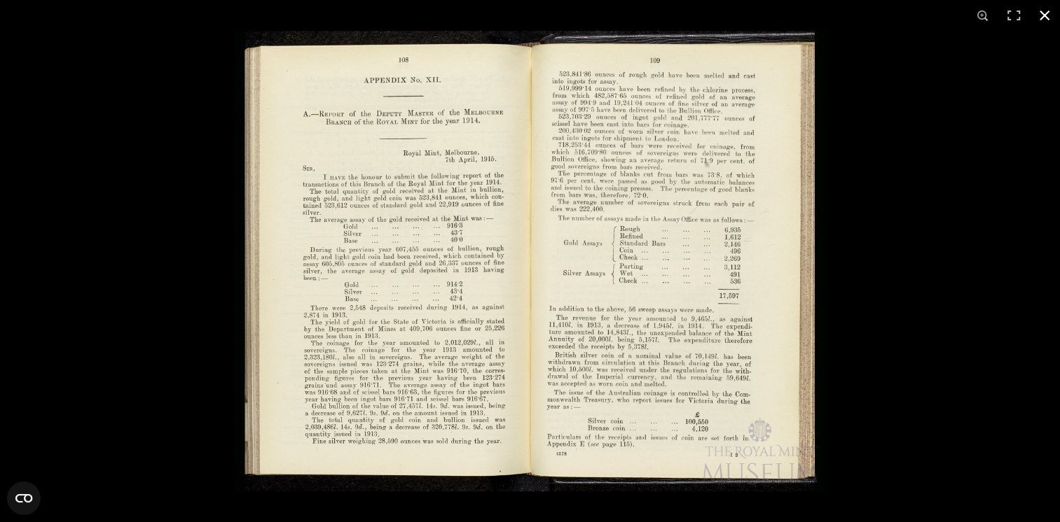
click at [1043, 14] on button at bounding box center [1044, 15] width 31 height 31
